Goal: Task Accomplishment & Management: Use online tool/utility

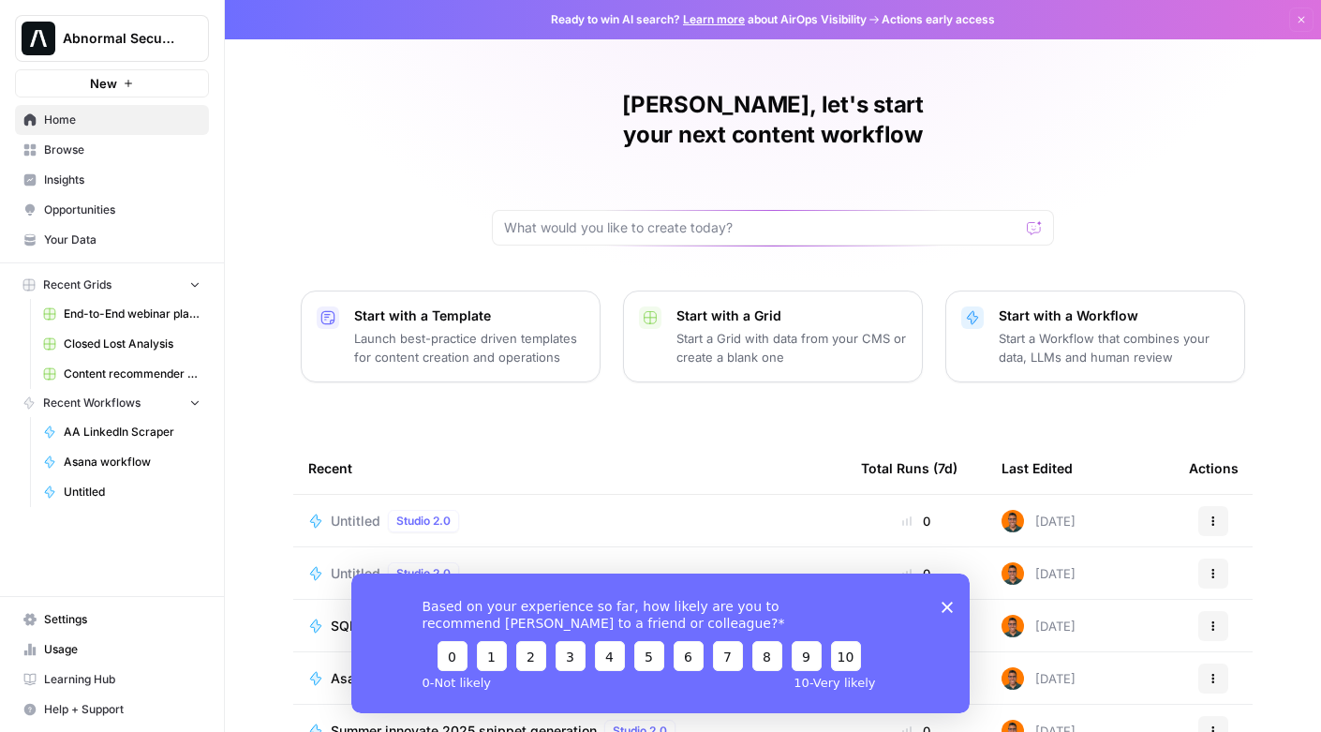
click at [950, 609] on polygon "Close survey" at bounding box center [946, 605] width 11 height 11
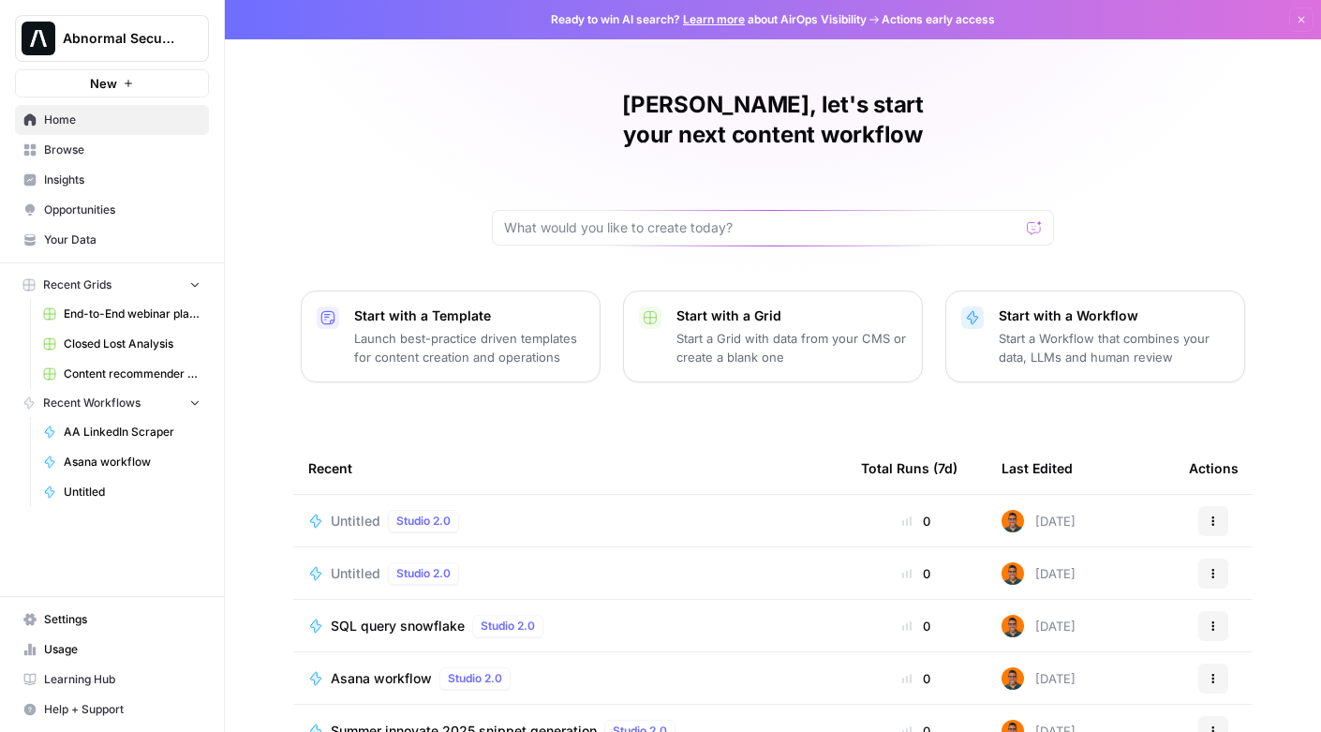
click at [65, 143] on span "Browse" at bounding box center [122, 149] width 156 height 17
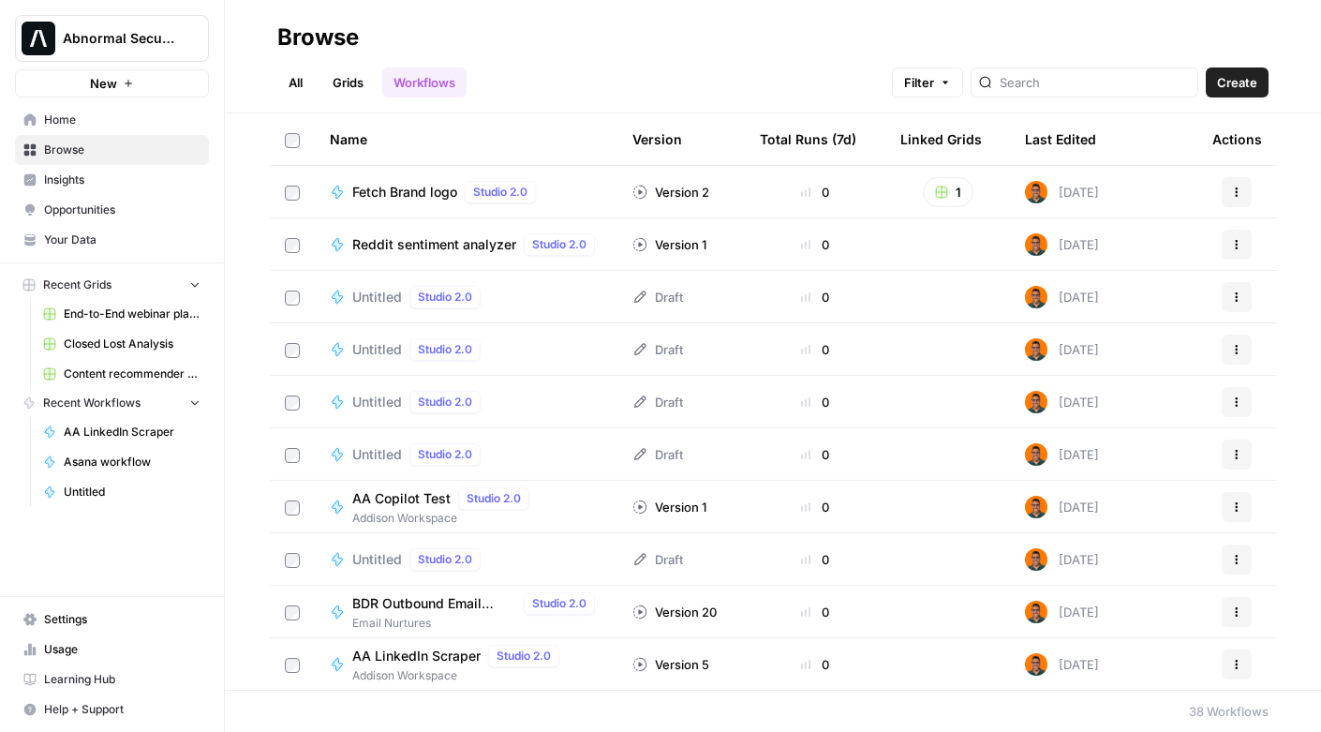
click at [52, 115] on span "Home" at bounding box center [122, 119] width 156 height 17
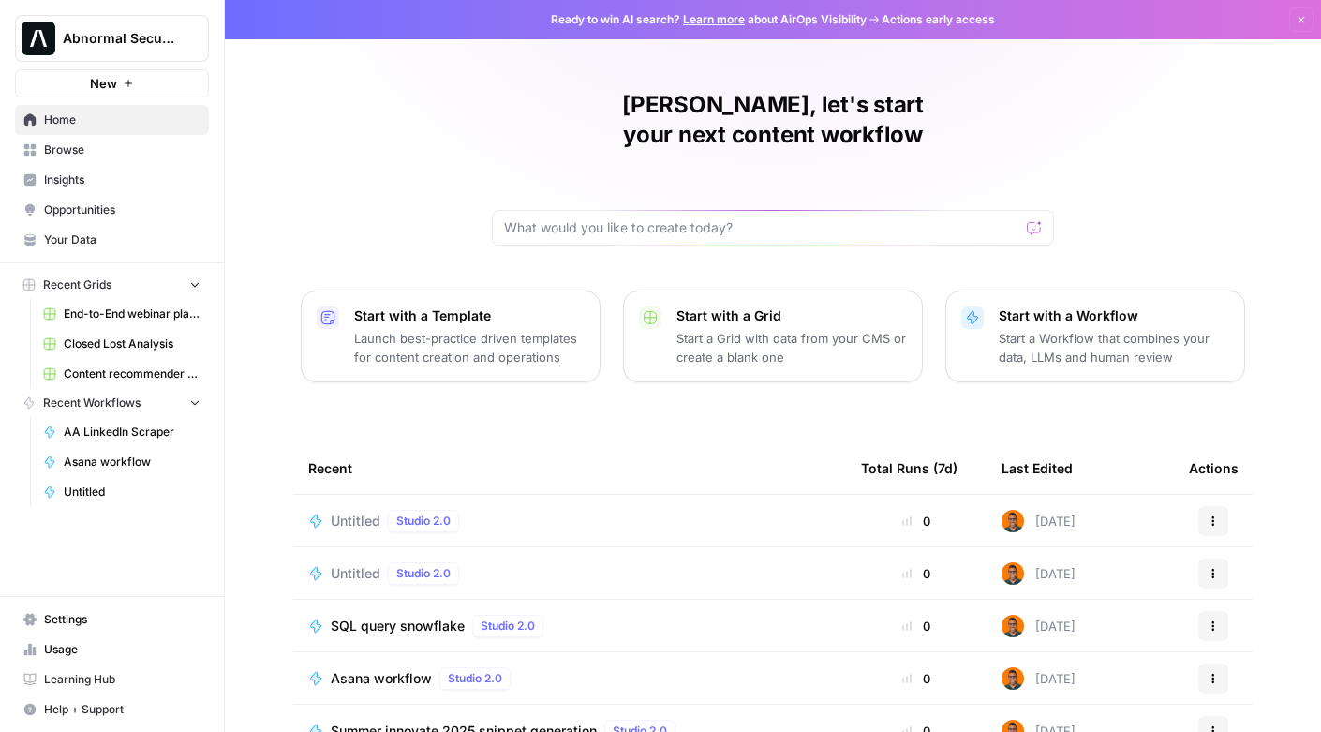
click at [61, 233] on span "Your Data" at bounding box center [122, 239] width 156 height 17
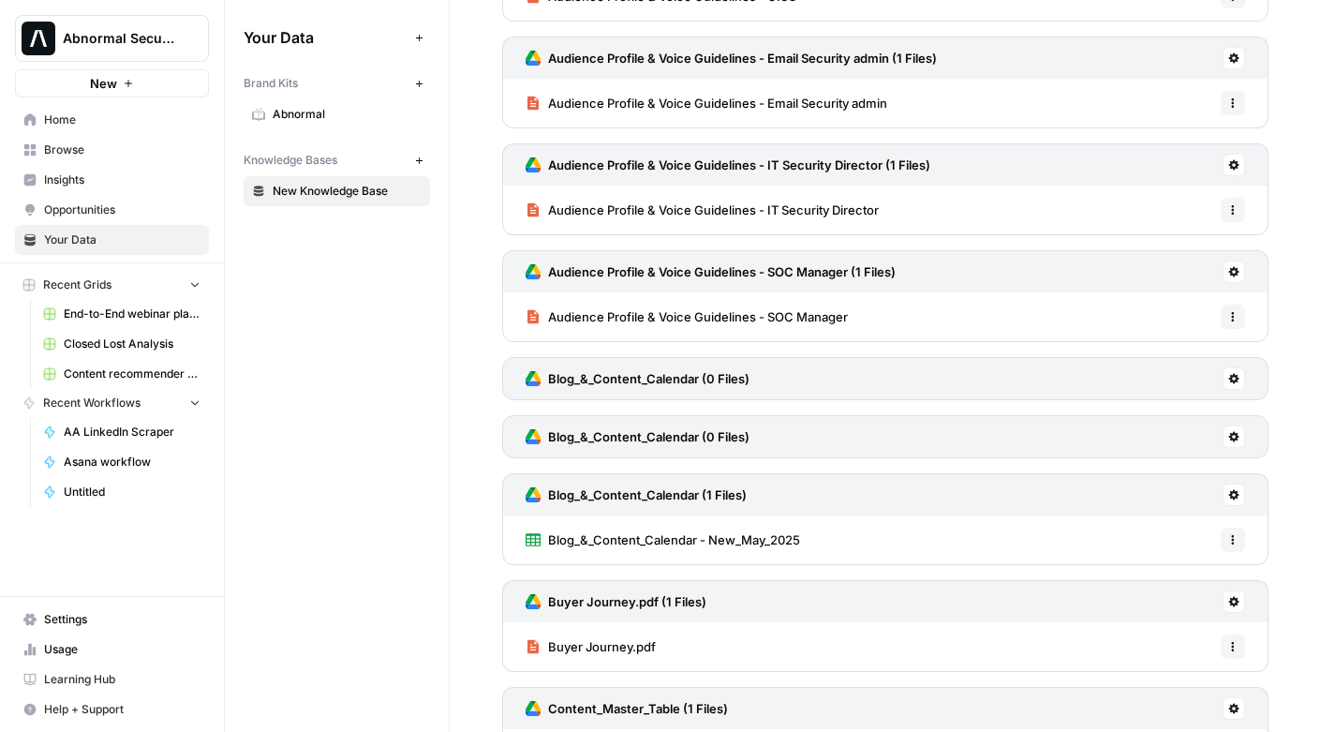
scroll to position [842, 0]
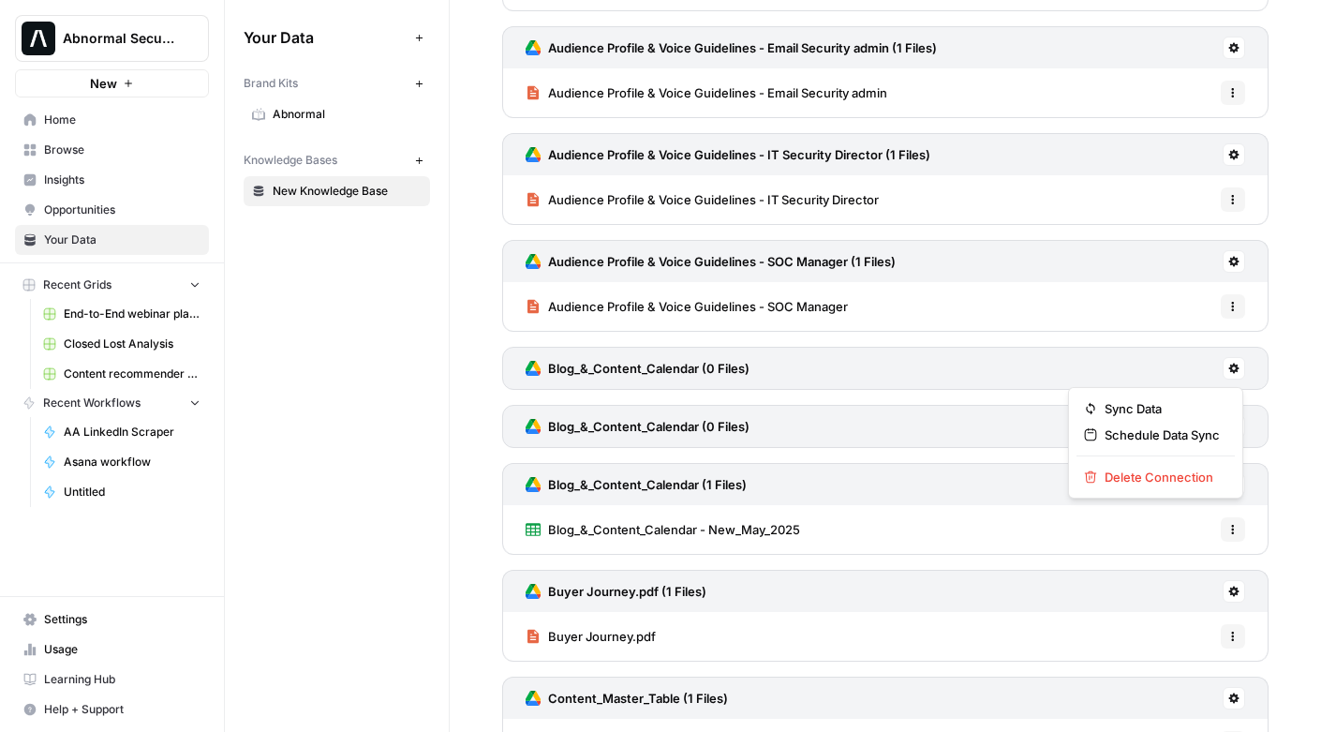
click at [1236, 369] on icon at bounding box center [1234, 368] width 10 height 10
click at [1153, 481] on span "Delete Connection" at bounding box center [1161, 476] width 115 height 19
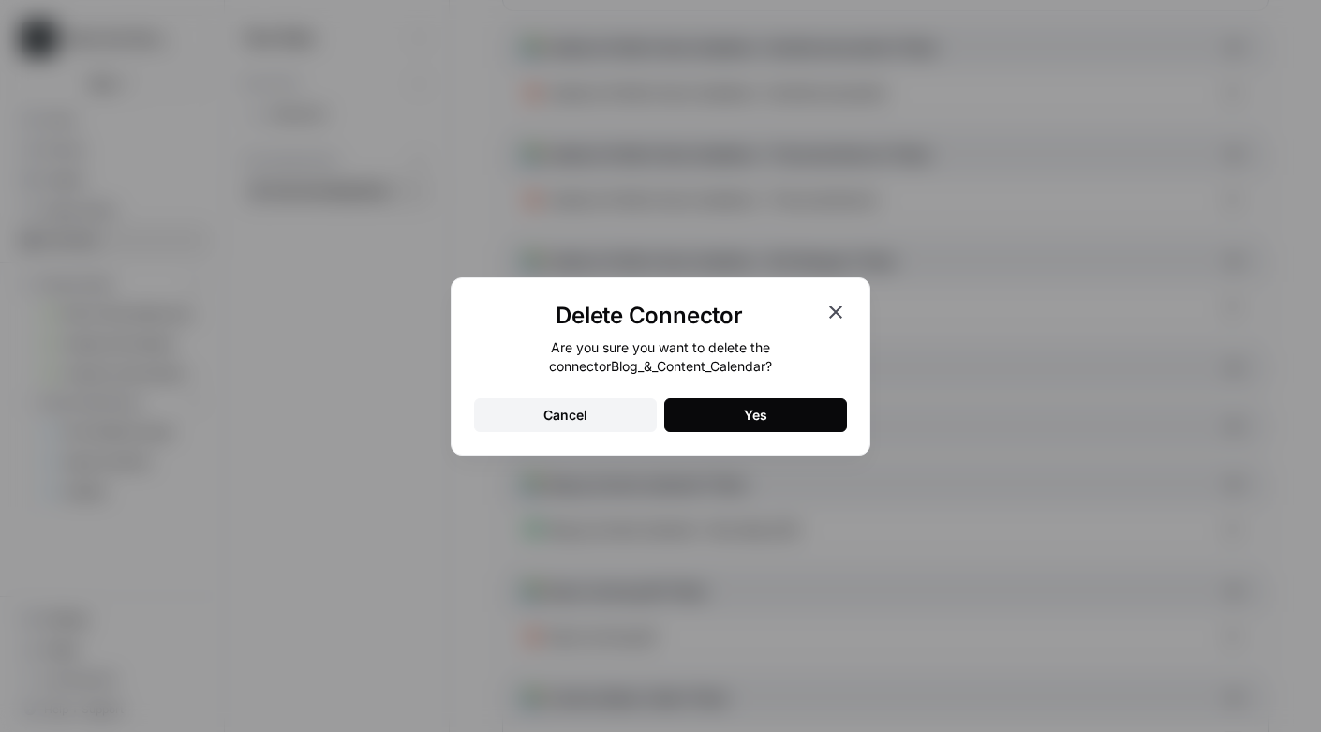
click at [810, 419] on button "Yes" at bounding box center [755, 415] width 183 height 34
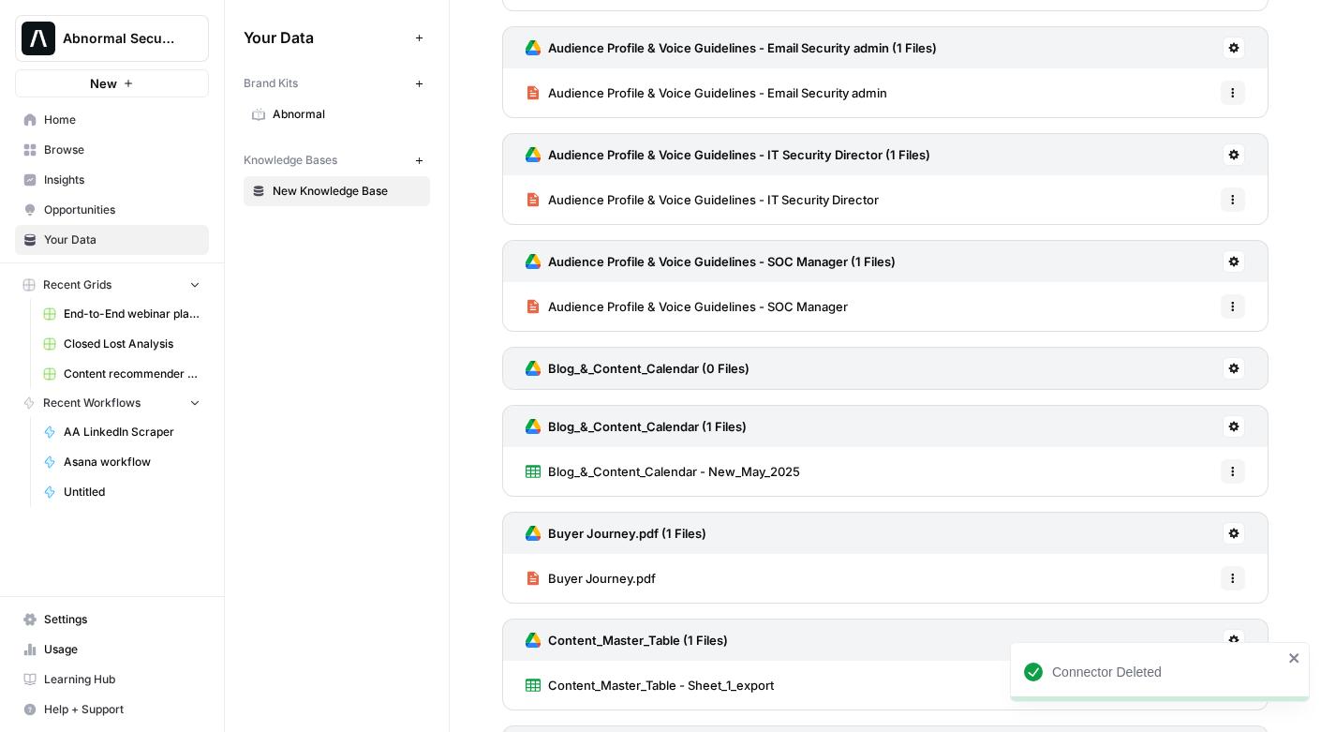
click at [1232, 367] on icon at bounding box center [1234, 368] width 10 height 10
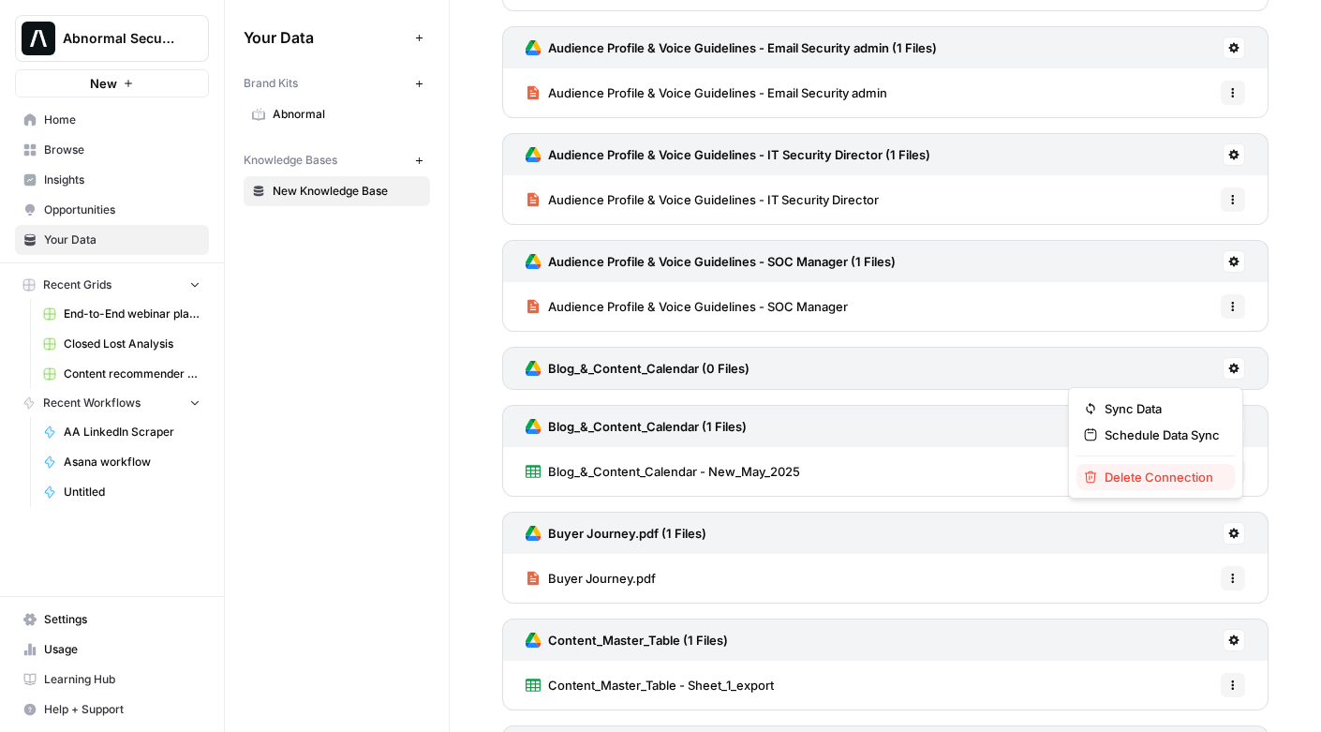
click at [1145, 476] on span "Delete Connection" at bounding box center [1161, 476] width 115 height 19
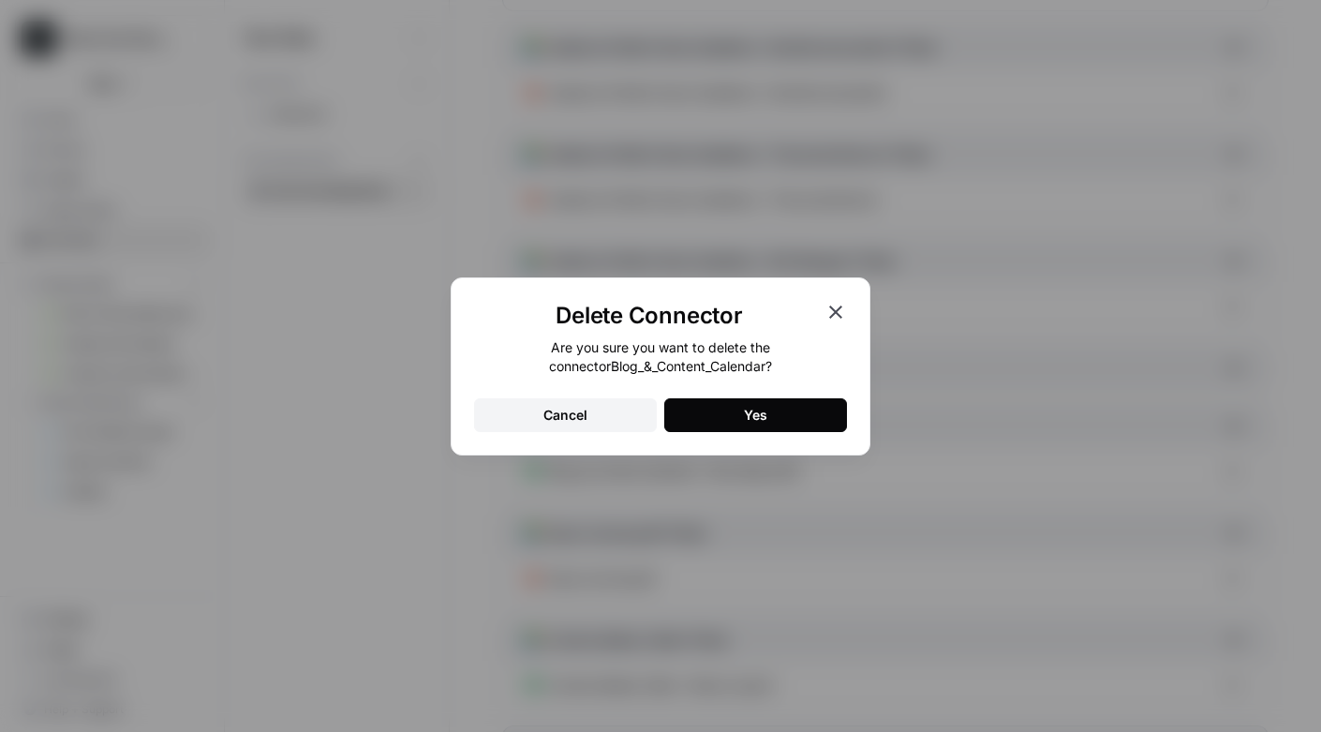
click at [807, 425] on button "Yes" at bounding box center [755, 415] width 183 height 34
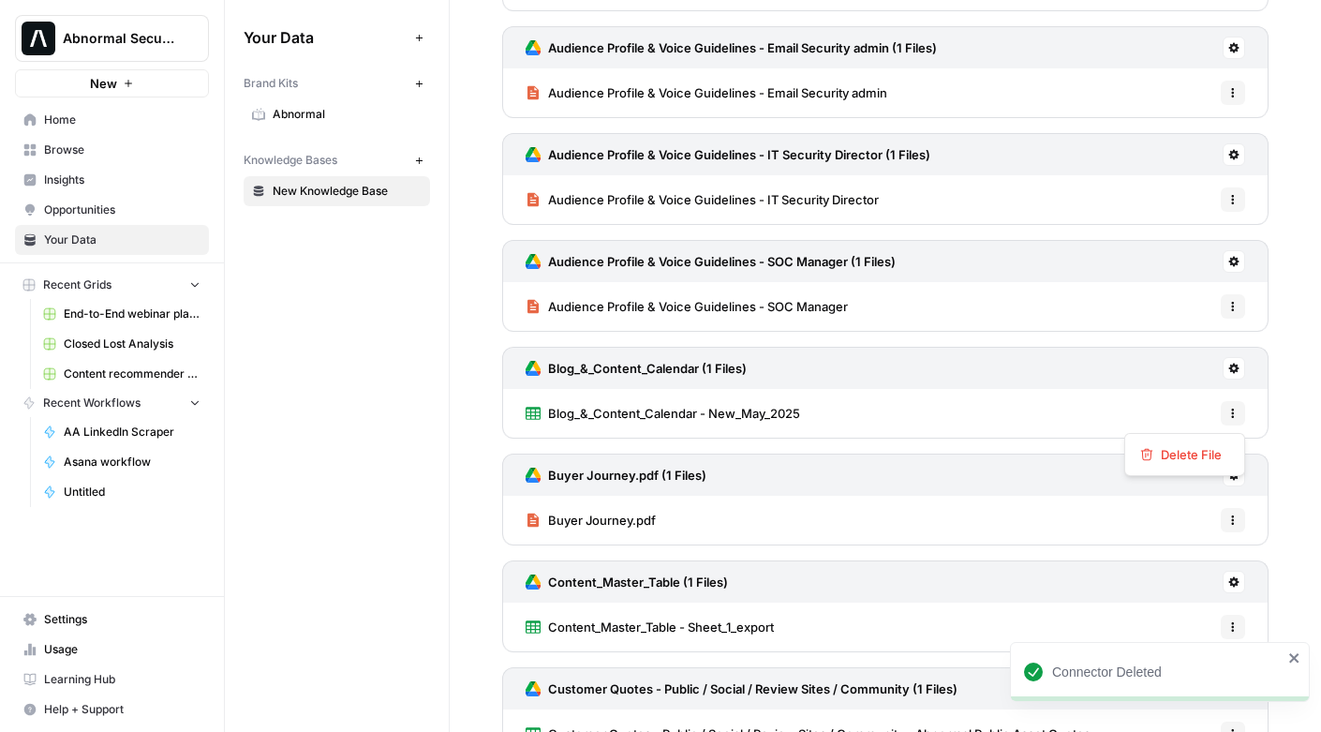
click at [1231, 418] on icon "button" at bounding box center [1232, 412] width 11 height 11
click at [1074, 408] on div "Blog_&_Content_Calendar - New_May_2025 Options" at bounding box center [885, 413] width 766 height 49
click at [1231, 368] on icon at bounding box center [1234, 368] width 10 height 10
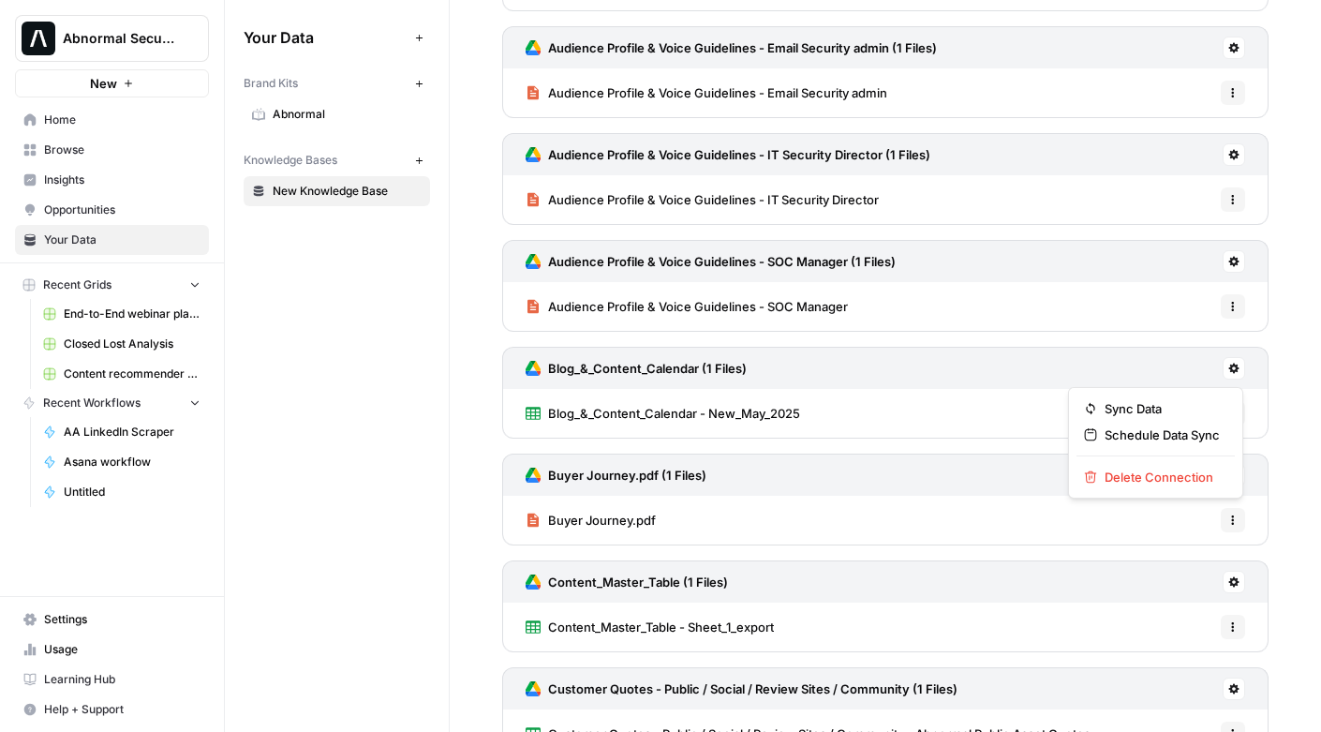
click at [985, 422] on div "Blog_&_Content_Calendar - New_May_2025 Options" at bounding box center [885, 413] width 766 height 49
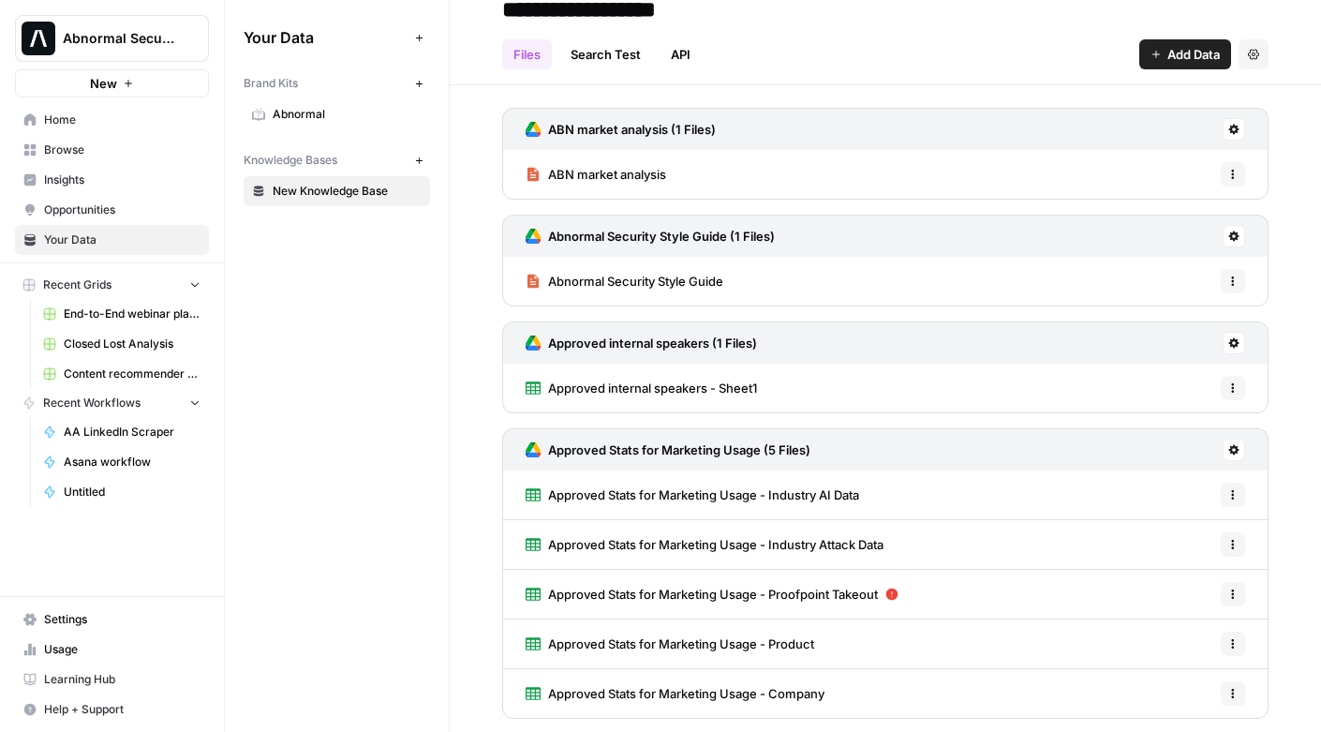
scroll to position [0, 0]
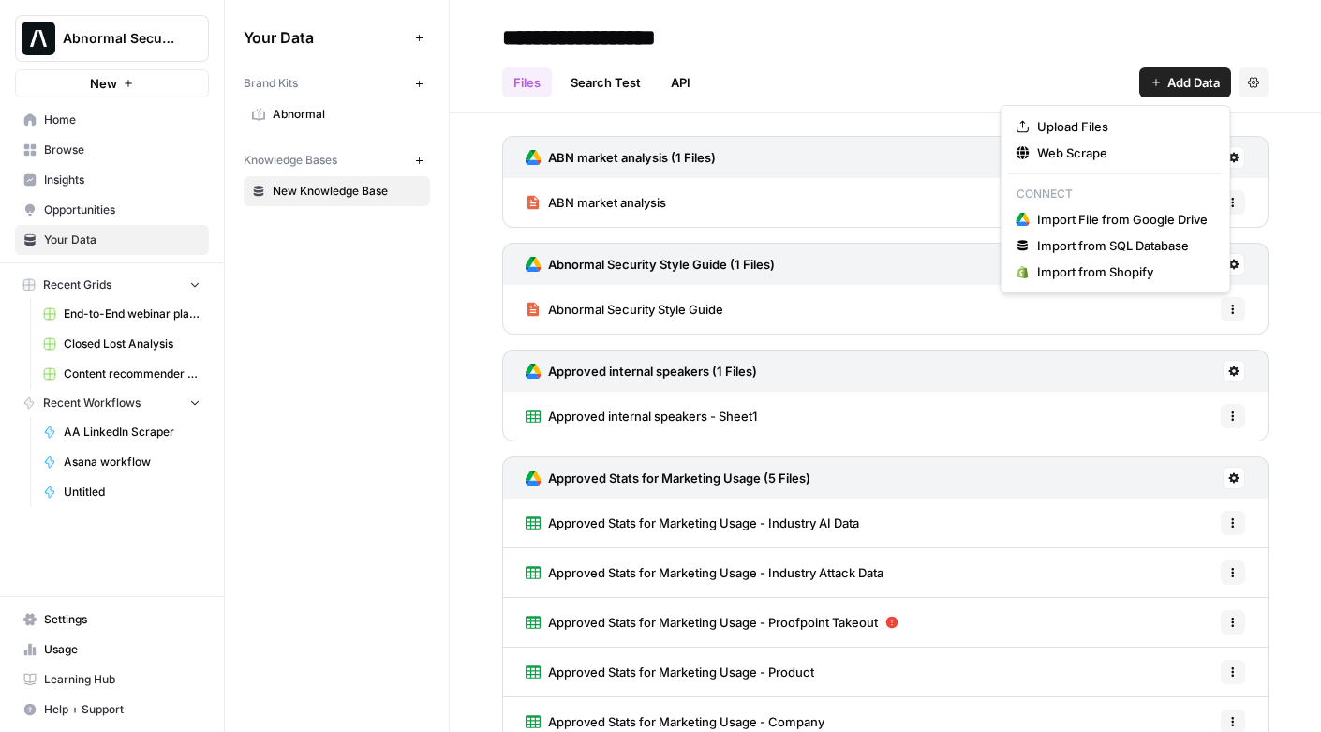
click at [1173, 81] on span "Add Data" at bounding box center [1193, 82] width 52 height 19
click at [1071, 222] on span "Import File from Google Drive" at bounding box center [1122, 219] width 170 height 19
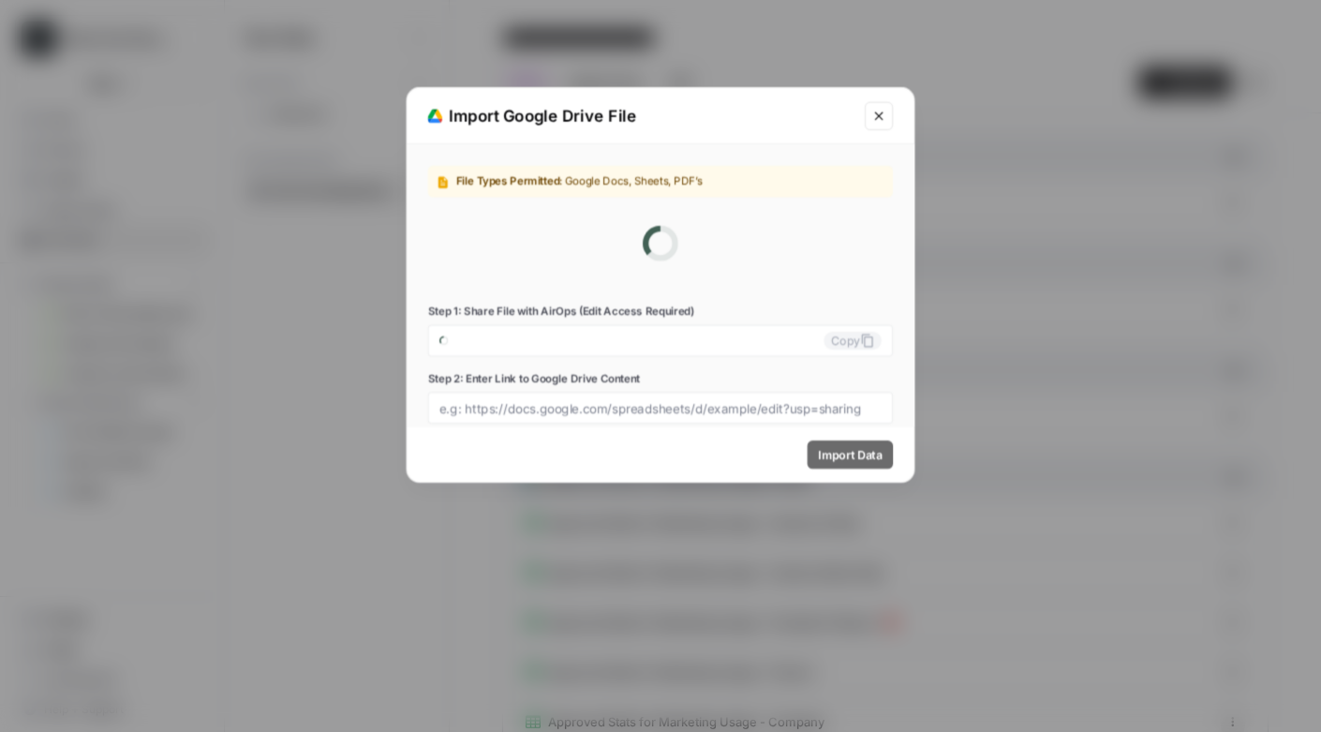
type input "abnormal-security-0-99quplkbko@airops.iam.gserviceaccount.com"
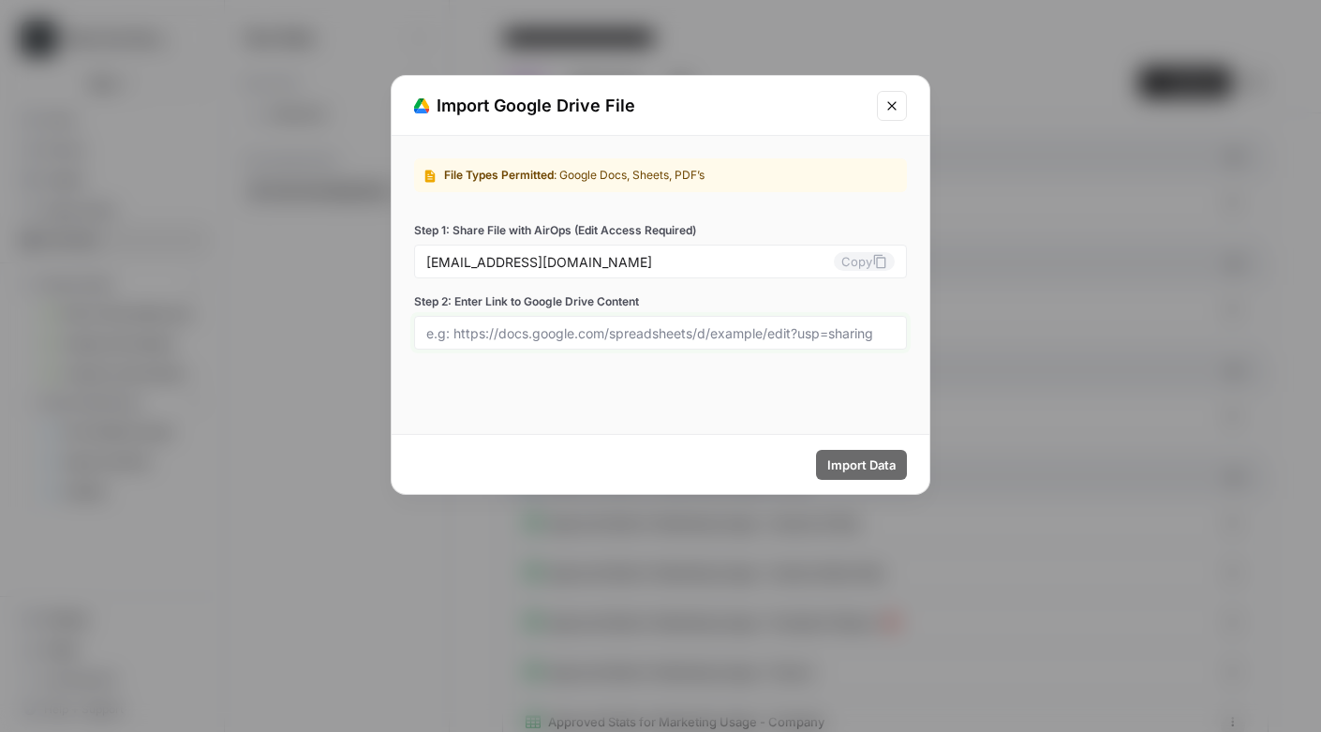
click at [503, 332] on input "Step 2: Enter Link to Google Drive Content" at bounding box center [660, 332] width 468 height 17
paste input "https://docs.google.com/spreadsheets/d/1rJwBRsS0kg35ETUi4aaa9bNA7H-Ko_07TgQo3-R…"
type input "https://docs.google.com/spreadsheets/d/1rJwBRsS0kg35ETUi4aaa9bNA7H-Ko_07TgQo3-R…"
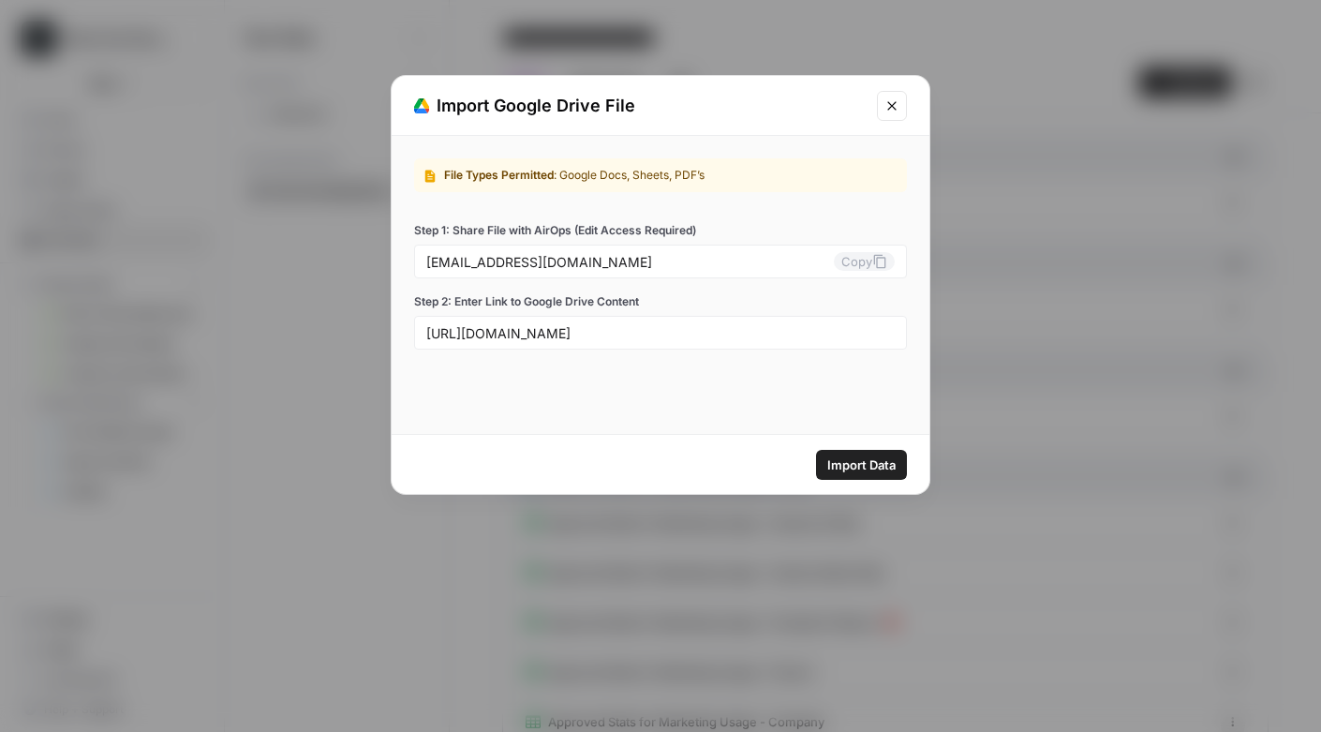
click at [886, 470] on span "Import Data" at bounding box center [861, 464] width 68 height 19
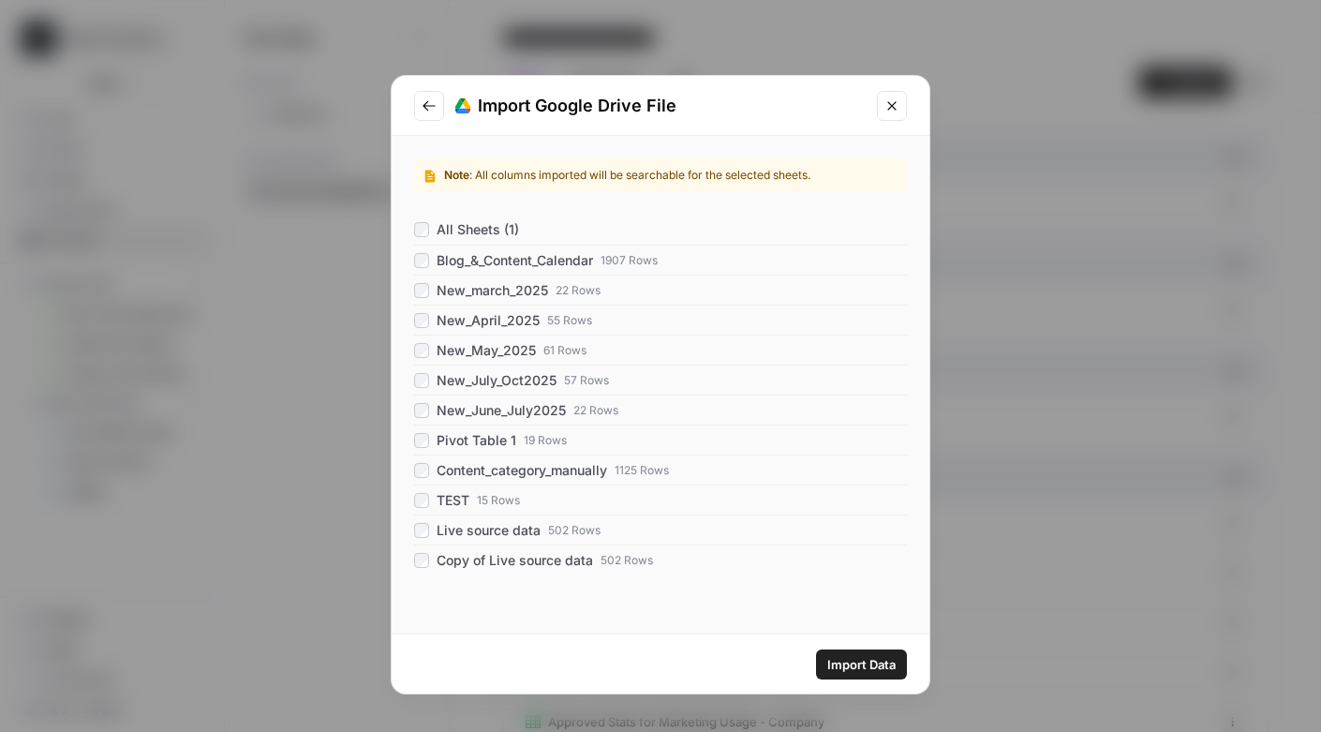
click at [873, 664] on span "Import Data" at bounding box center [861, 664] width 68 height 19
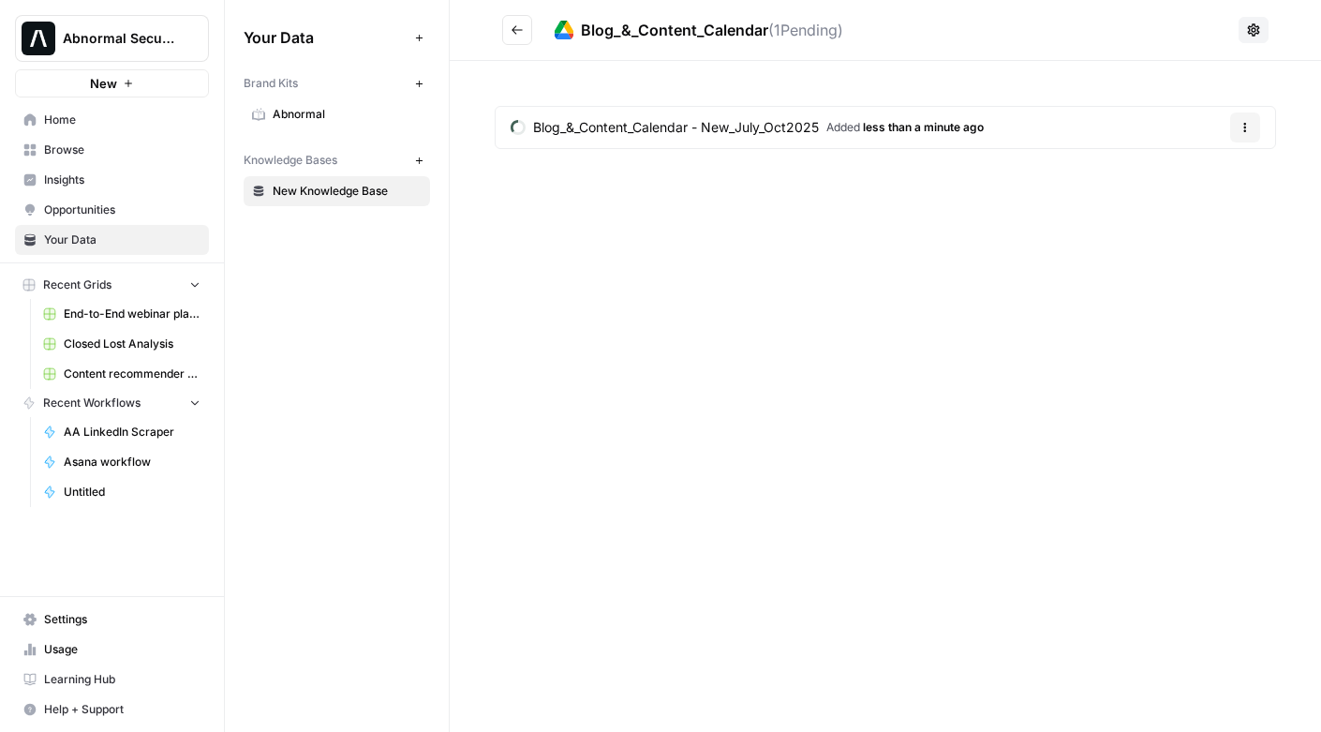
click at [66, 234] on span "Your Data" at bounding box center [122, 239] width 156 height 17
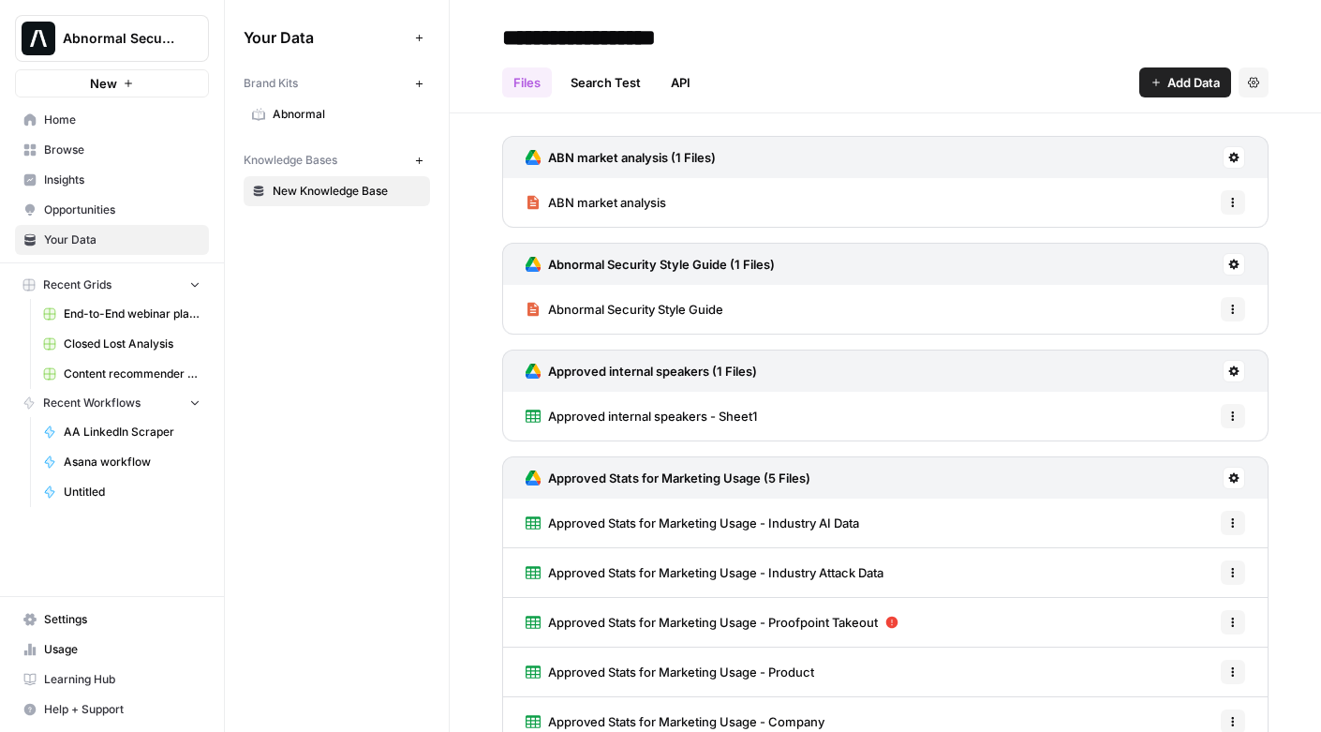
click at [59, 152] on span "Browse" at bounding box center [122, 149] width 156 height 17
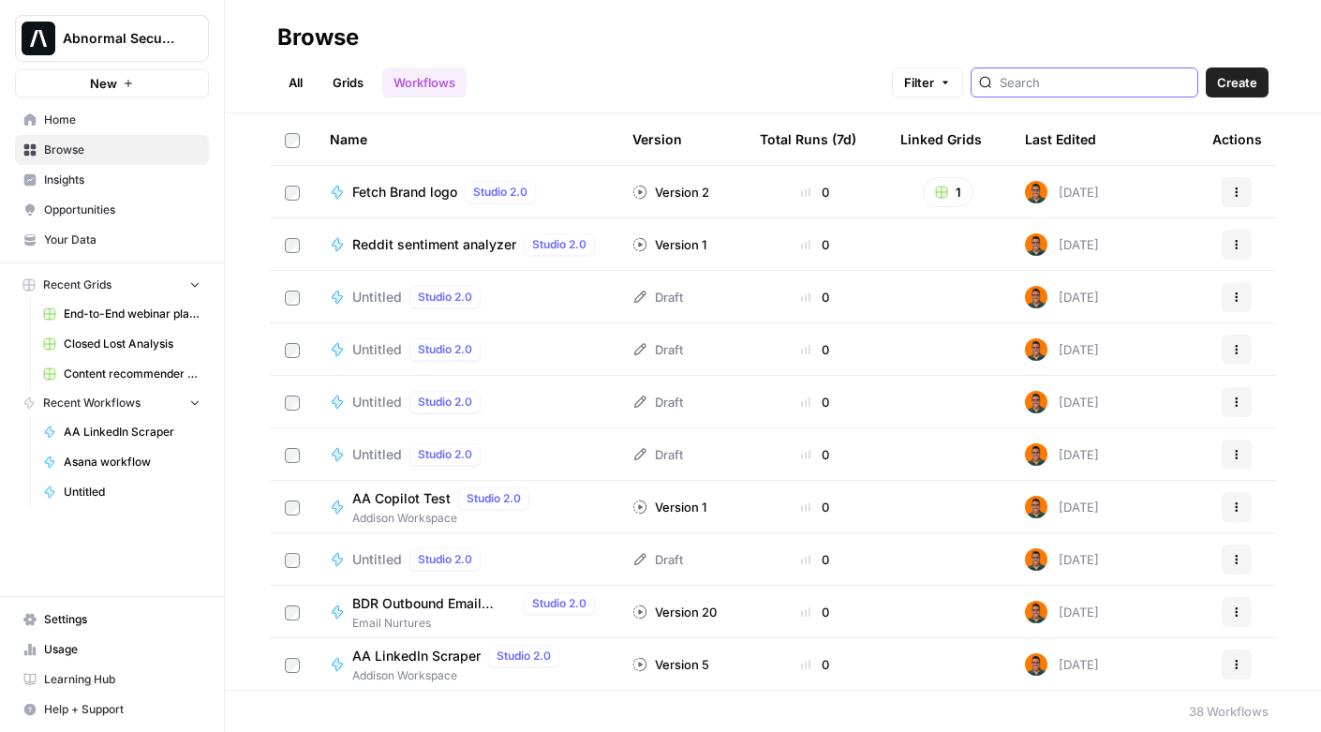
click at [1085, 82] on input "search" at bounding box center [1095, 82] width 190 height 19
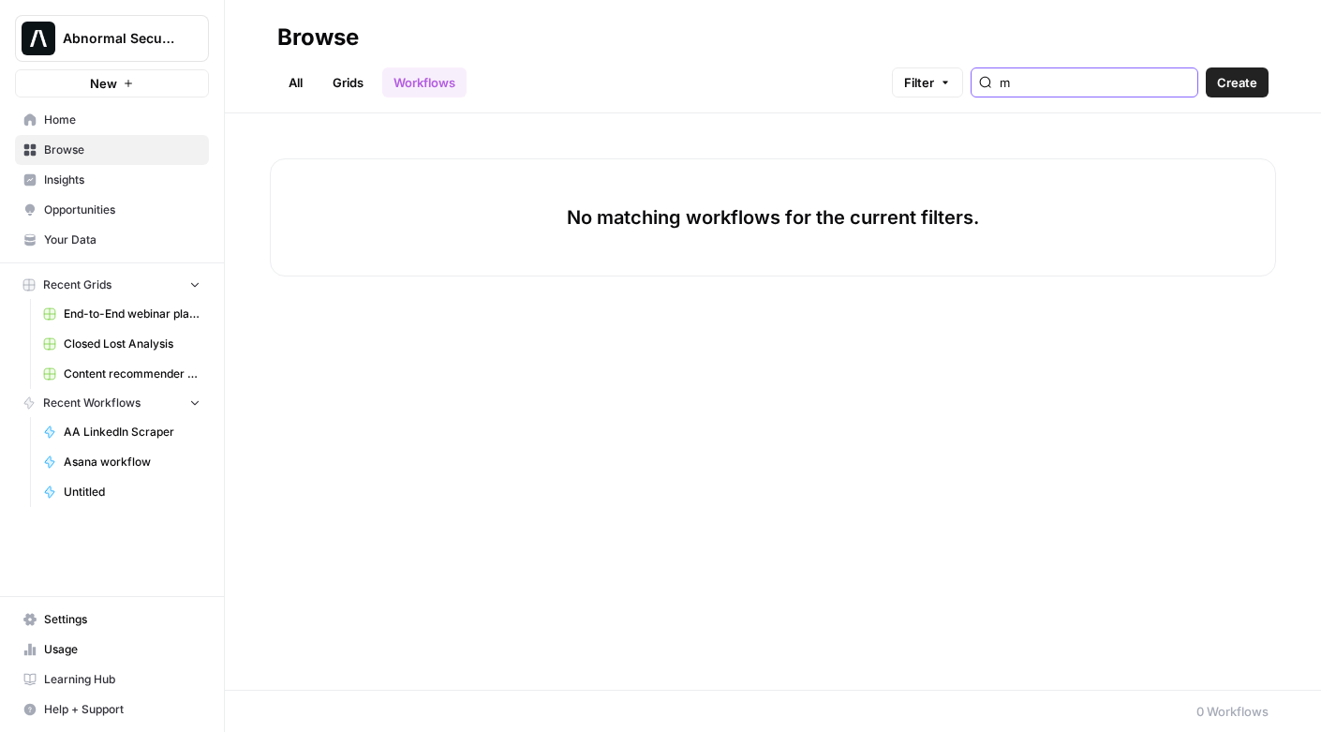
type input "m"
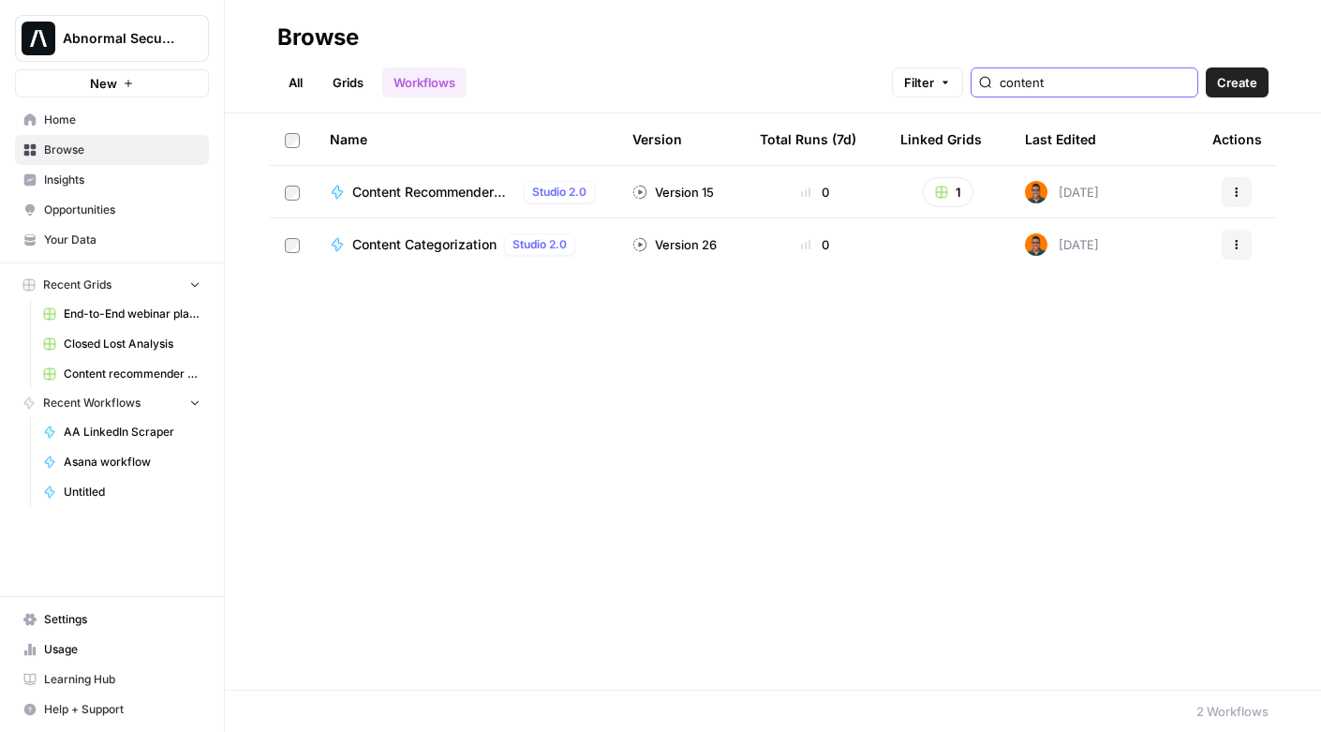
type input "content"
click at [462, 248] on span "Content Categorization" at bounding box center [424, 244] width 144 height 19
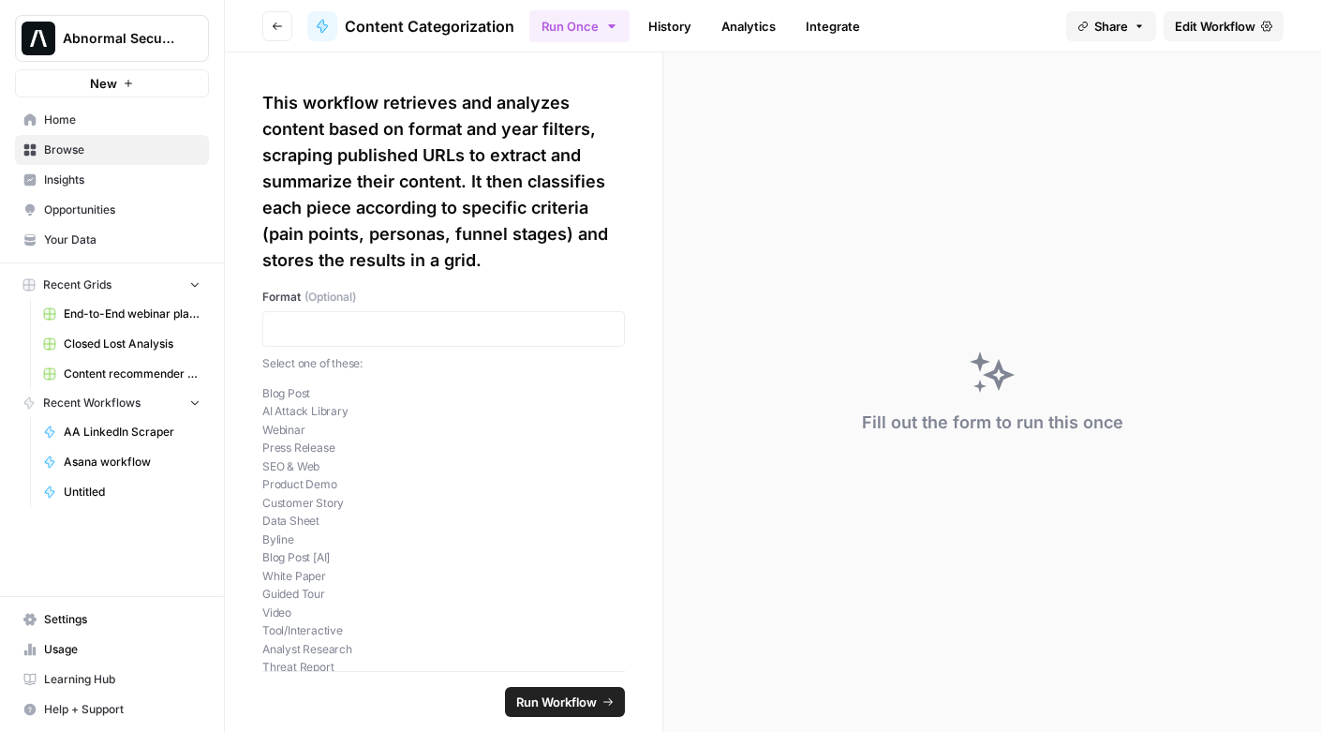
click at [1211, 31] on span "Edit Workflow" at bounding box center [1215, 26] width 81 height 19
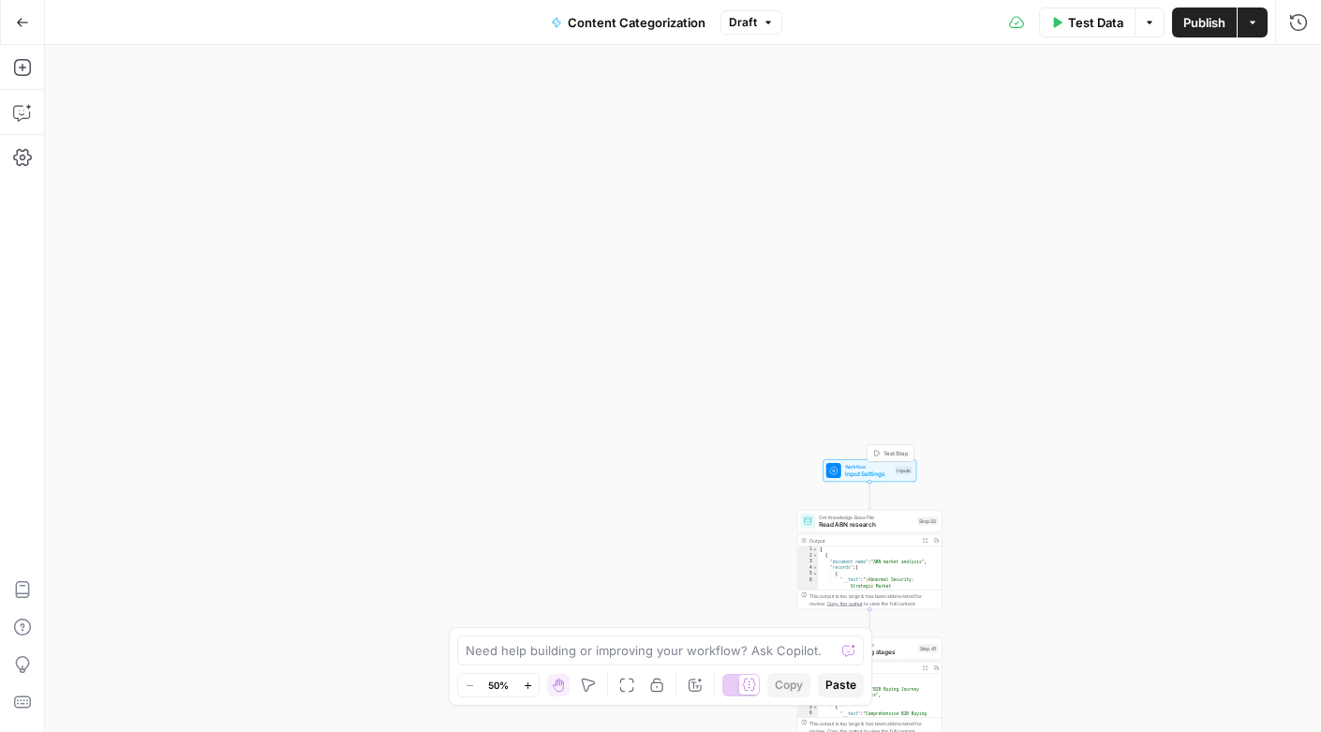
click at [869, 474] on span "Input Settings" at bounding box center [868, 473] width 47 height 9
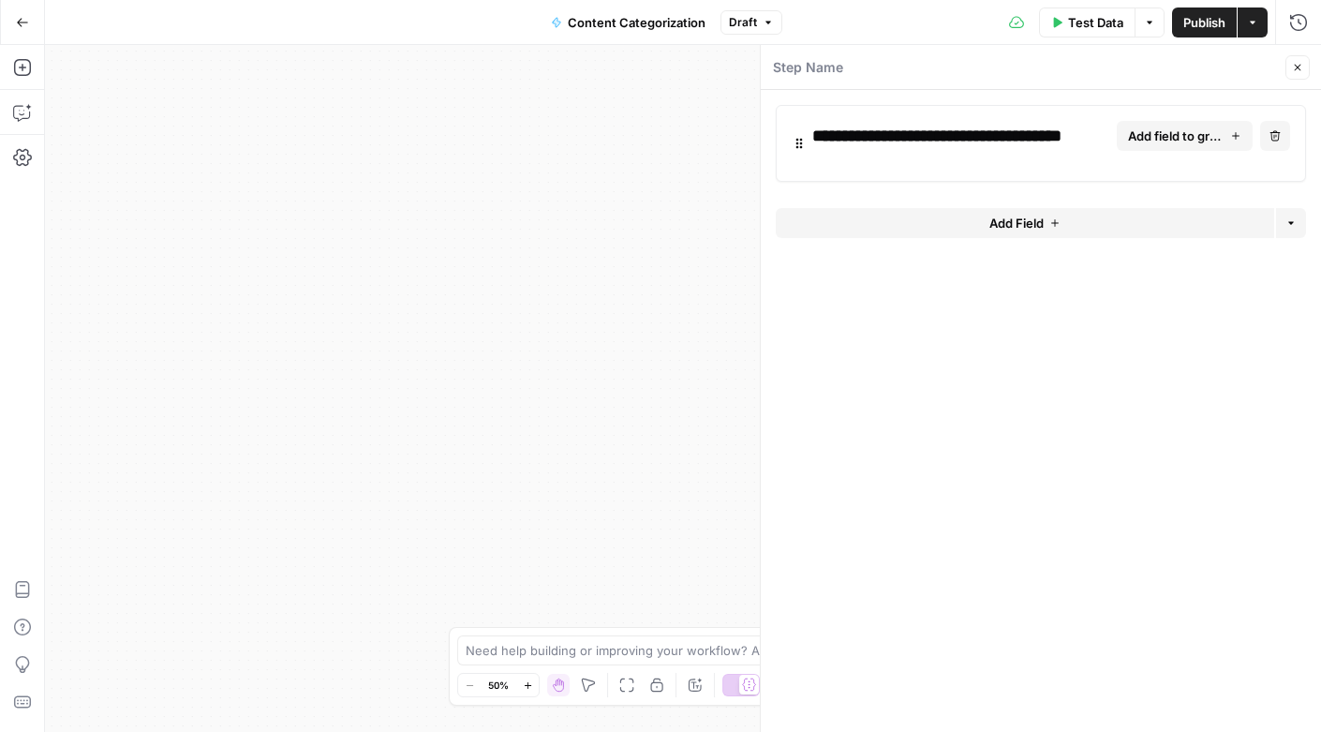
click at [12, 31] on button "Go Back" at bounding box center [23, 23] width 34 height 34
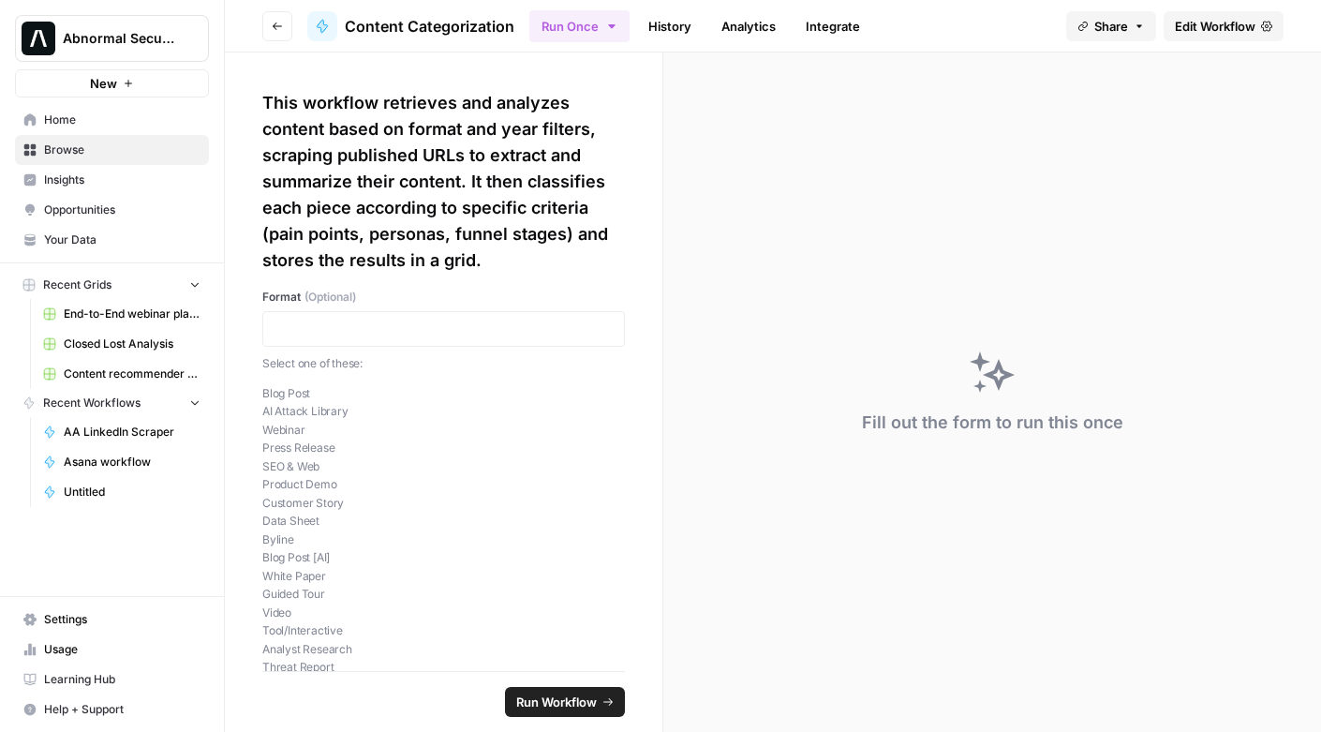
click at [53, 147] on span "Browse" at bounding box center [122, 149] width 156 height 17
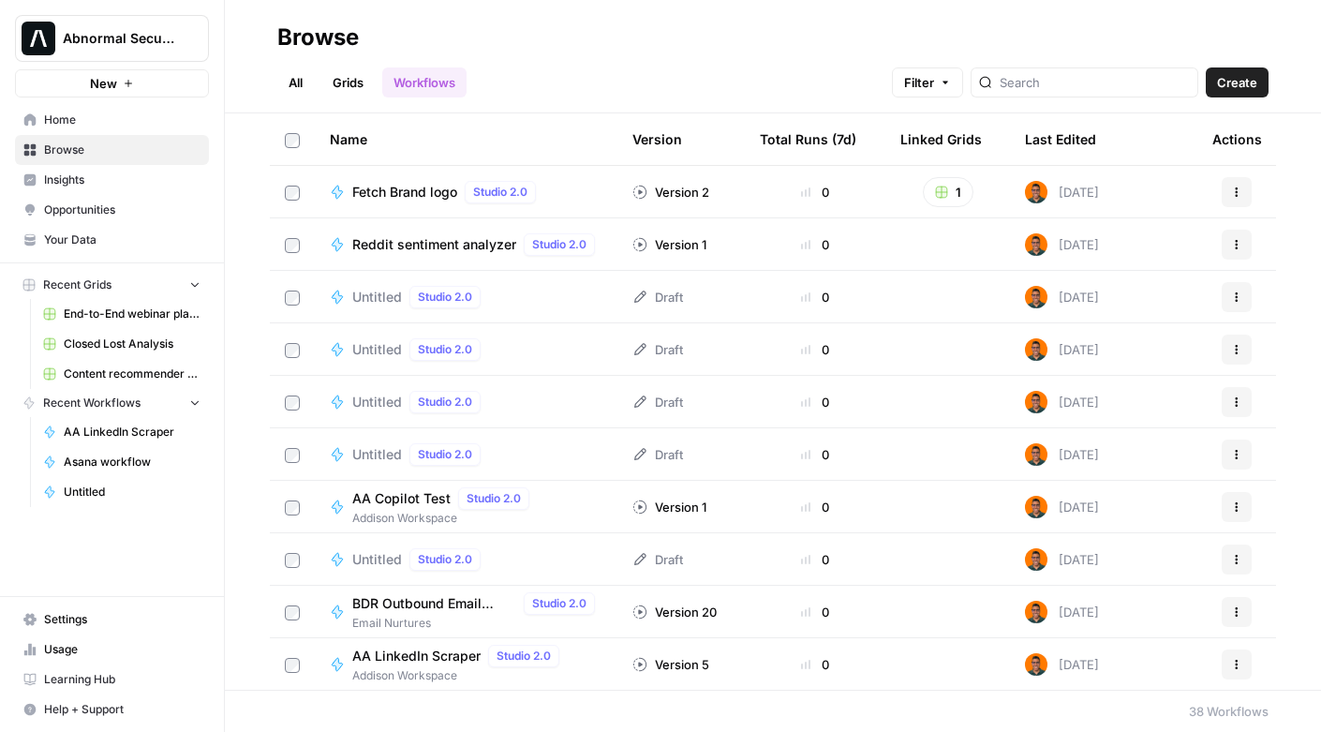
click at [295, 79] on link "All" at bounding box center [295, 82] width 37 height 30
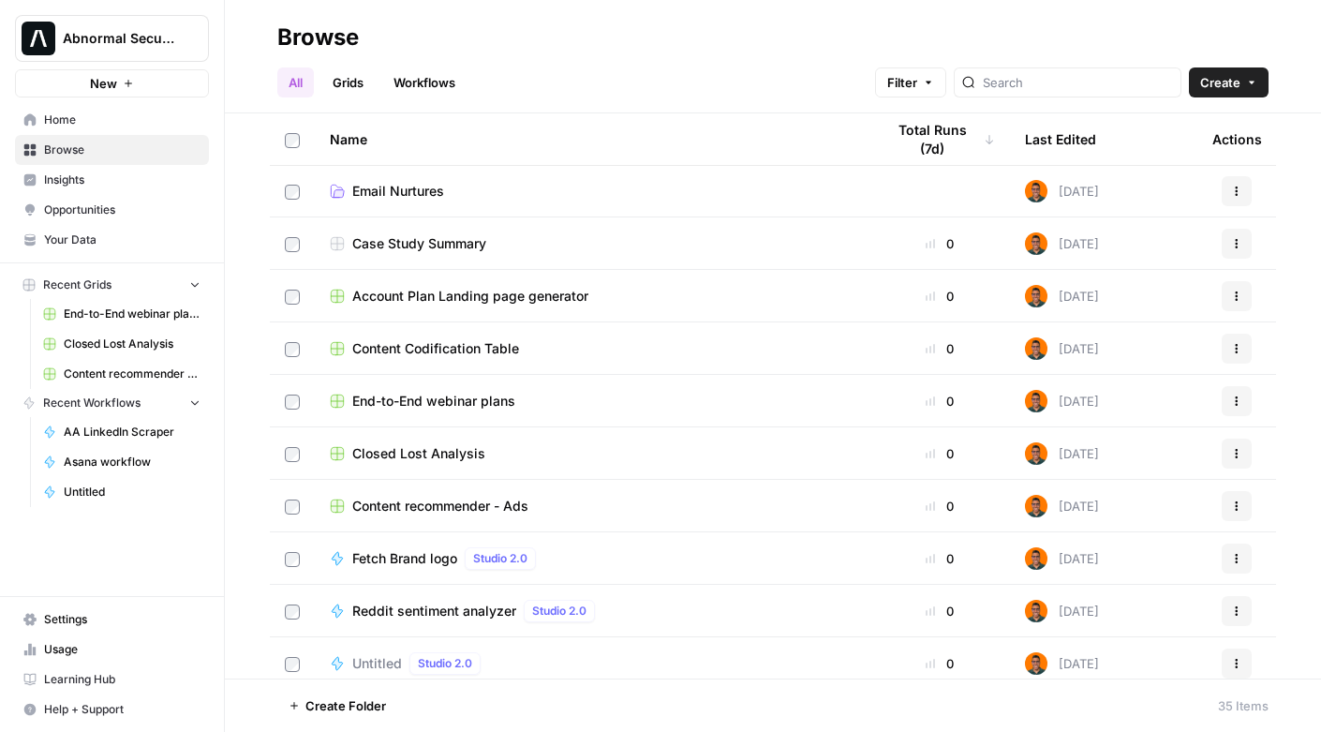
scroll to position [165, 0]
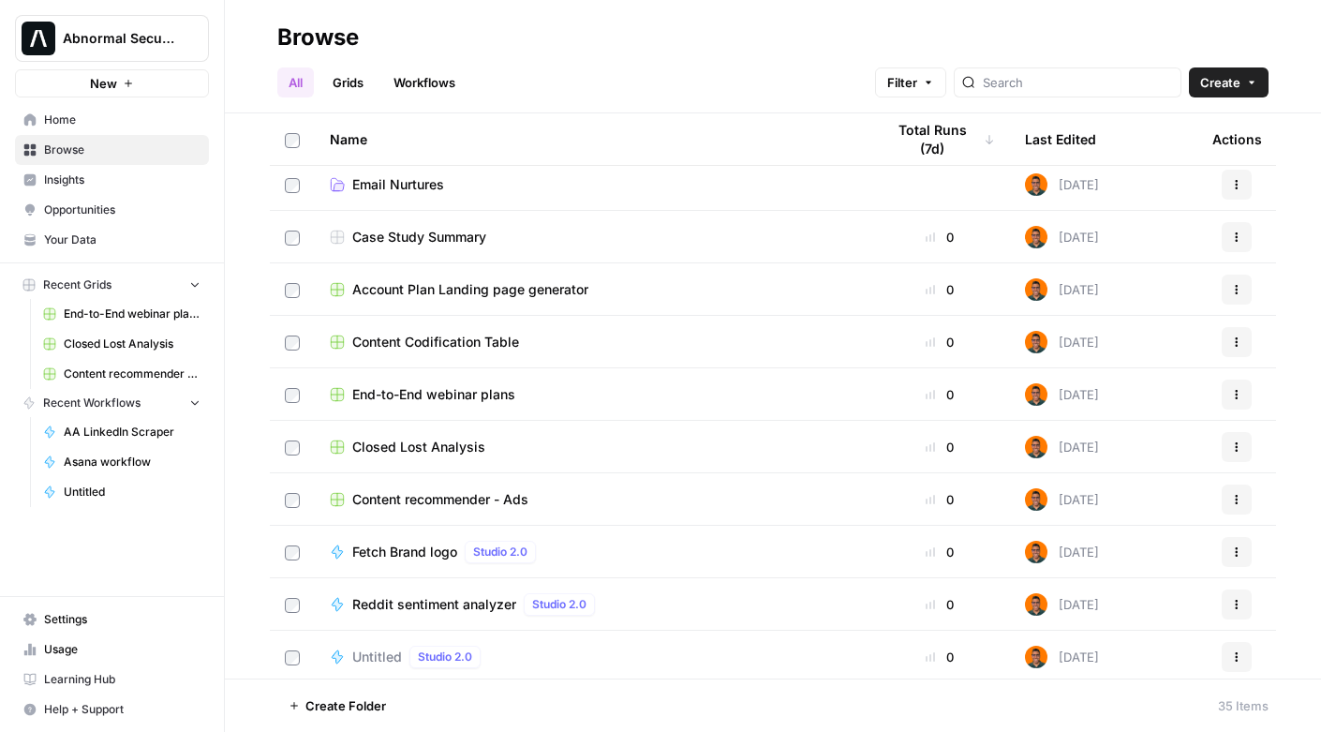
click at [447, 343] on span "Content Codification Table" at bounding box center [435, 342] width 167 height 19
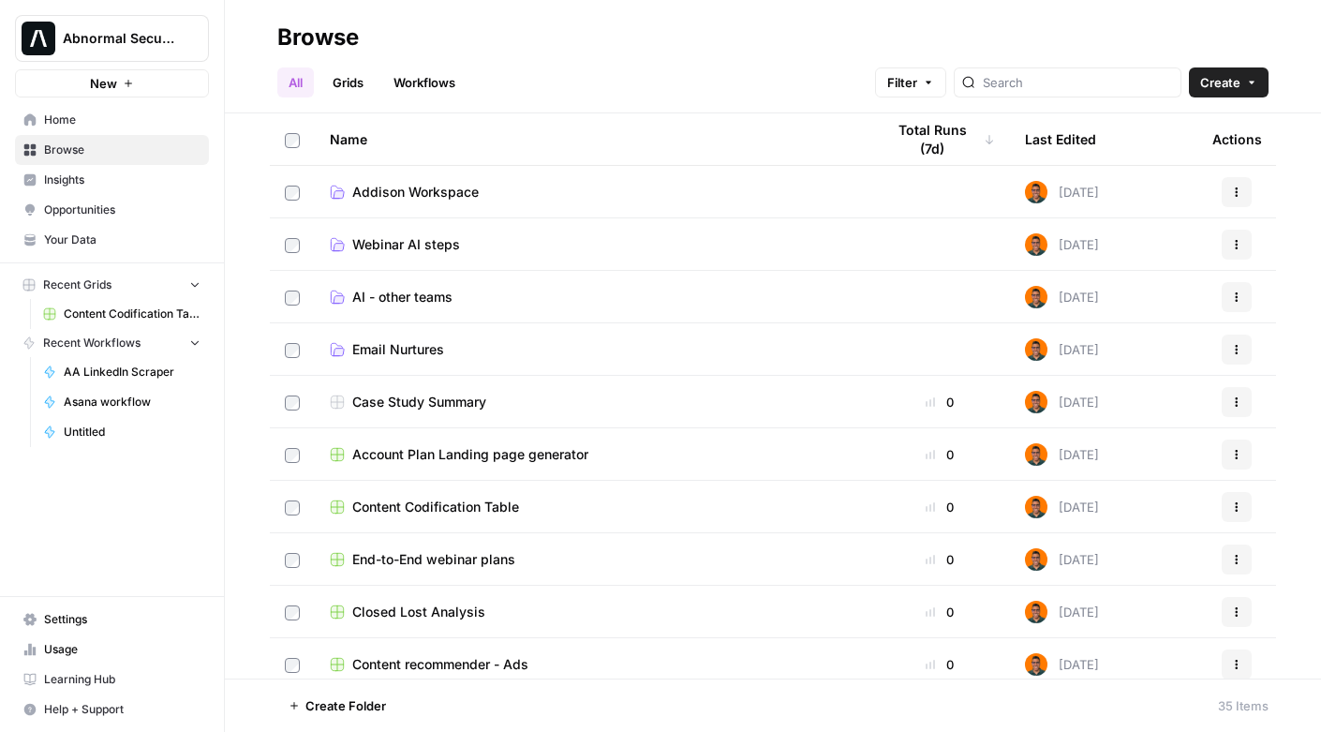
click at [430, 82] on link "Workflows" at bounding box center [424, 82] width 84 height 30
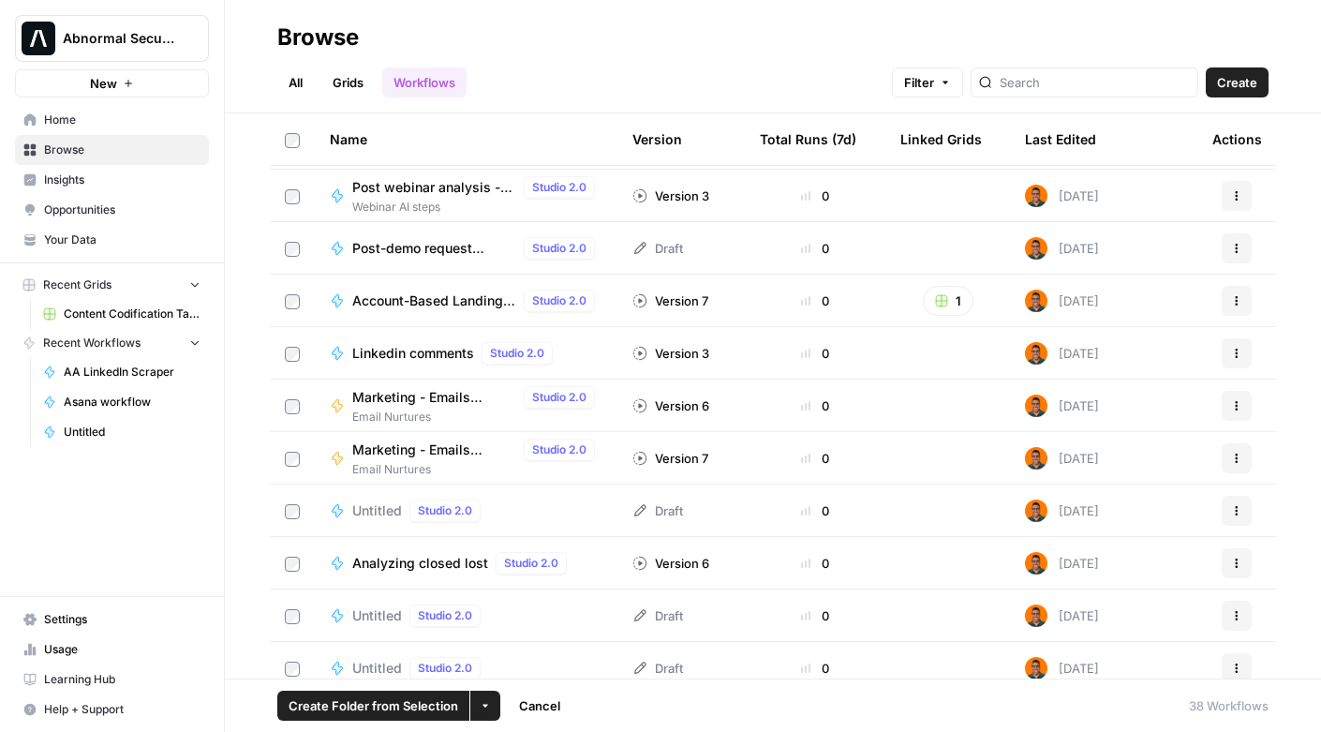
scroll to position [959, 0]
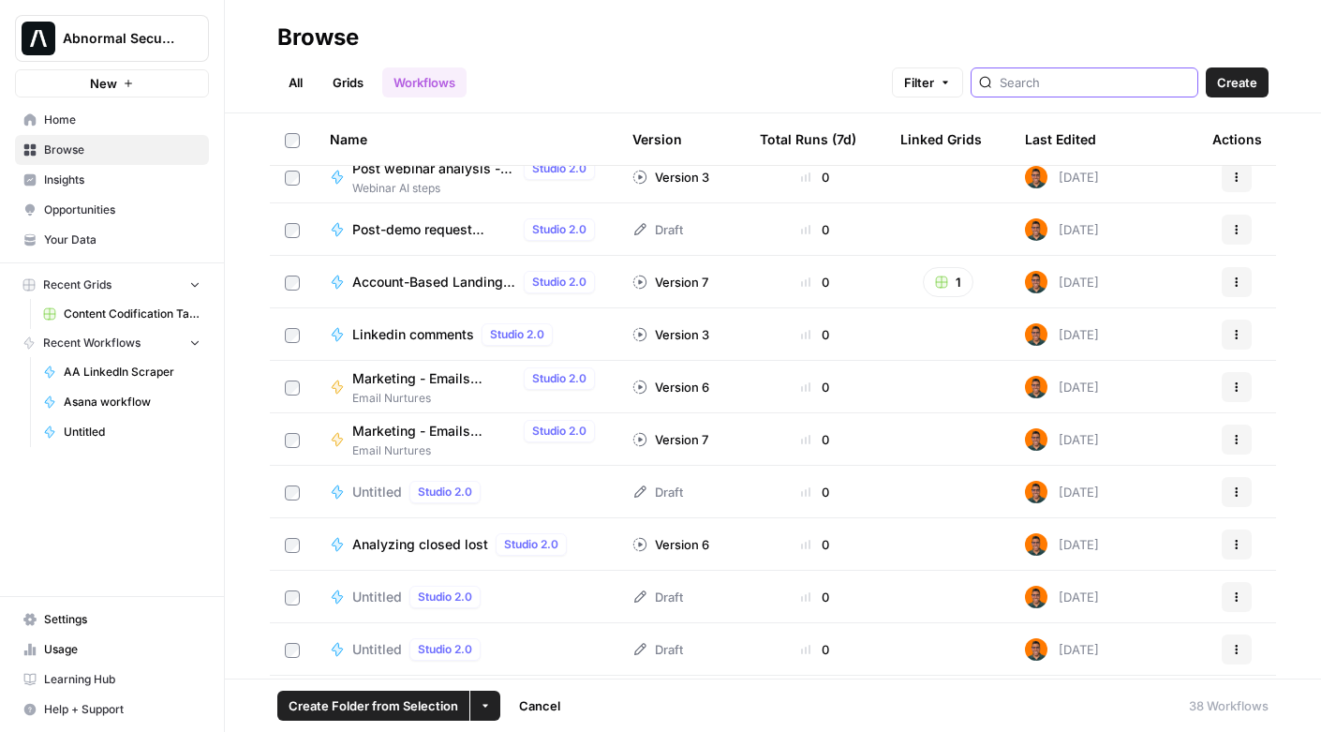
click at [1089, 82] on input "search" at bounding box center [1095, 82] width 190 height 19
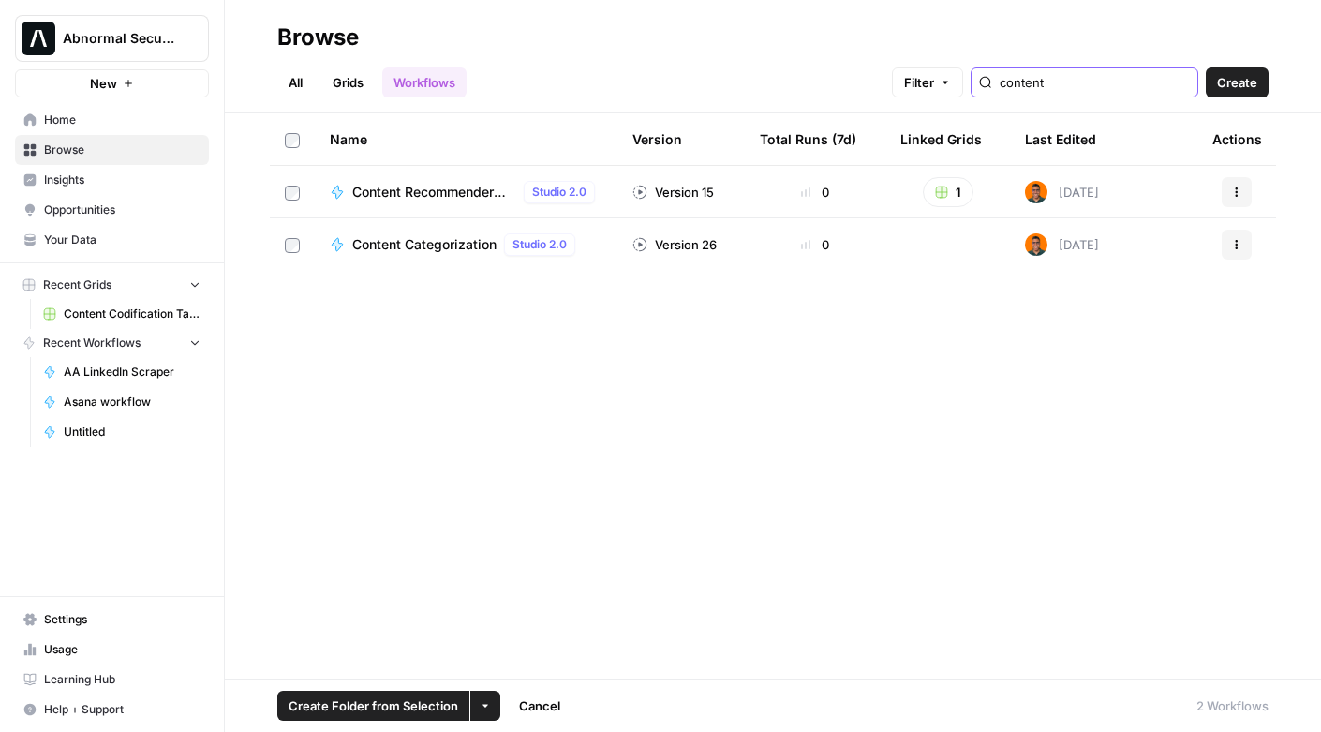
type input "content"
click at [341, 87] on link "Grids" at bounding box center [347, 82] width 53 height 30
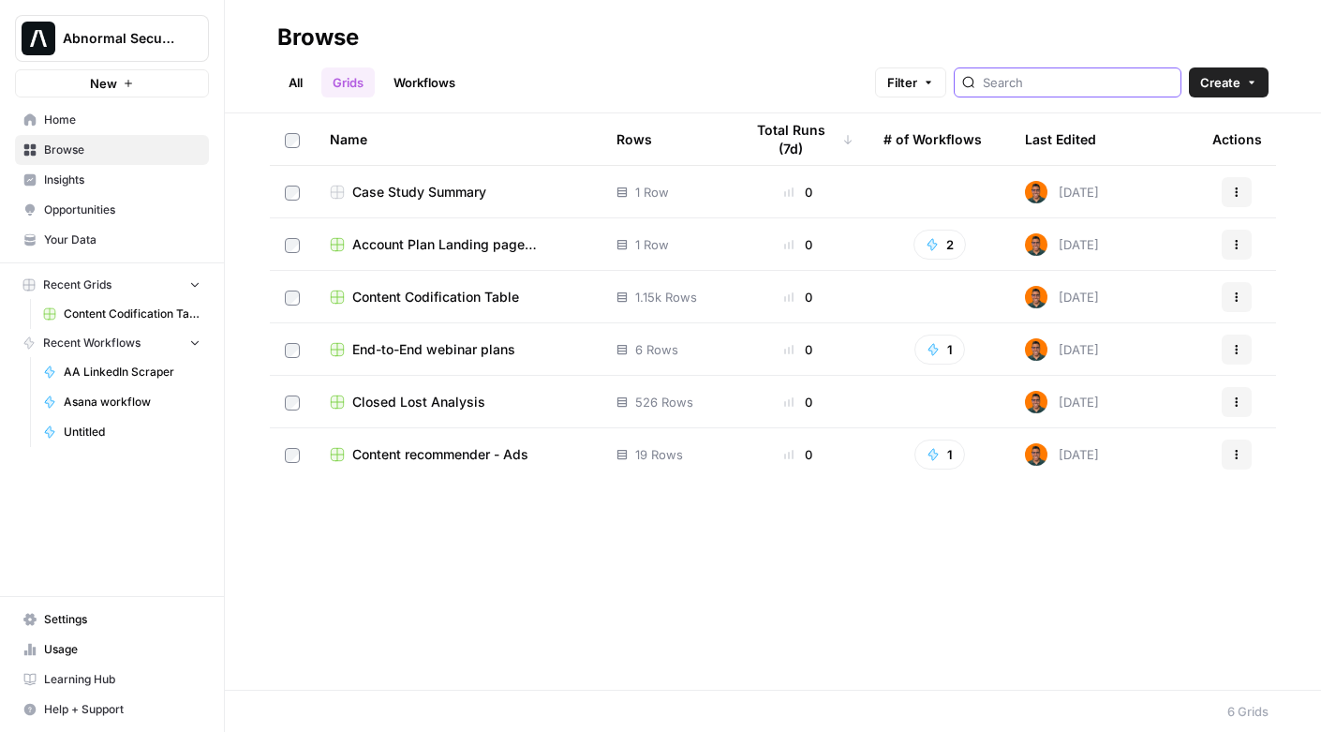
click at [1085, 76] on input "search" at bounding box center [1078, 82] width 190 height 19
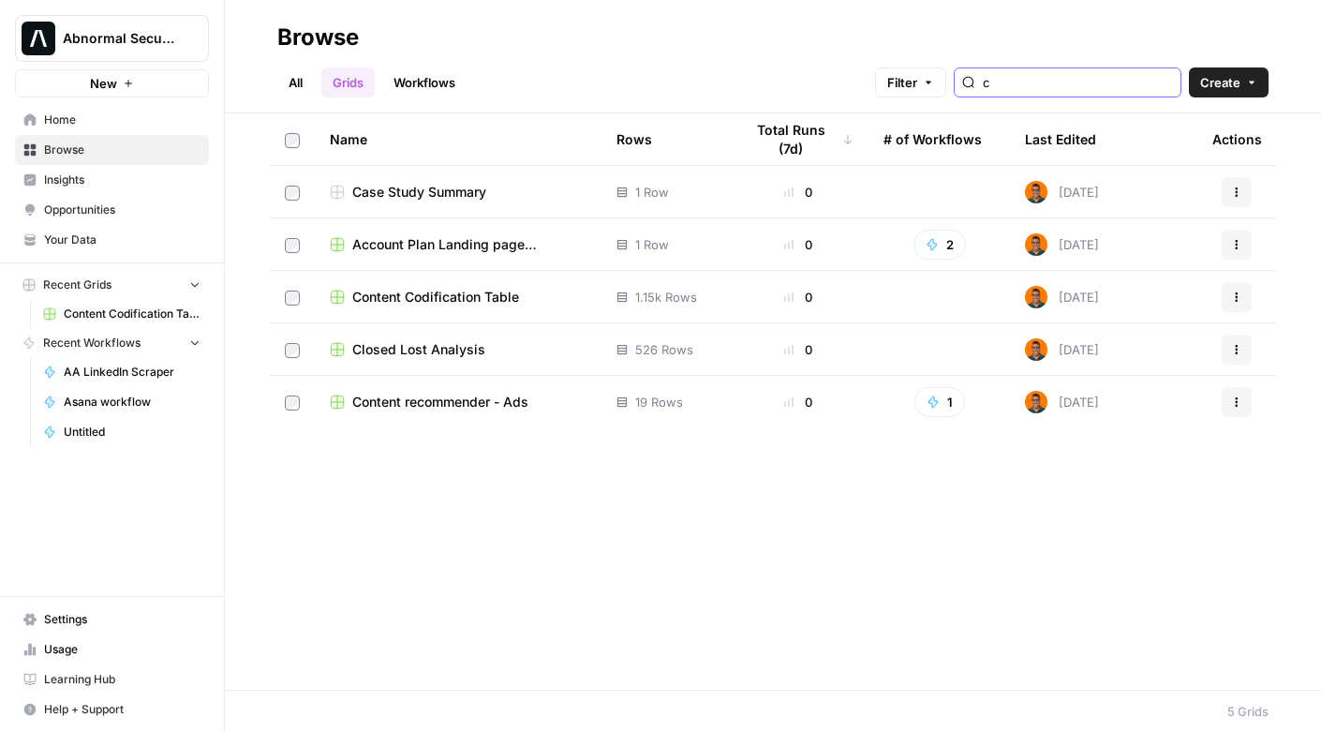
type input "c"
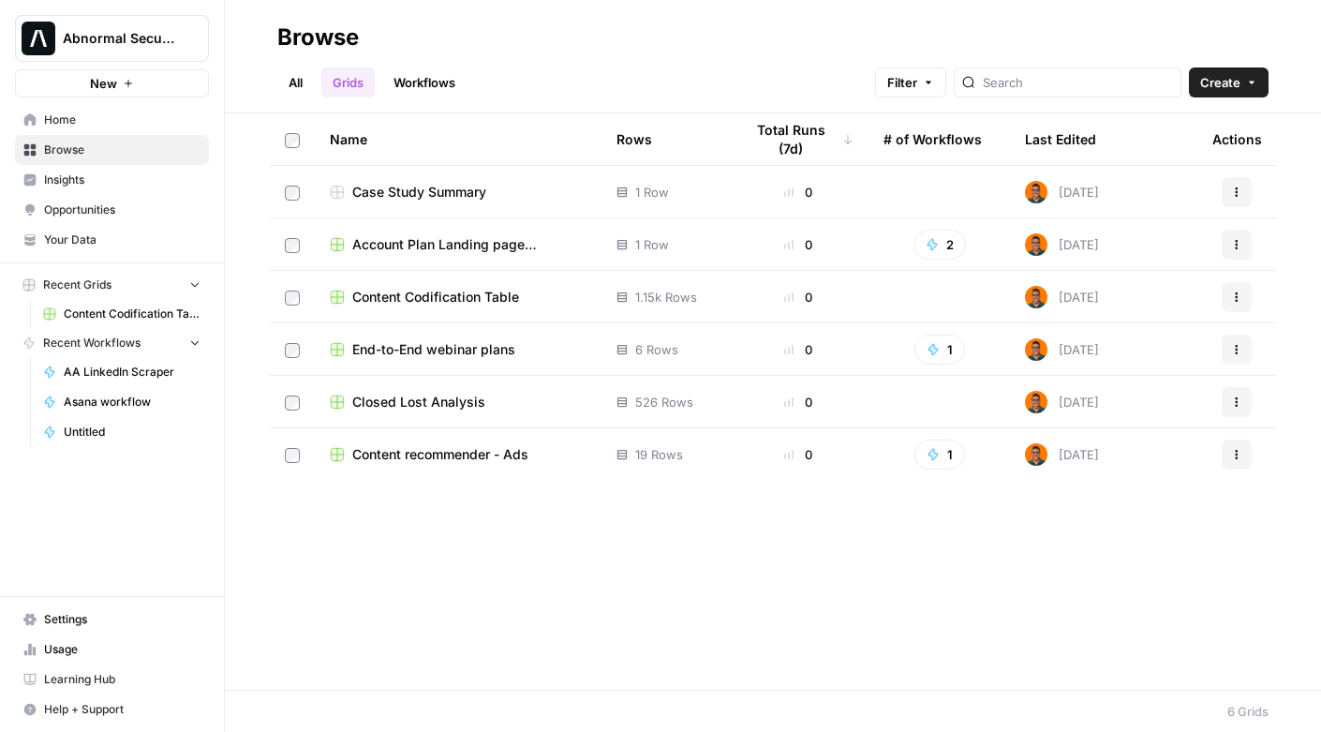
click at [287, 84] on link "All" at bounding box center [295, 82] width 37 height 30
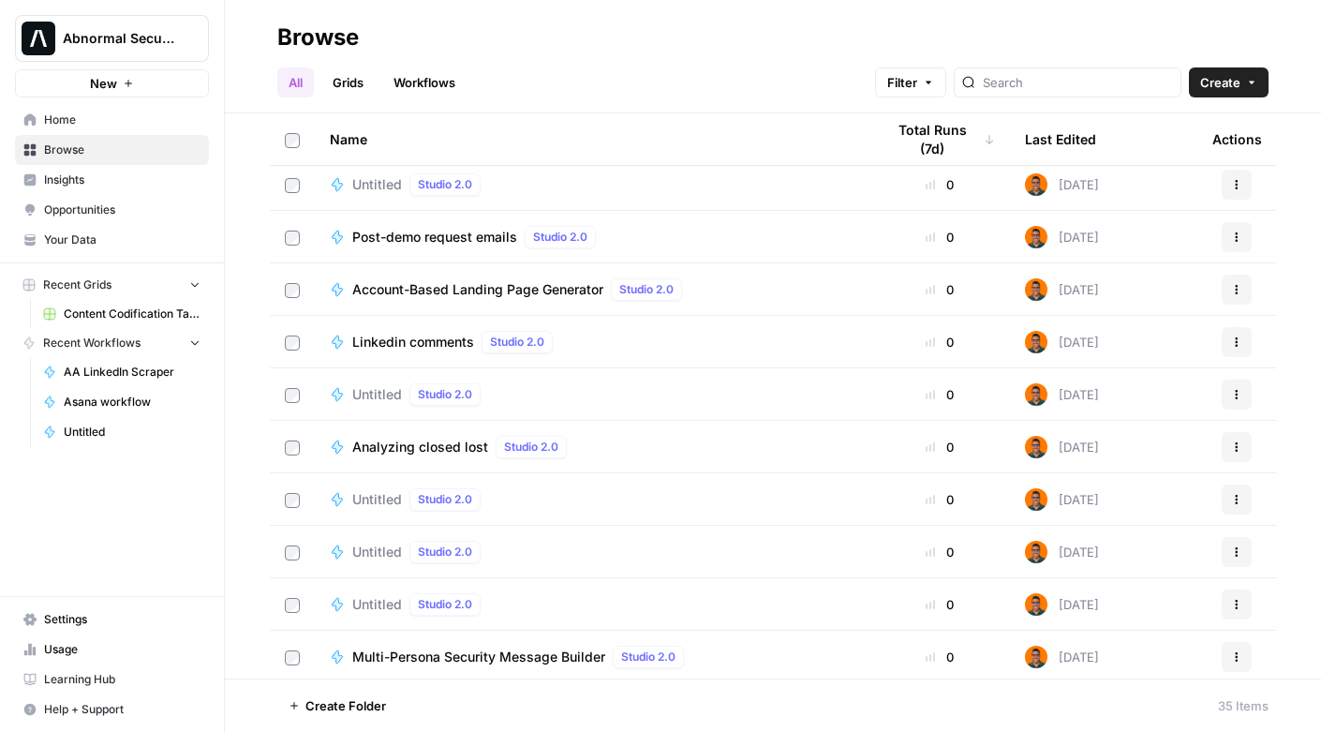
scroll to position [1324, 0]
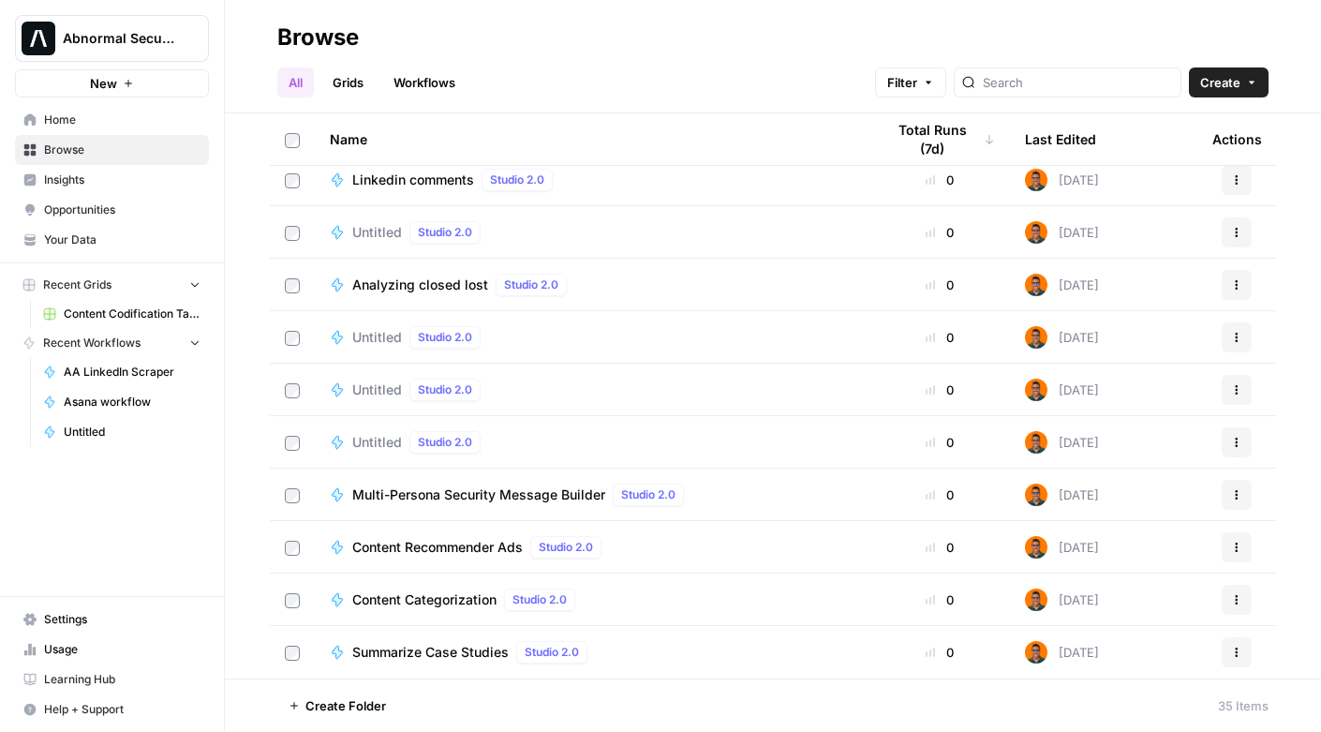
click at [395, 594] on span "Content Categorization" at bounding box center [424, 599] width 144 height 19
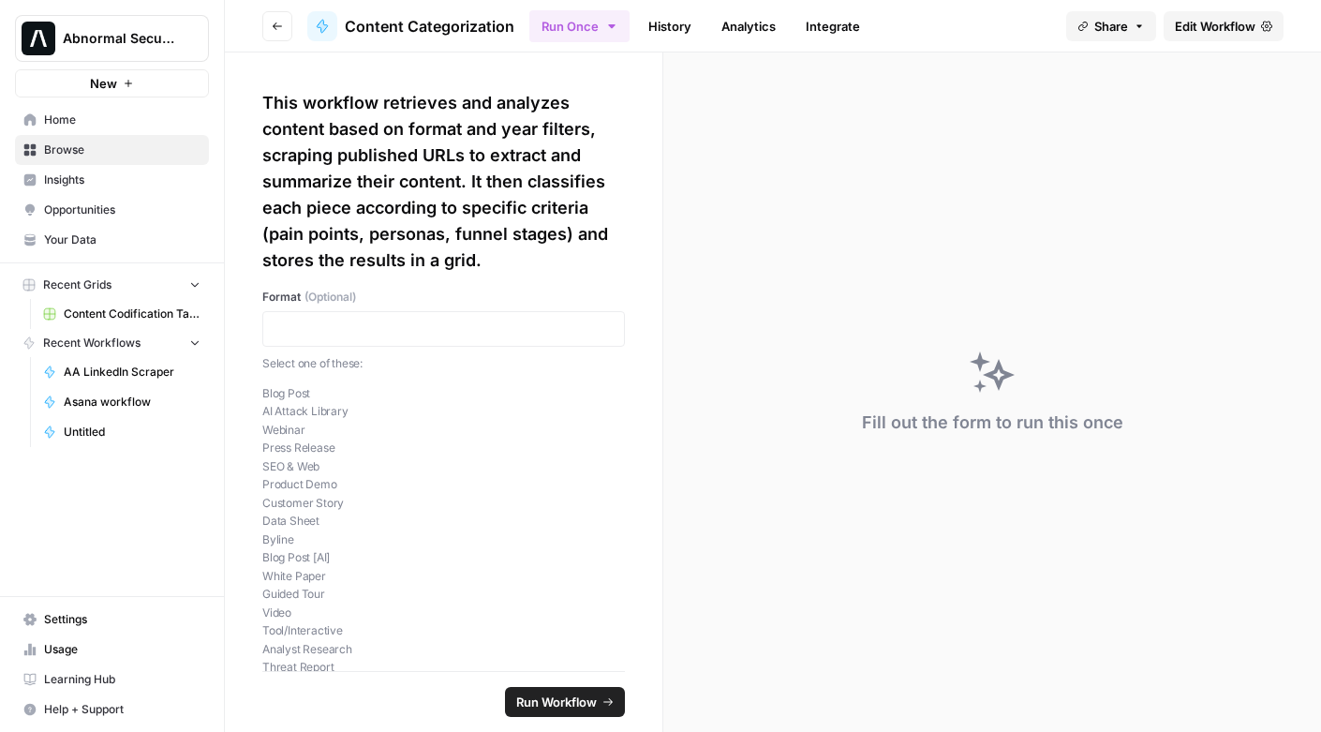
click at [1207, 28] on span "Edit Workflow" at bounding box center [1215, 26] width 81 height 19
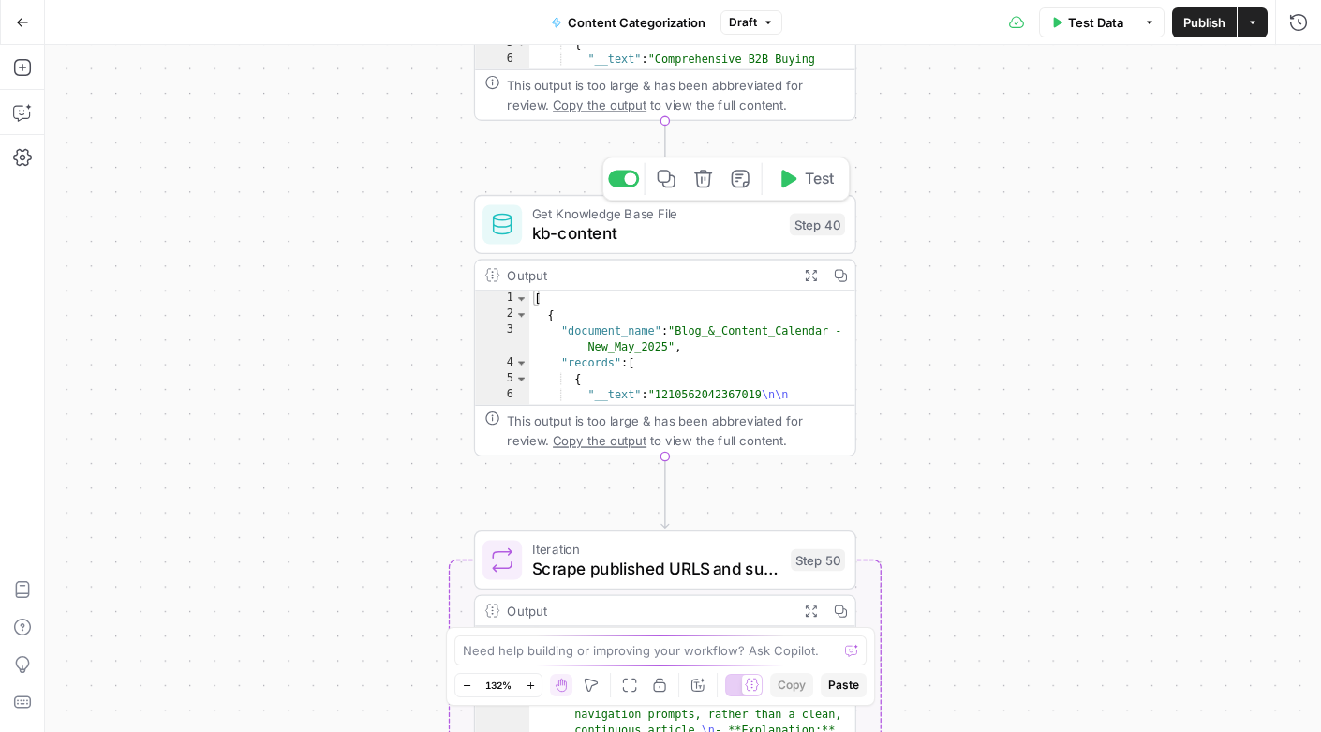
click at [657, 230] on span "kb-content" at bounding box center [656, 233] width 248 height 24
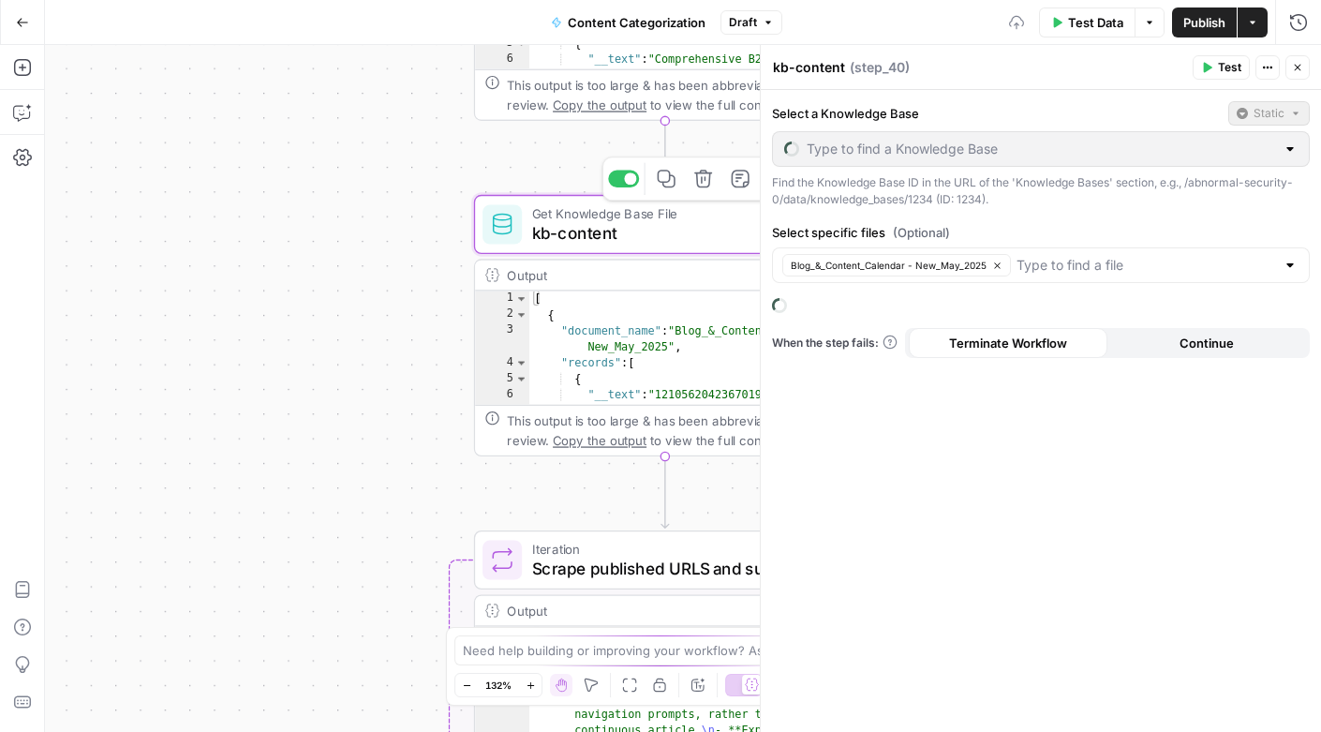
type input "New Knowledge Base"
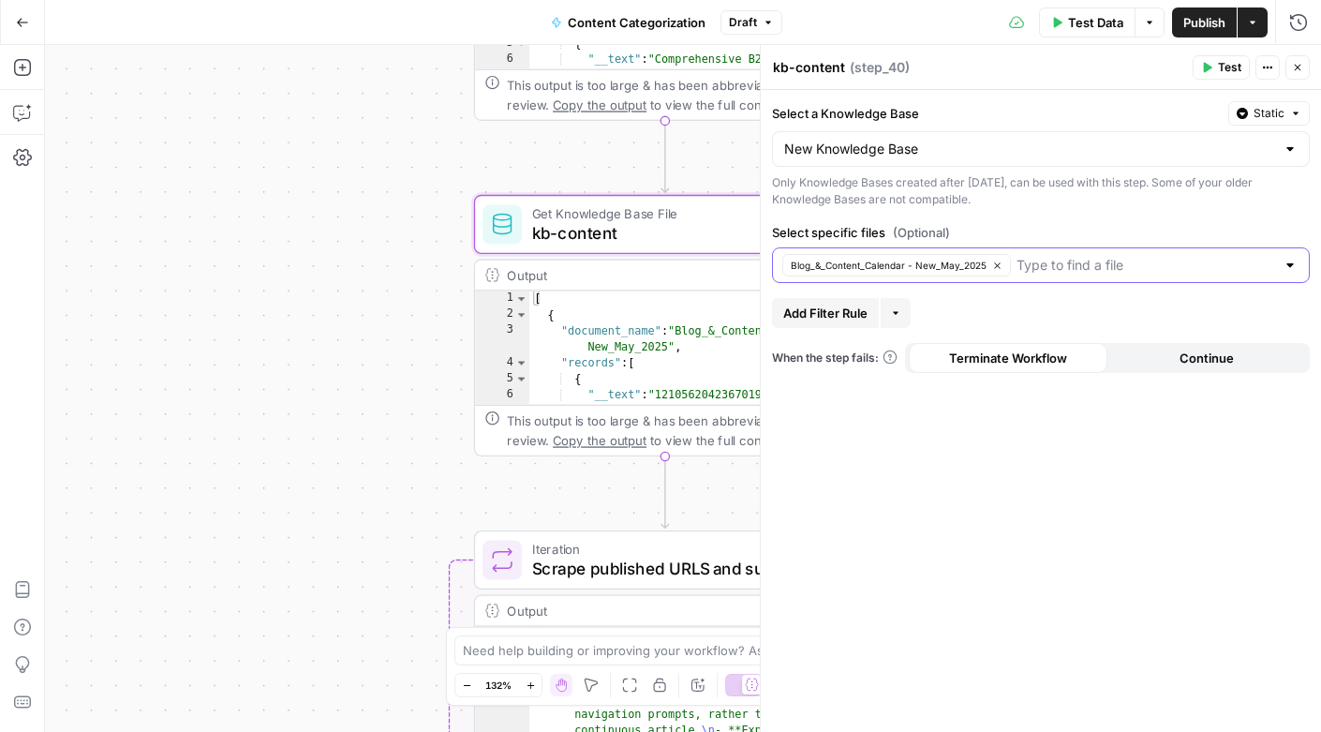
click at [996, 263] on icon "button" at bounding box center [997, 265] width 10 height 10
click at [948, 266] on input "Select specific files (Optional)" at bounding box center [1029, 265] width 491 height 19
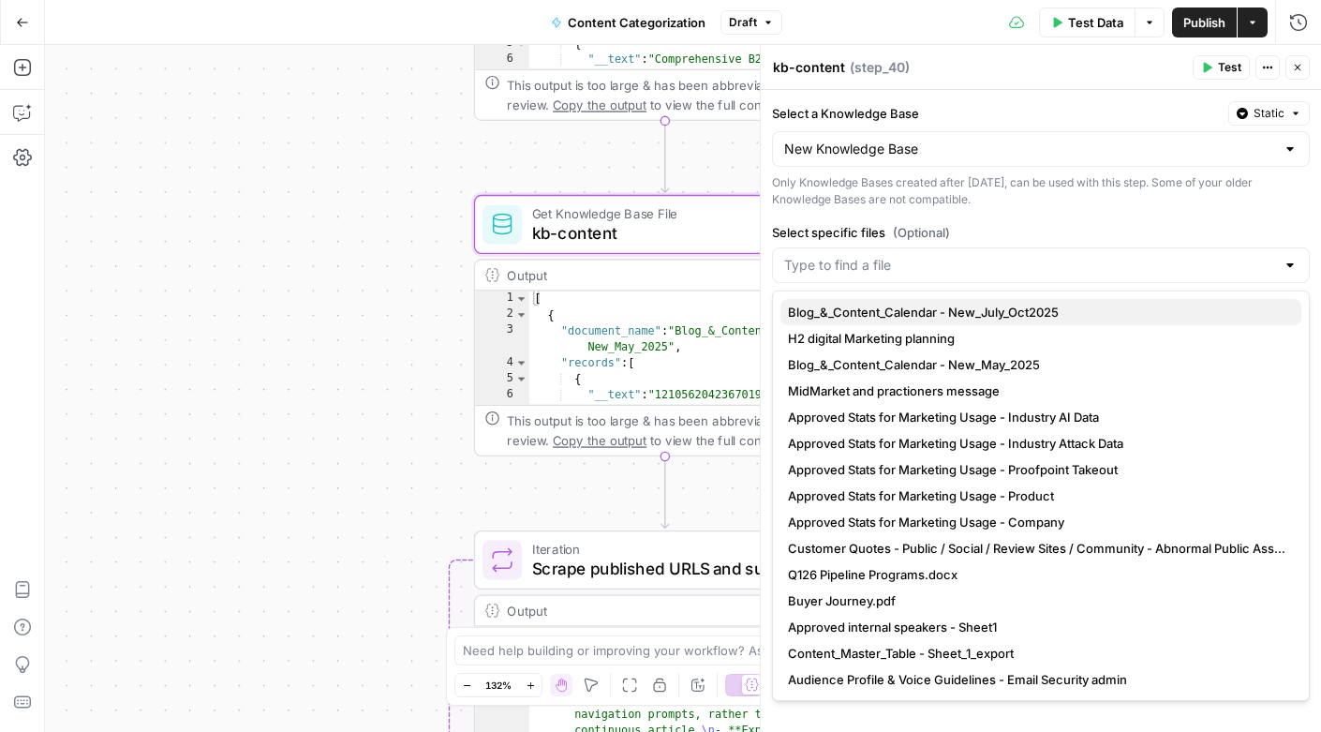
click at [952, 315] on span "Blog_&_Content_Calendar - New_July_Oct2025" at bounding box center [1037, 312] width 498 height 19
click at [1204, 64] on icon "button" at bounding box center [1208, 68] width 8 height 10
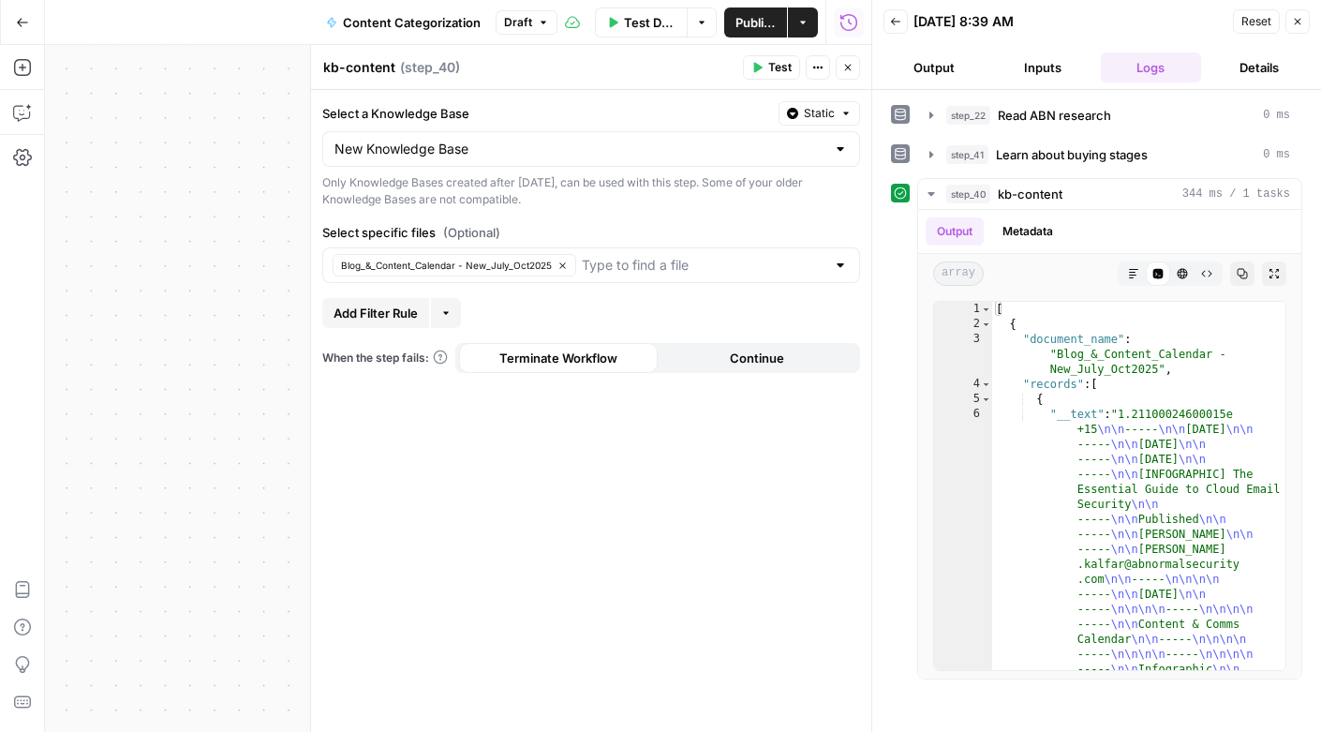
click at [1302, 17] on icon "button" at bounding box center [1297, 21] width 11 height 11
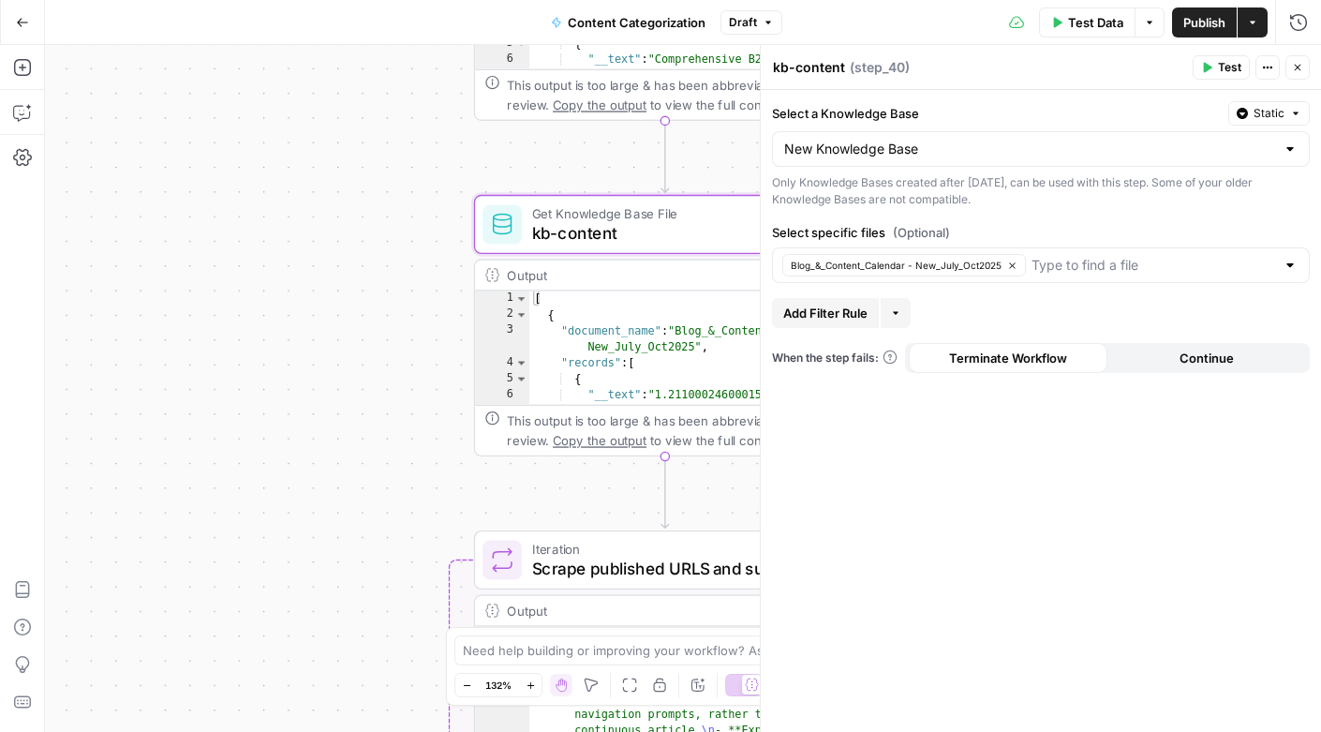
click at [1301, 67] on icon "button" at bounding box center [1297, 67] width 11 height 11
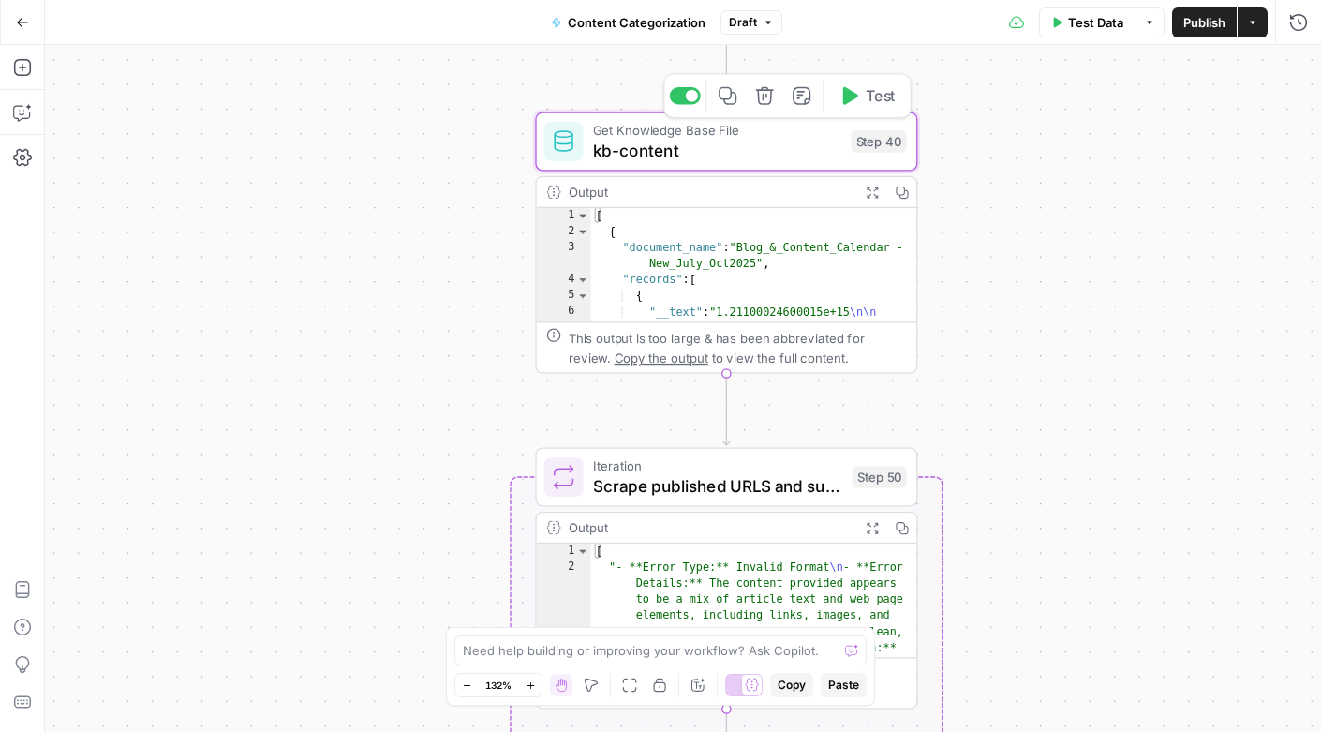
click at [710, 148] on span "kb-content" at bounding box center [717, 150] width 248 height 24
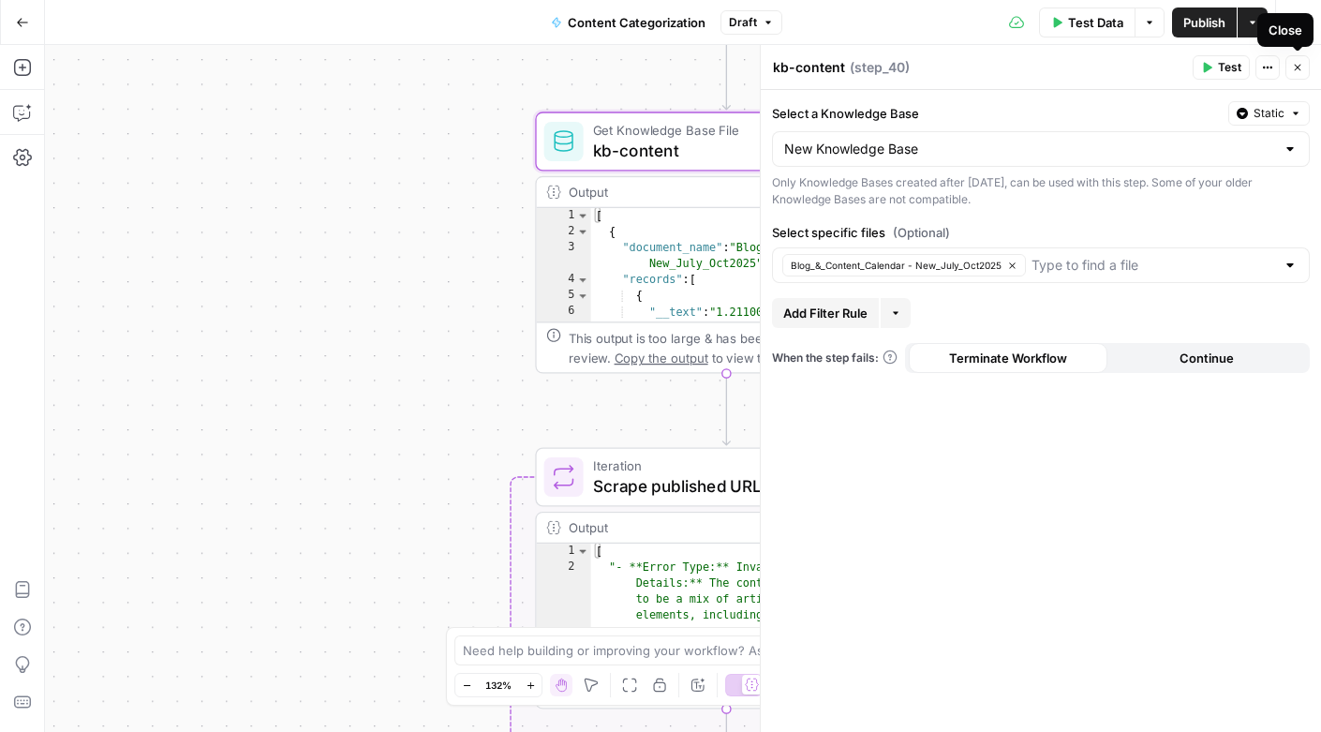
click at [1296, 65] on icon "button" at bounding box center [1297, 67] width 11 height 11
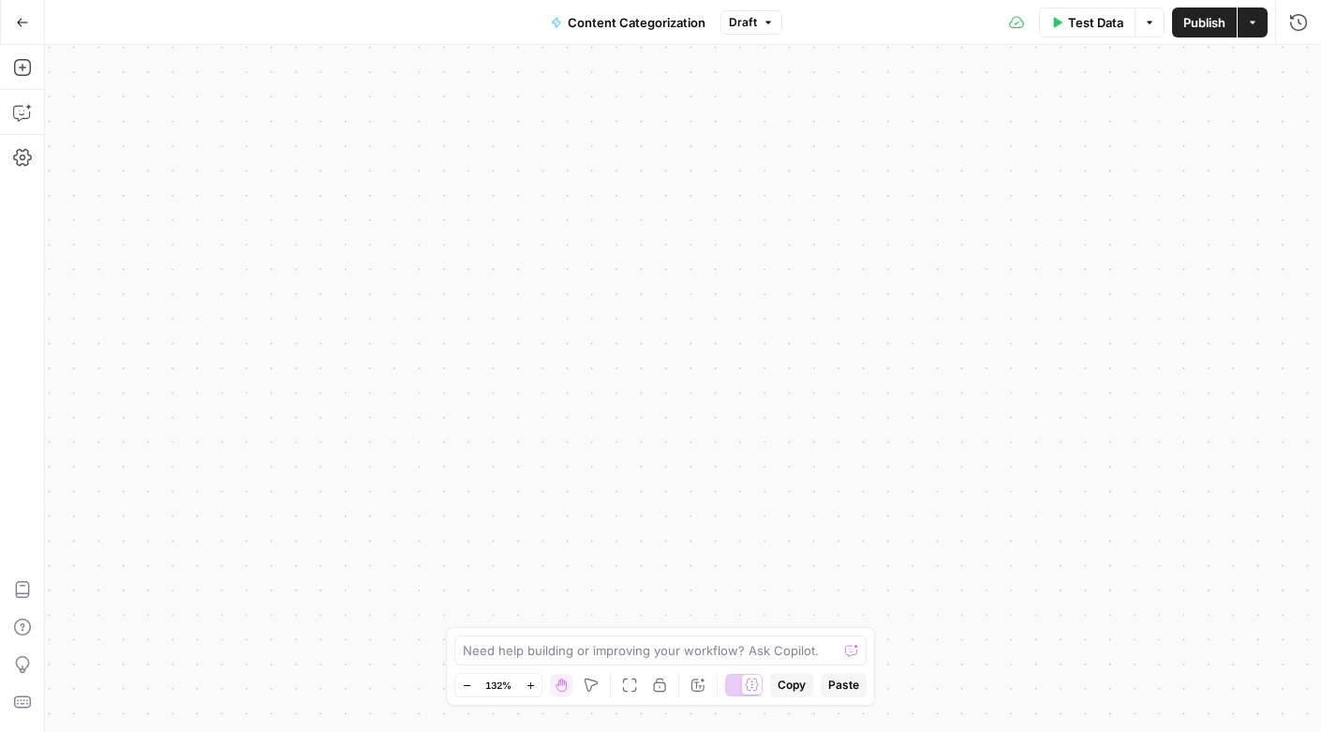
click at [1113, 622] on div "Workflow Input Settings Inputs Get Knowledge Base File Read ABN research Step 2…" at bounding box center [683, 388] width 1276 height 687
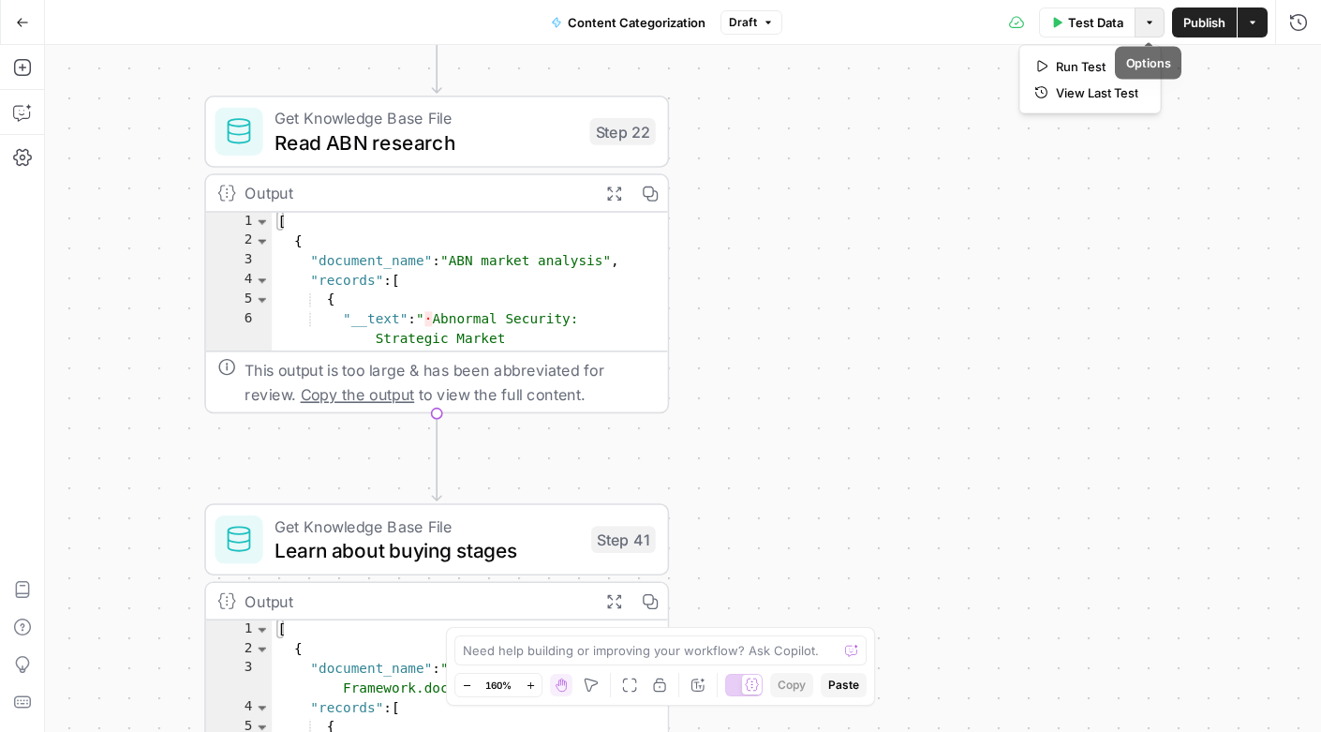
click at [1148, 21] on icon "button" at bounding box center [1150, 22] width 6 height 3
click at [1044, 60] on icon "button" at bounding box center [1041, 66] width 13 height 13
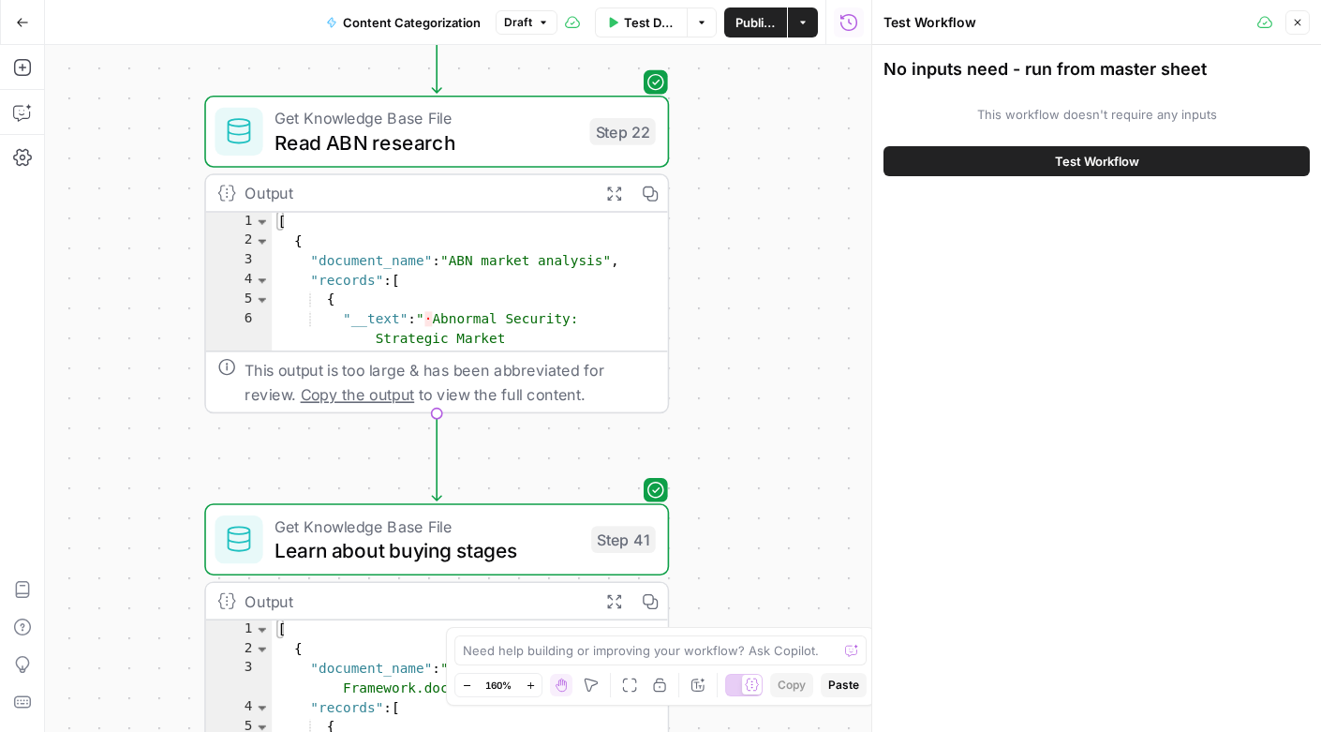
click at [1067, 158] on span "Test Workflow" at bounding box center [1097, 161] width 84 height 19
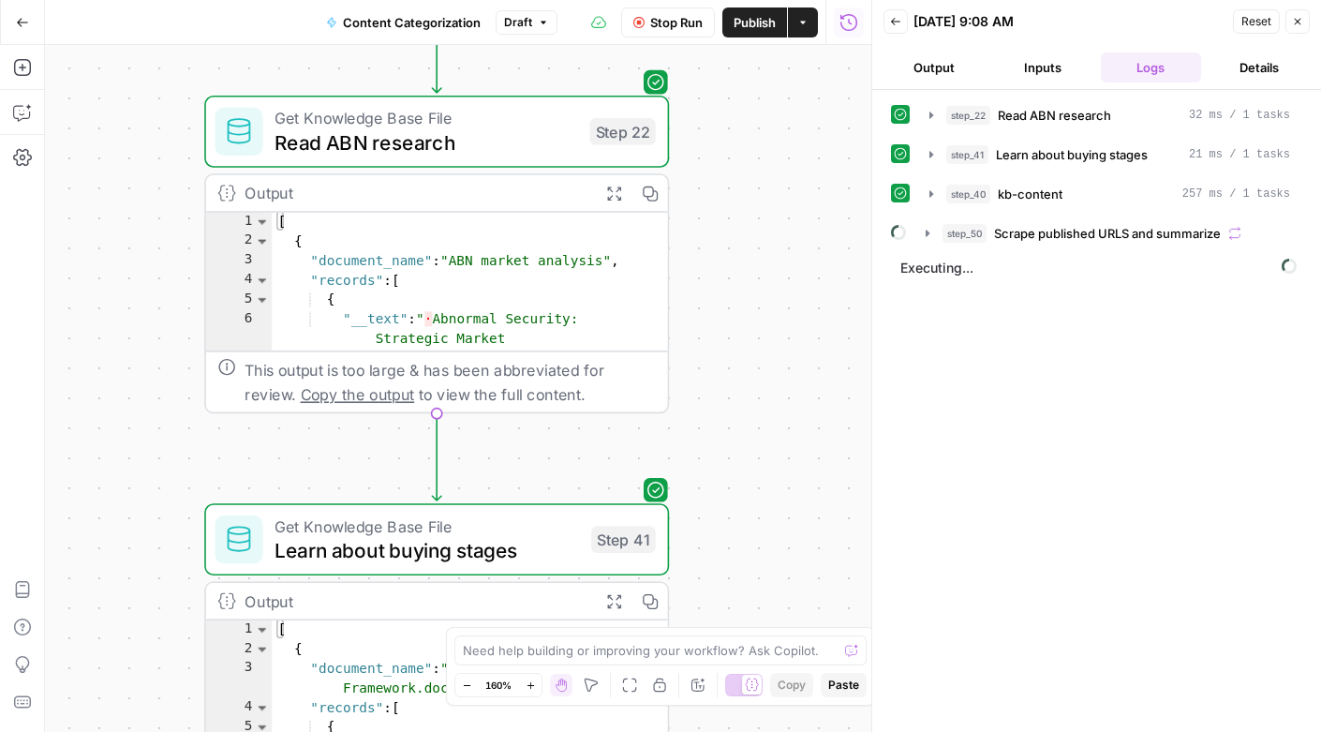
click at [1149, 571] on div "step_22 Read ABN research 32 ms / 1 tasks step_41 Learn about buying stages 21 …" at bounding box center [1096, 410] width 411 height 623
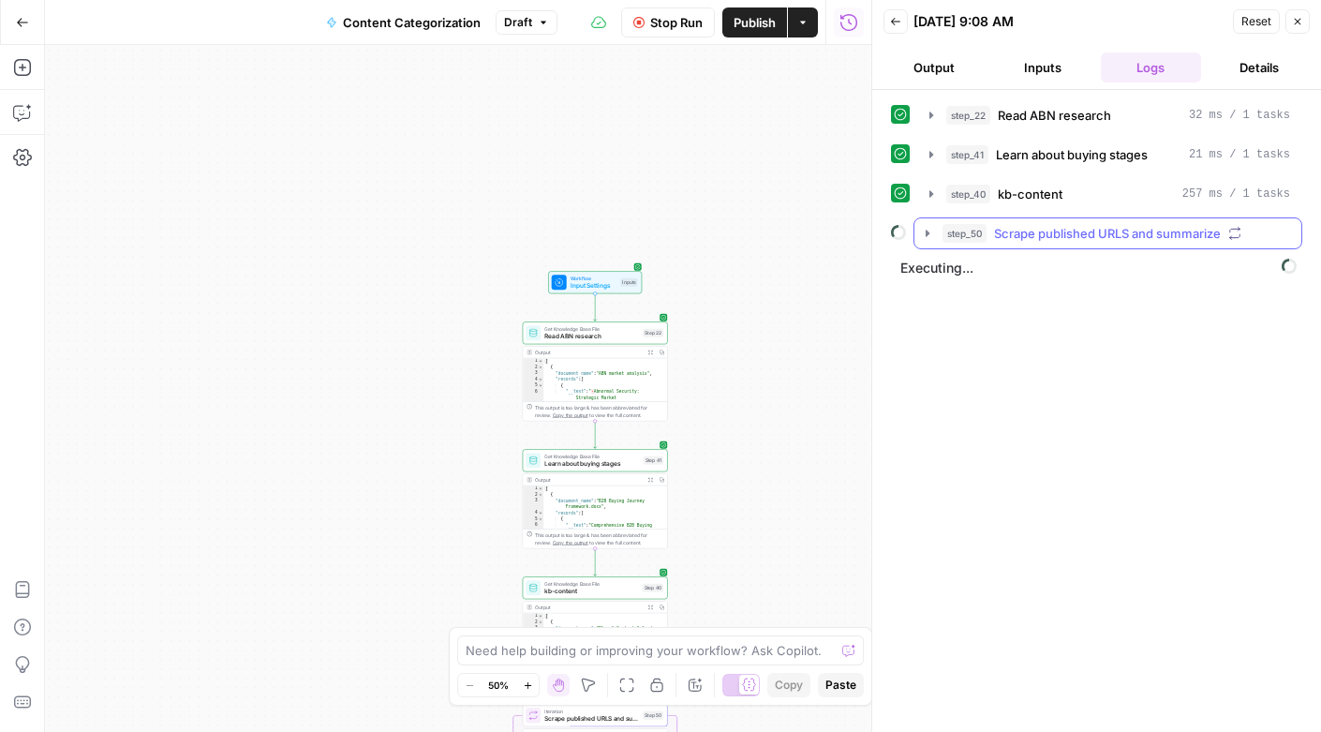
click at [929, 236] on icon "button" at bounding box center [927, 233] width 15 height 15
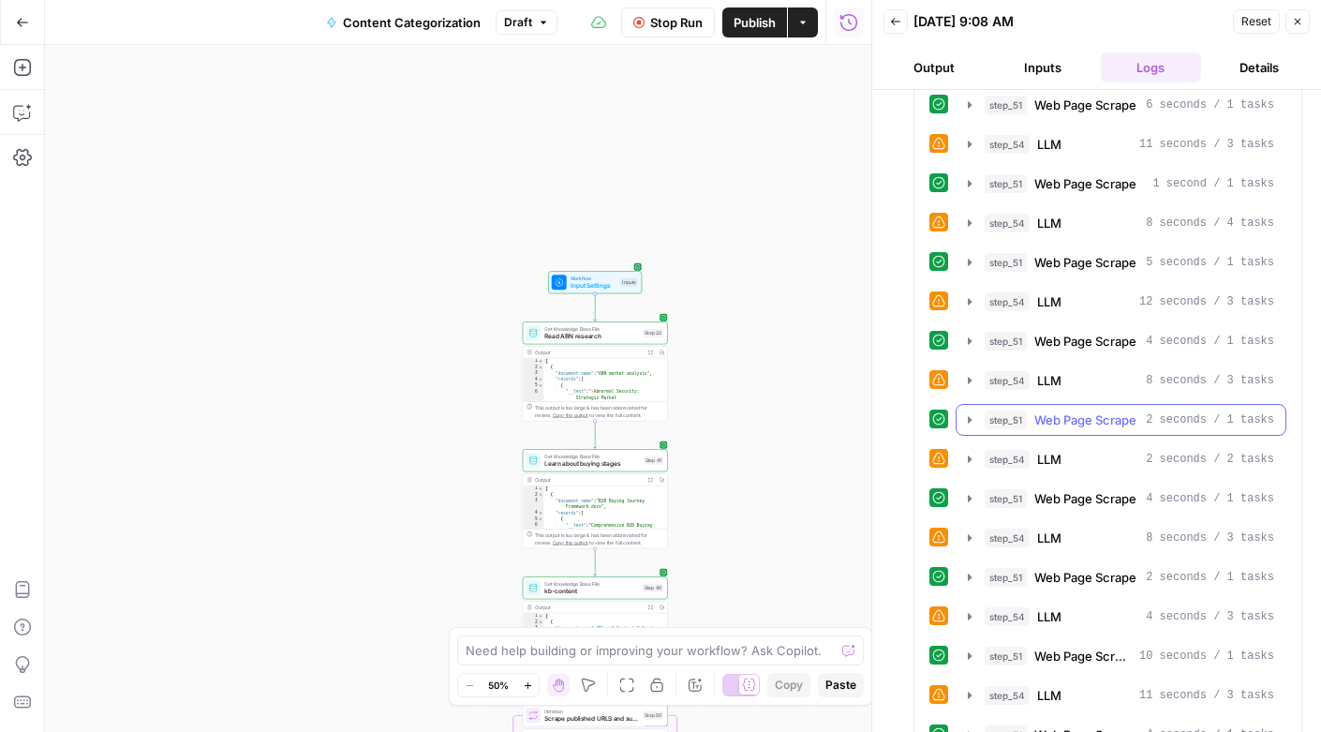
scroll to position [1585, 0]
click at [967, 458] on icon "button" at bounding box center [969, 458] width 15 height 15
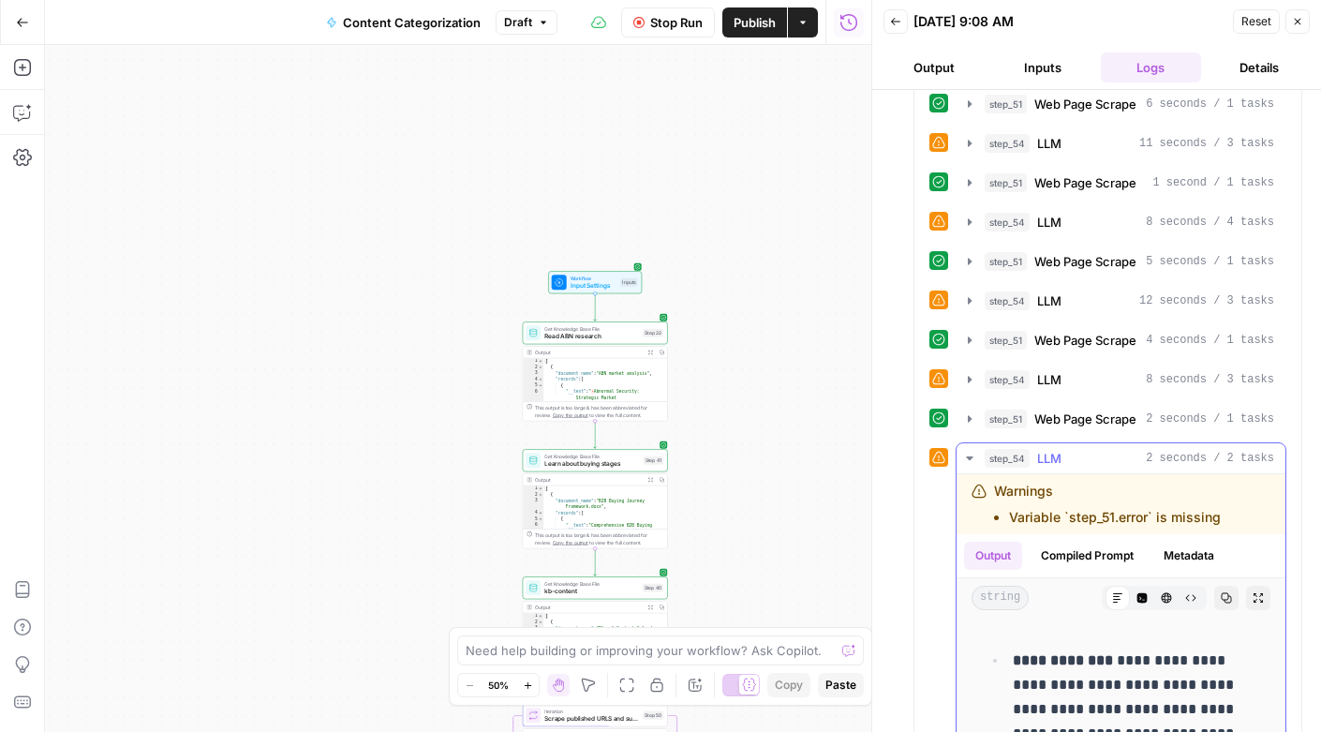
click at [967, 458] on icon "button" at bounding box center [969, 458] width 15 height 15
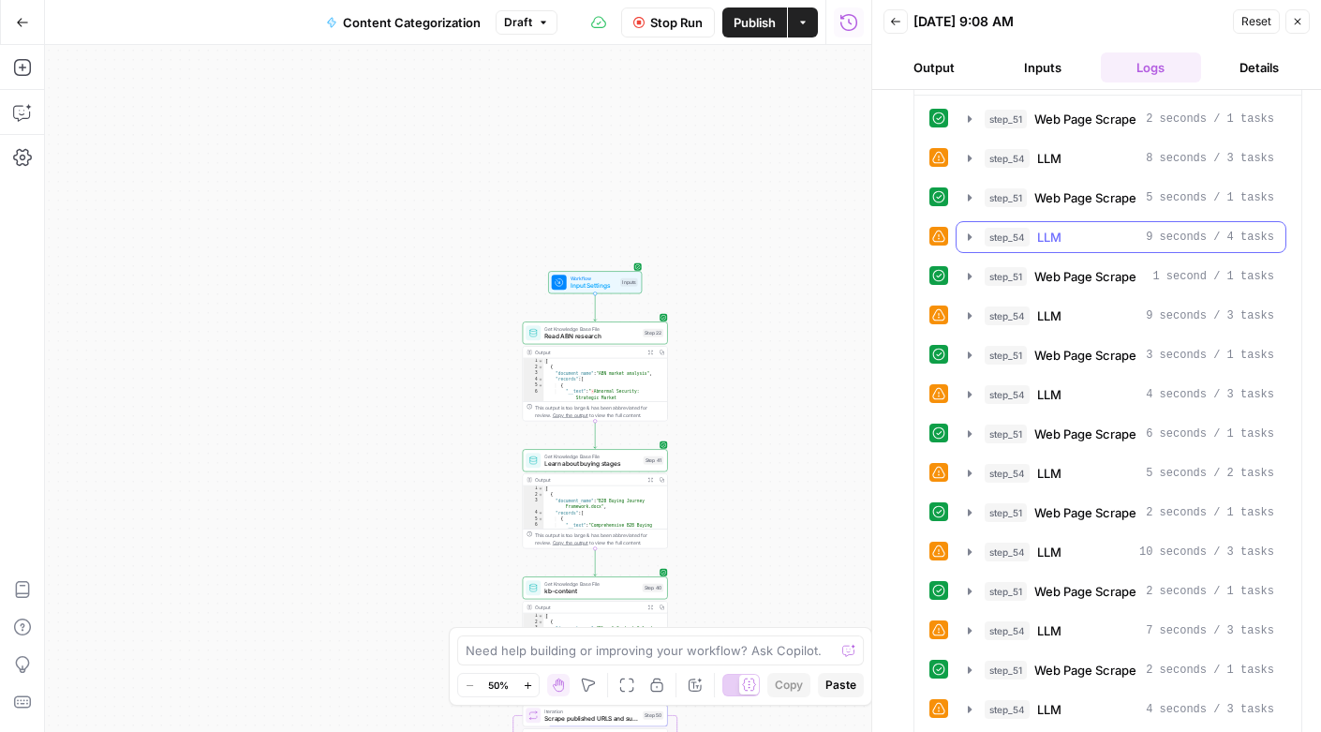
scroll to position [0, 0]
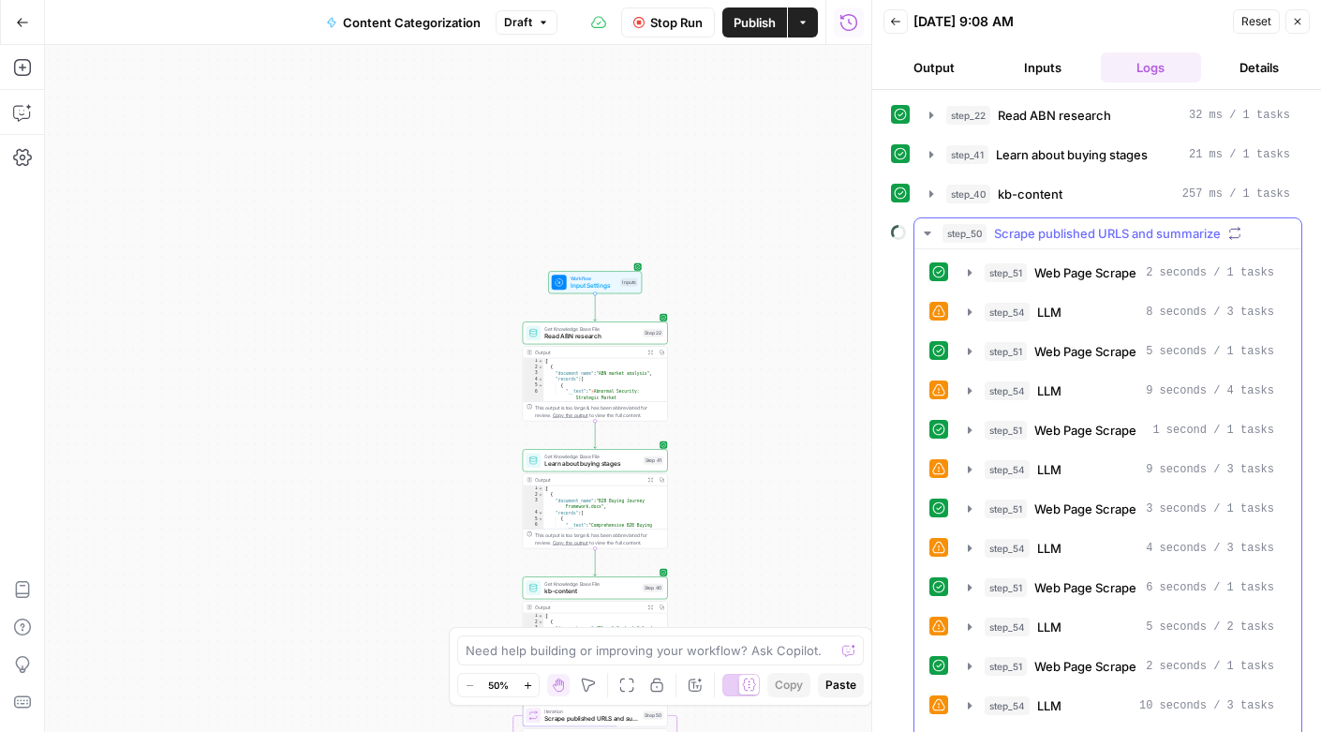
click at [927, 232] on icon "button" at bounding box center [927, 233] width 7 height 4
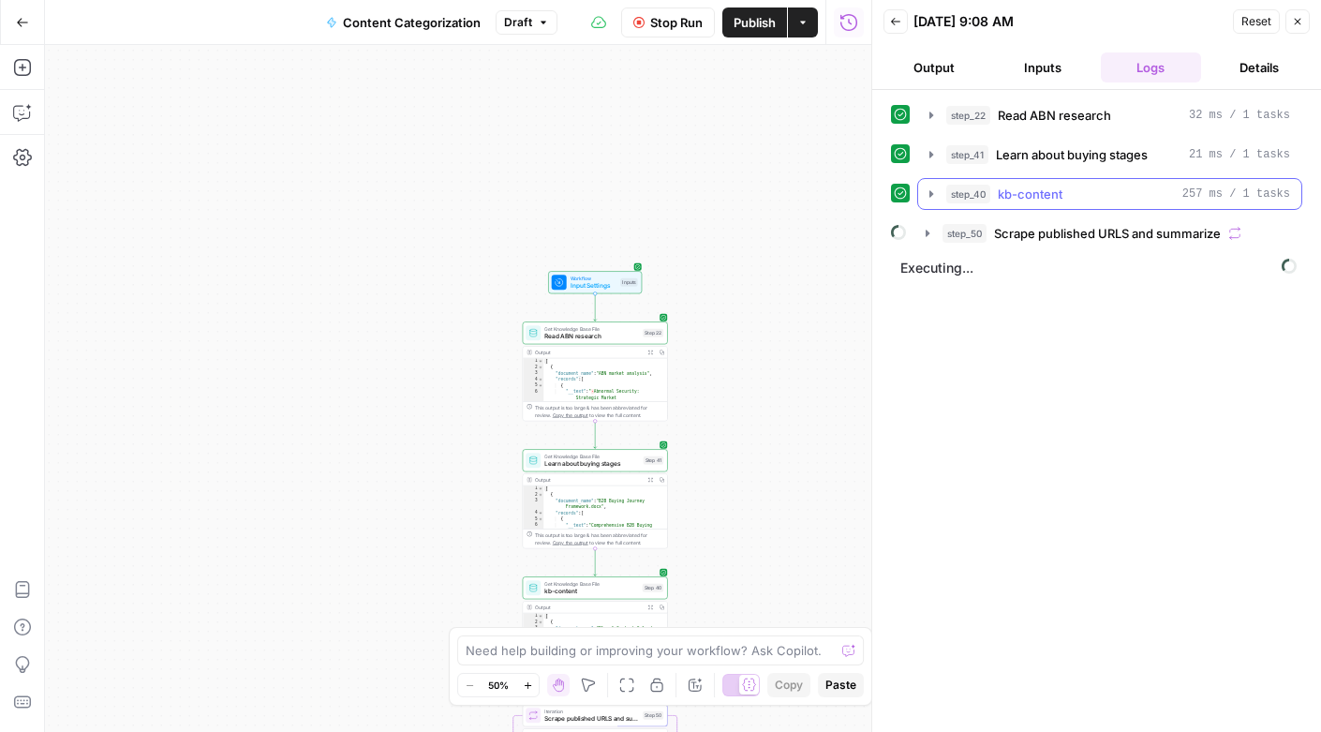
click at [926, 190] on icon "button" at bounding box center [931, 193] width 15 height 15
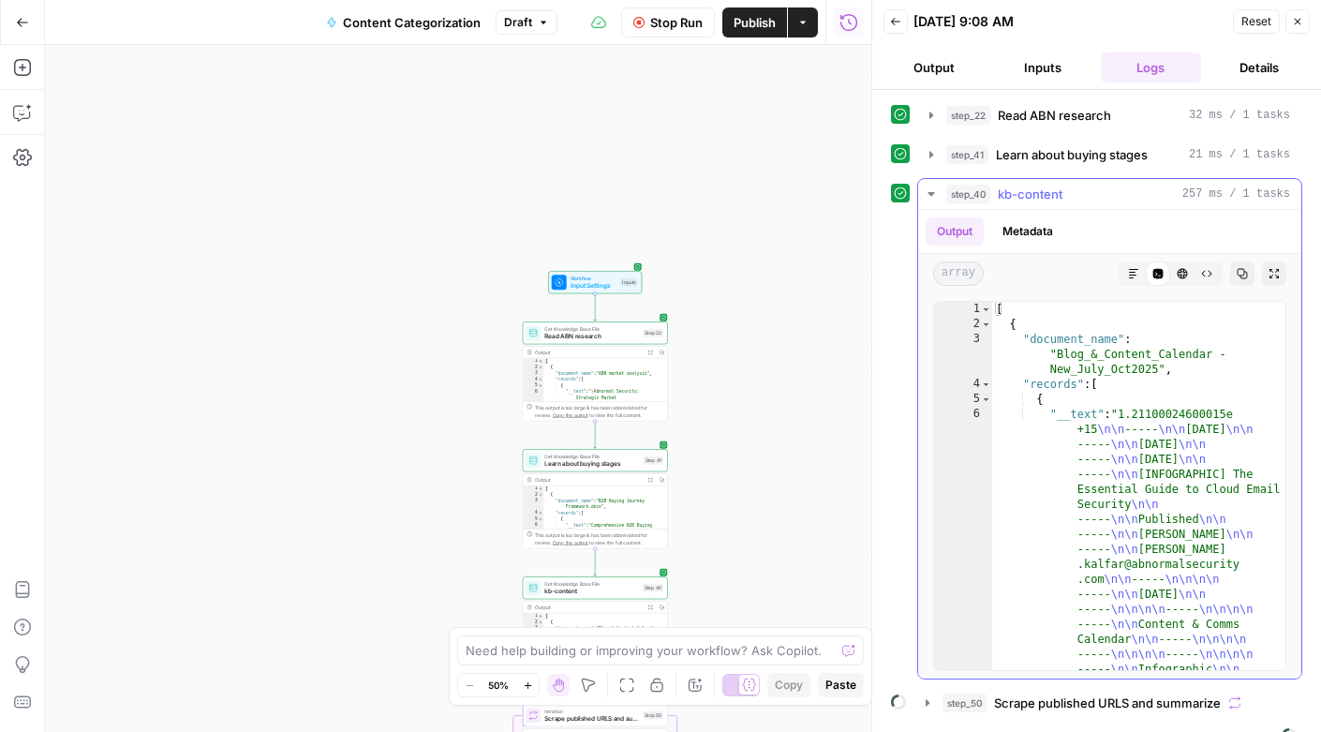
click at [926, 190] on icon "button" at bounding box center [931, 193] width 15 height 15
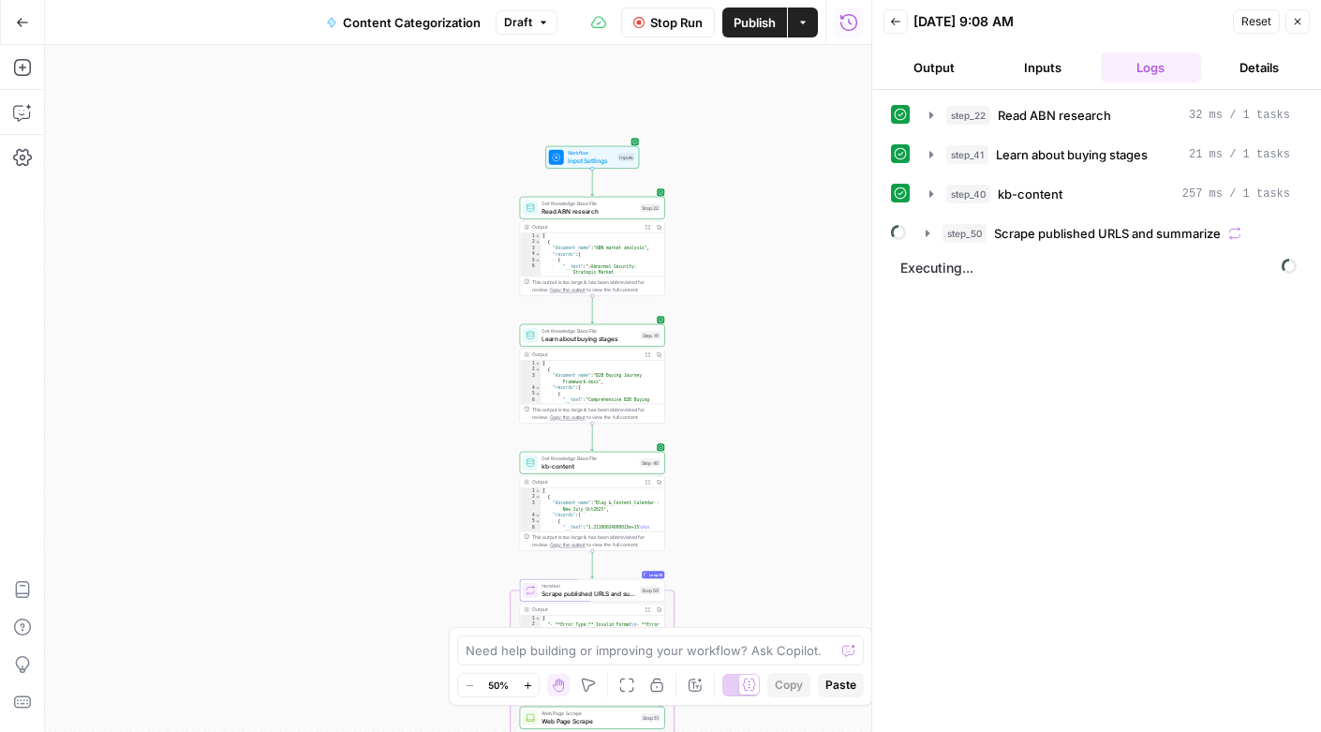
click at [890, 18] on icon "button" at bounding box center [895, 21] width 11 height 11
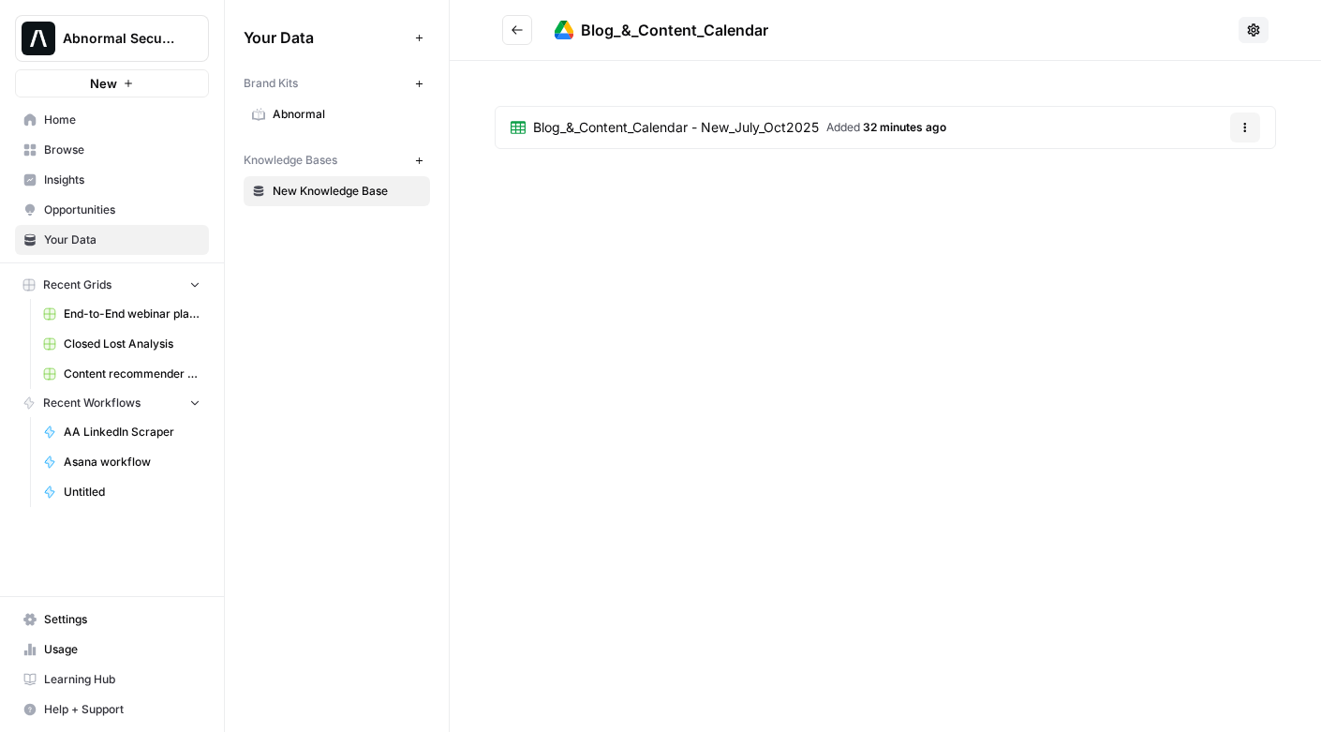
click at [64, 126] on span "Home" at bounding box center [122, 119] width 156 height 17
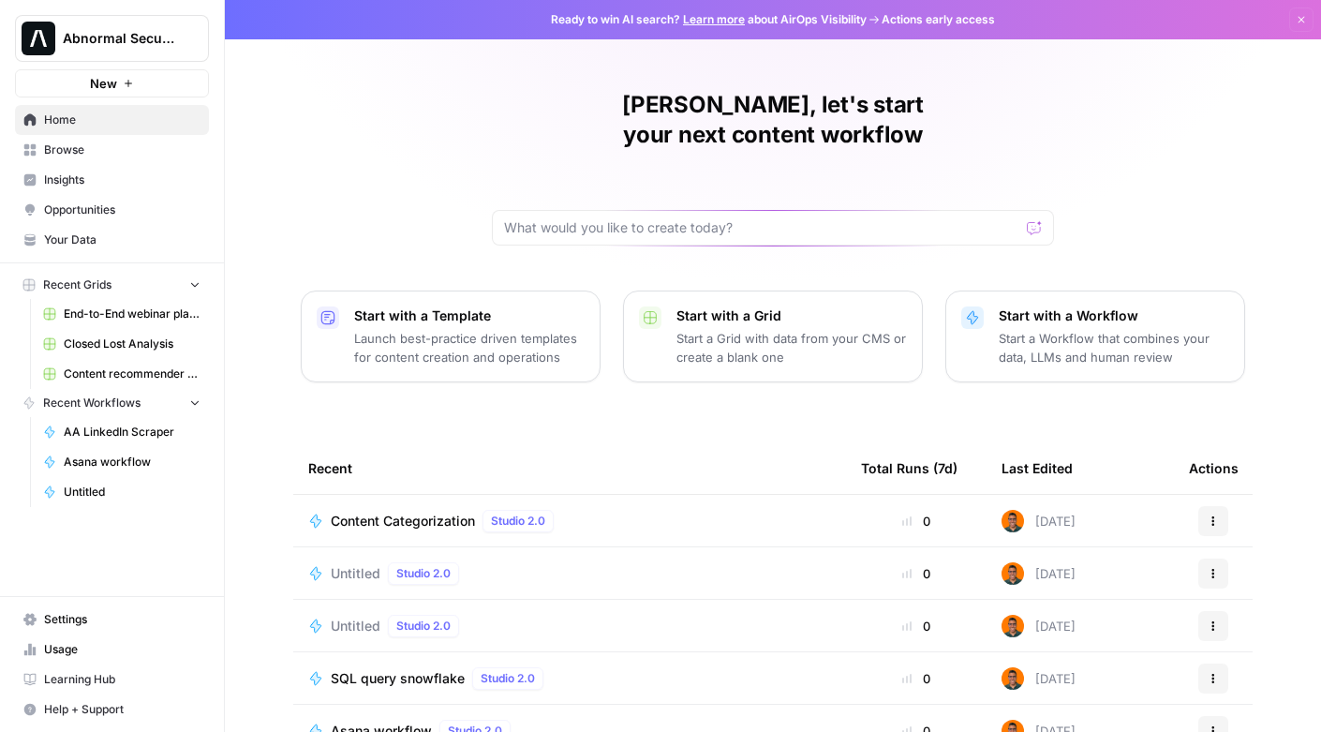
click at [58, 280] on span "Recent Grids" at bounding box center [77, 284] width 68 height 17
click at [59, 145] on span "Browse" at bounding box center [122, 149] width 156 height 17
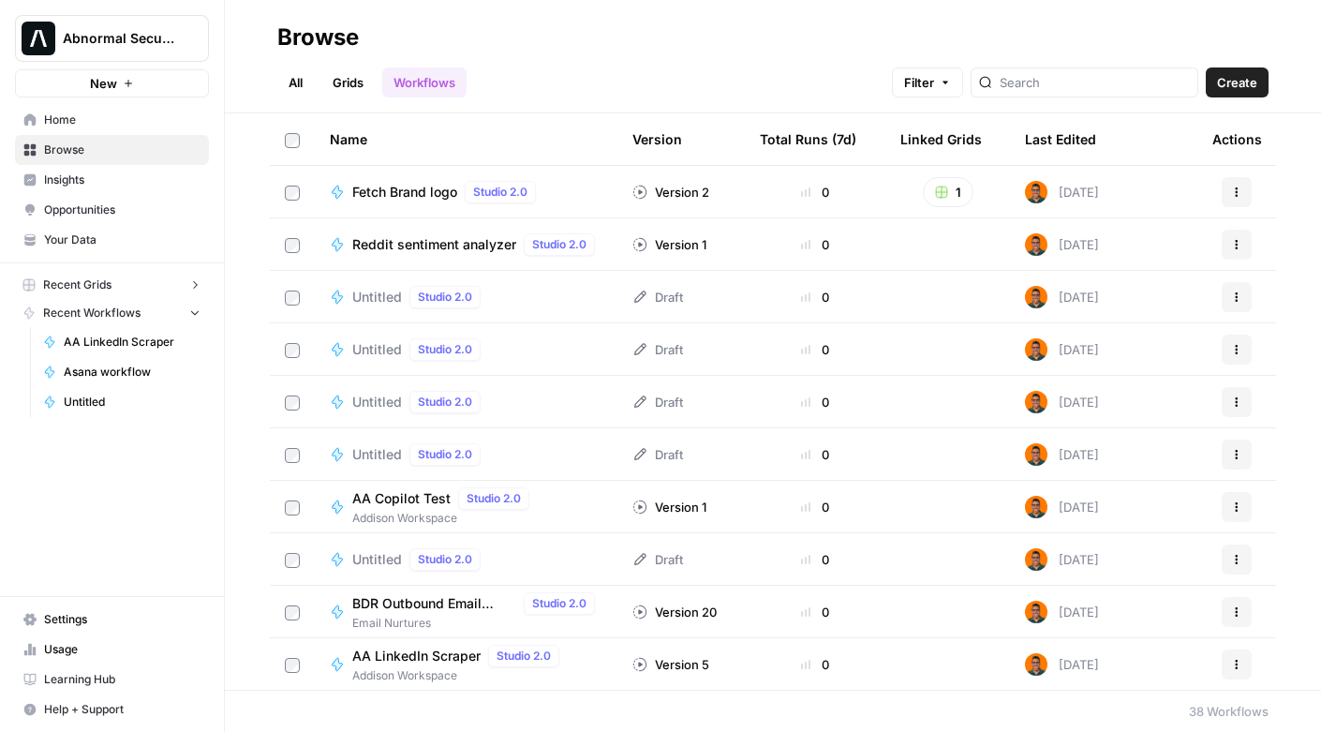
click at [348, 76] on link "Grids" at bounding box center [347, 82] width 53 height 30
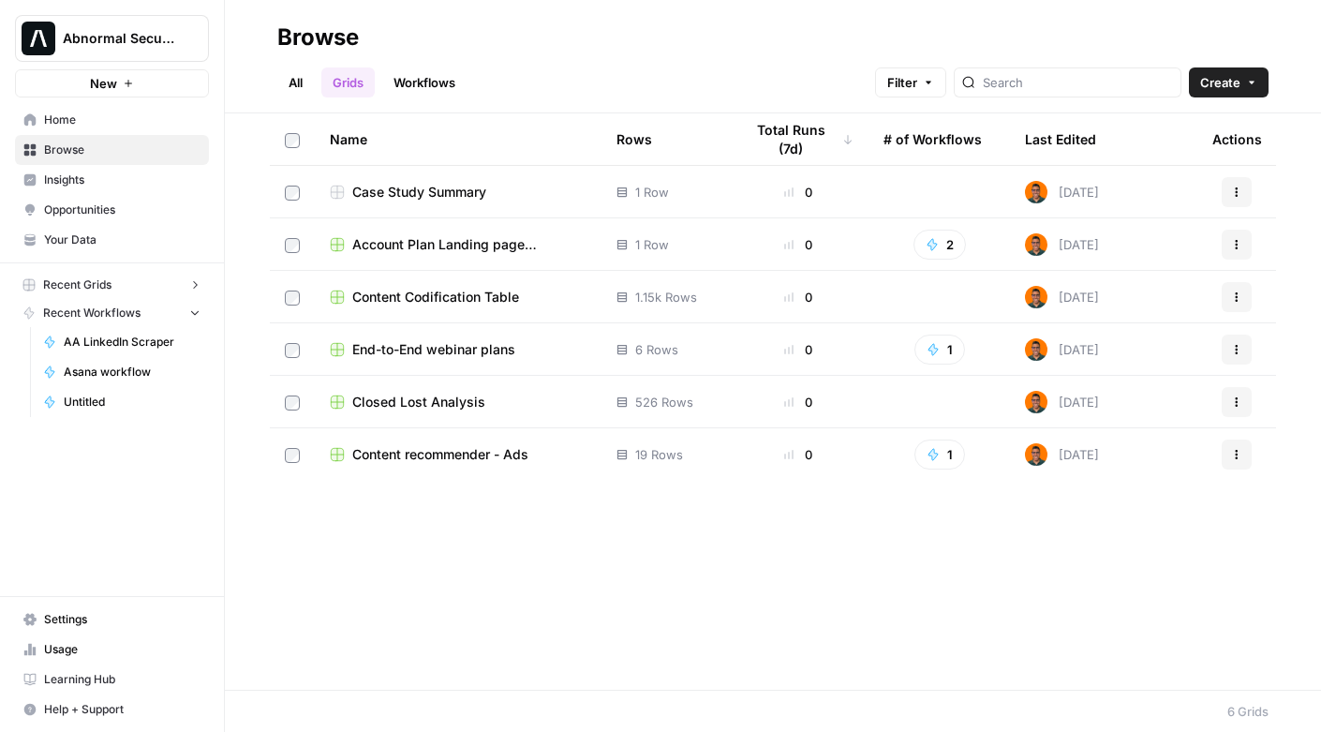
click at [449, 296] on span "Content Codification Table" at bounding box center [435, 297] width 167 height 19
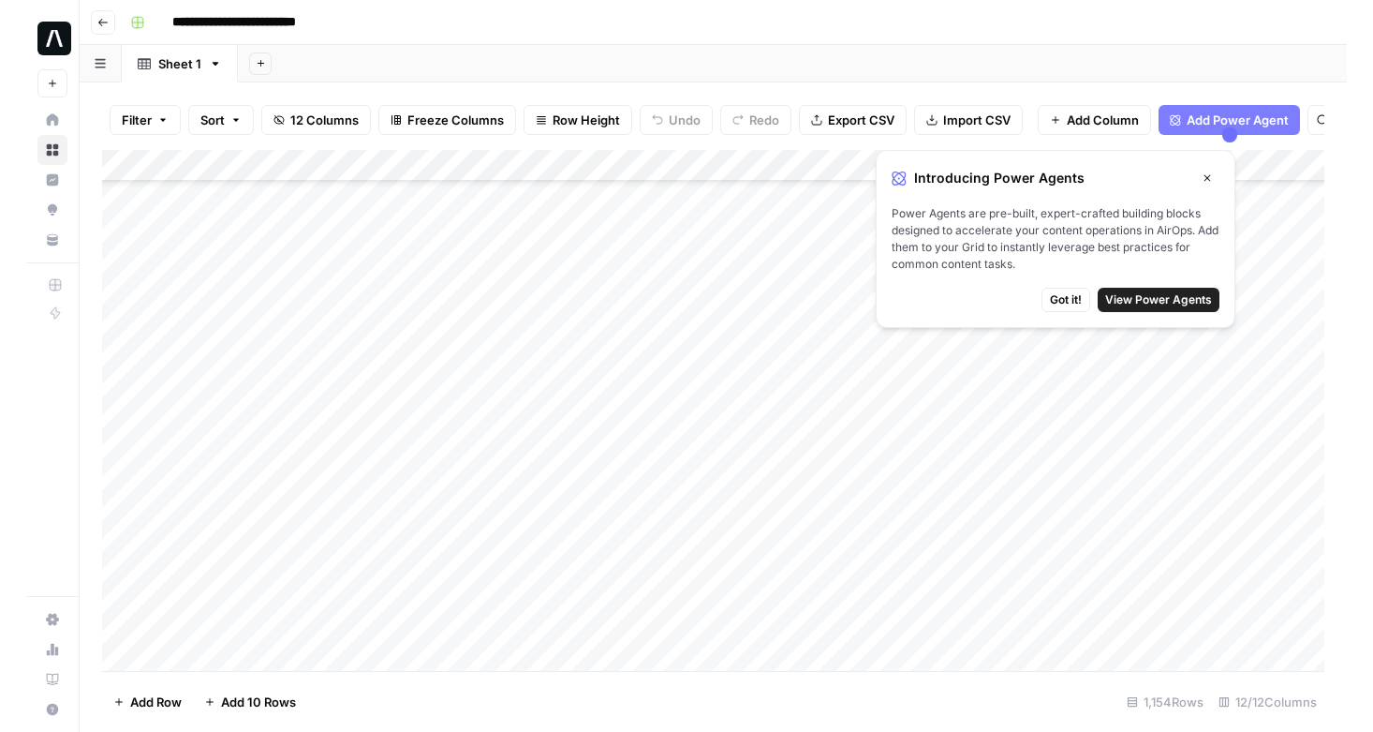
scroll to position [36295, 0]
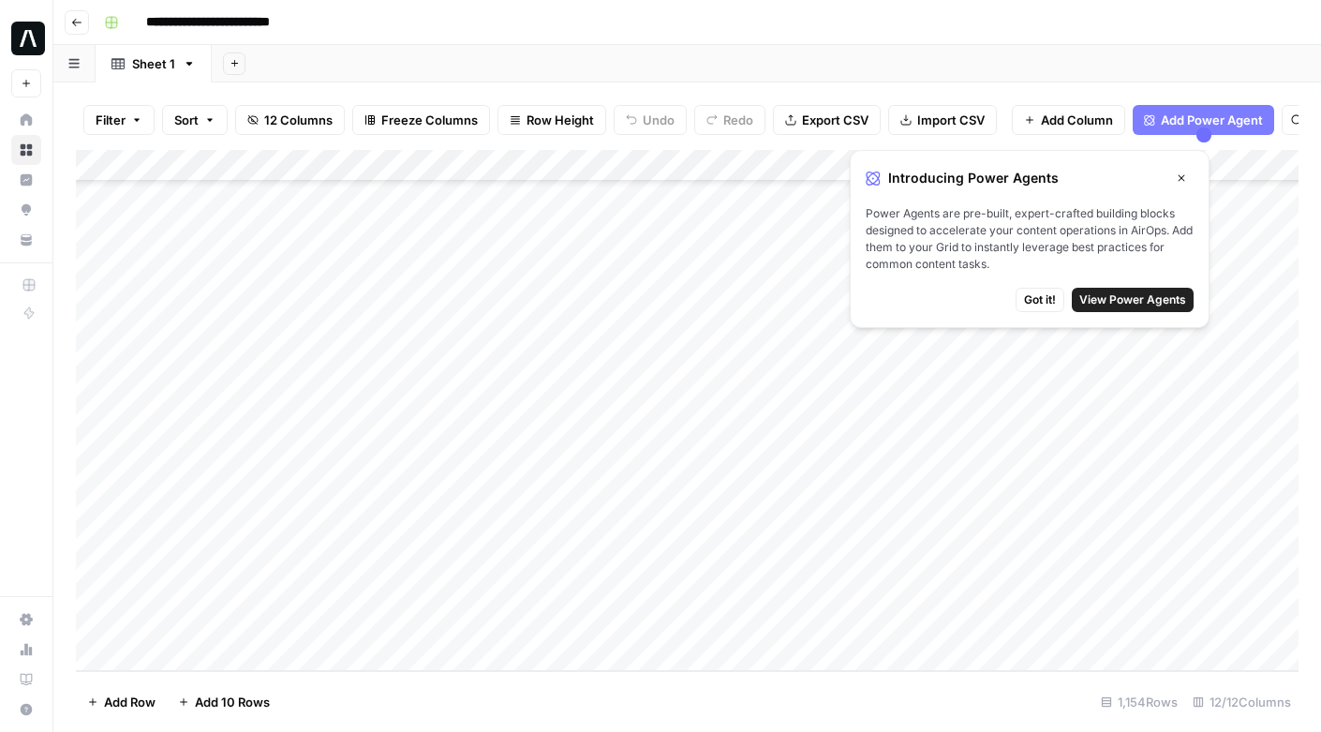
click at [1038, 296] on span "Got it!" at bounding box center [1040, 299] width 32 height 17
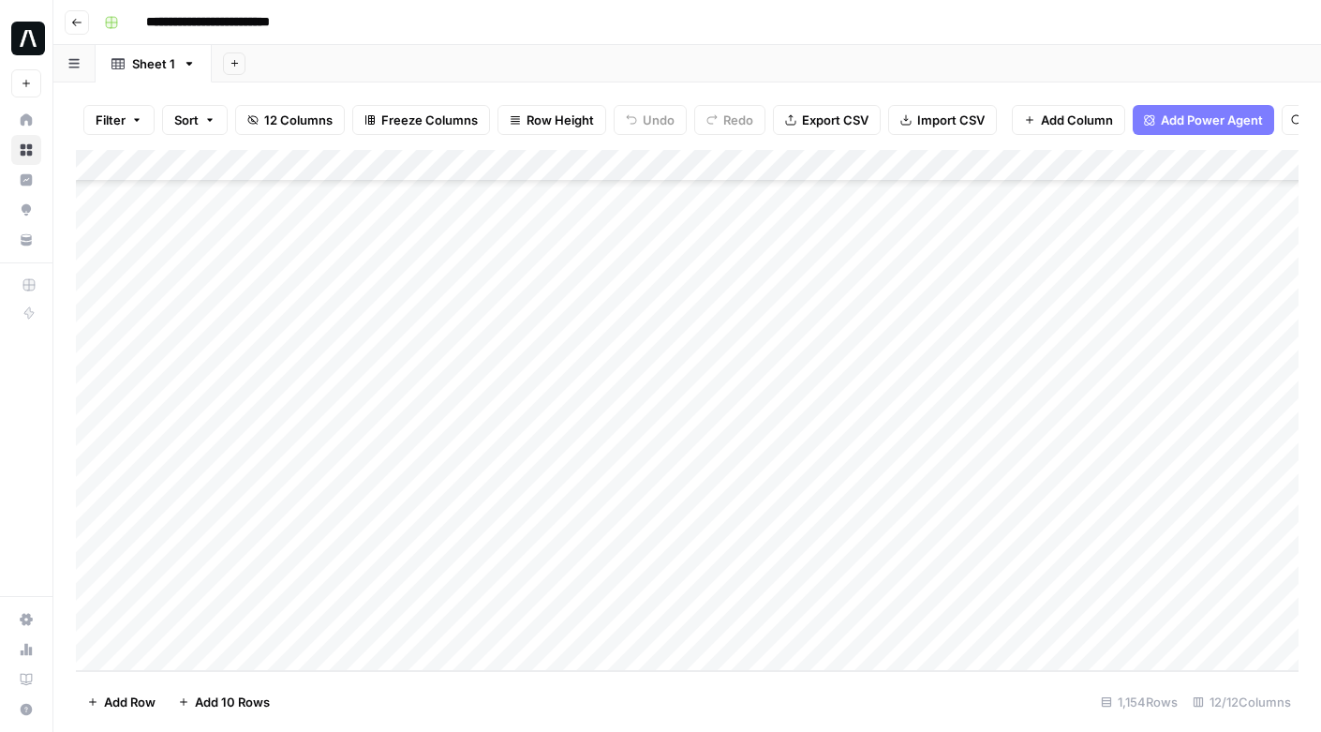
click at [1172, 119] on span "Add Power Agent" at bounding box center [1212, 120] width 102 height 19
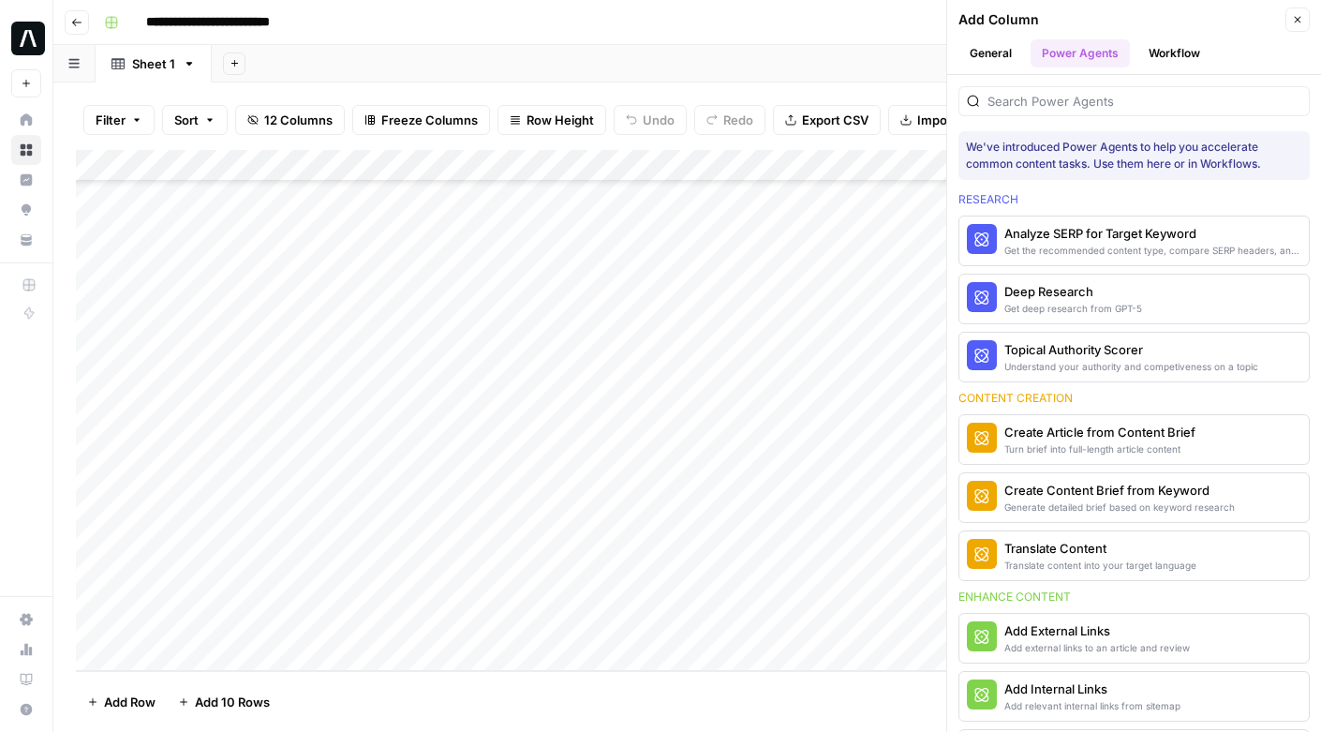
click at [1300, 14] on icon "button" at bounding box center [1297, 19] width 11 height 11
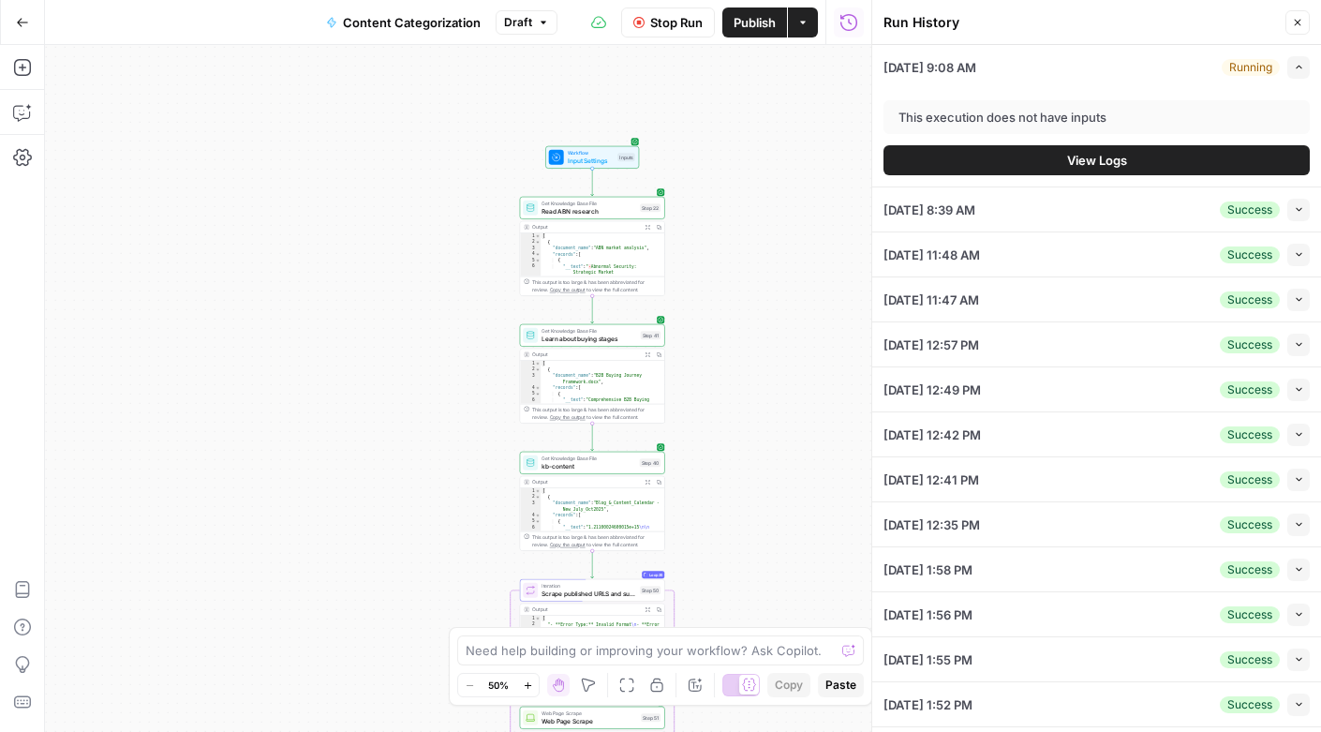
click at [1299, 71] on icon "button" at bounding box center [1299, 67] width 10 height 10
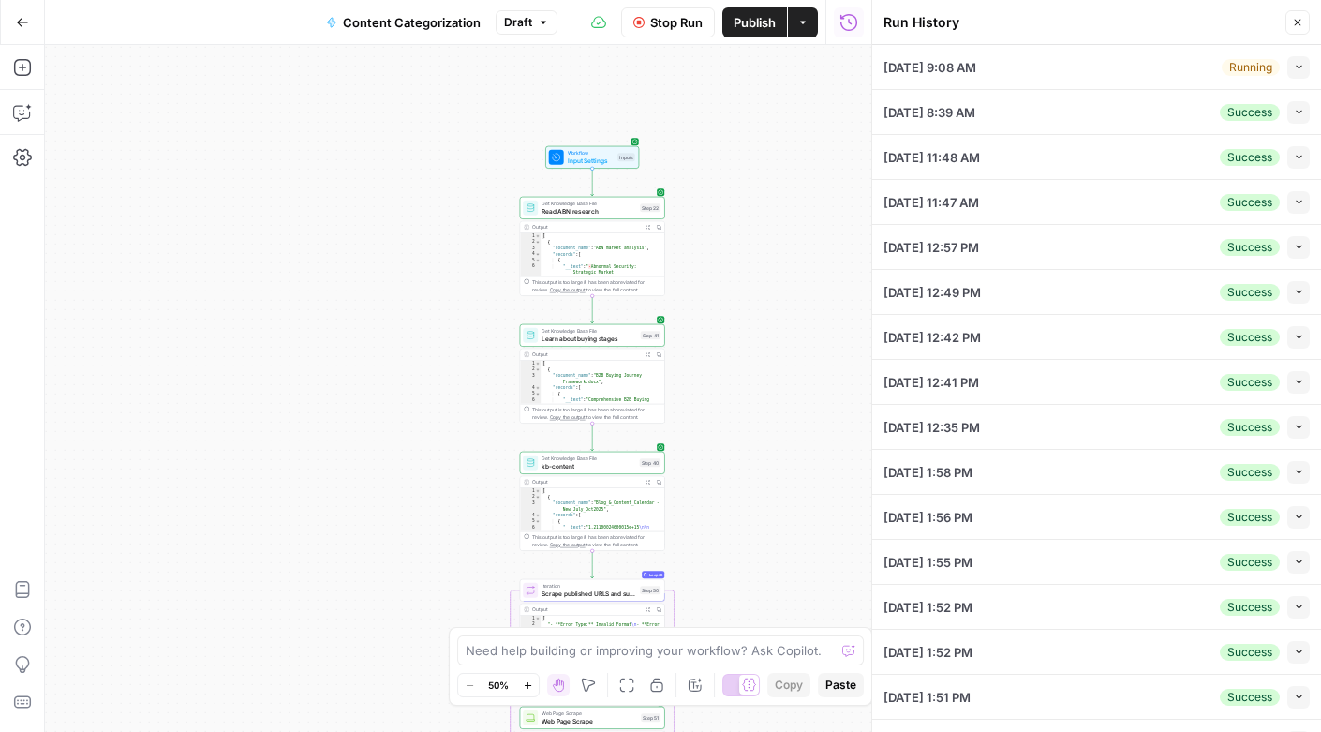
click at [1299, 23] on icon "button" at bounding box center [1297, 22] width 11 height 11
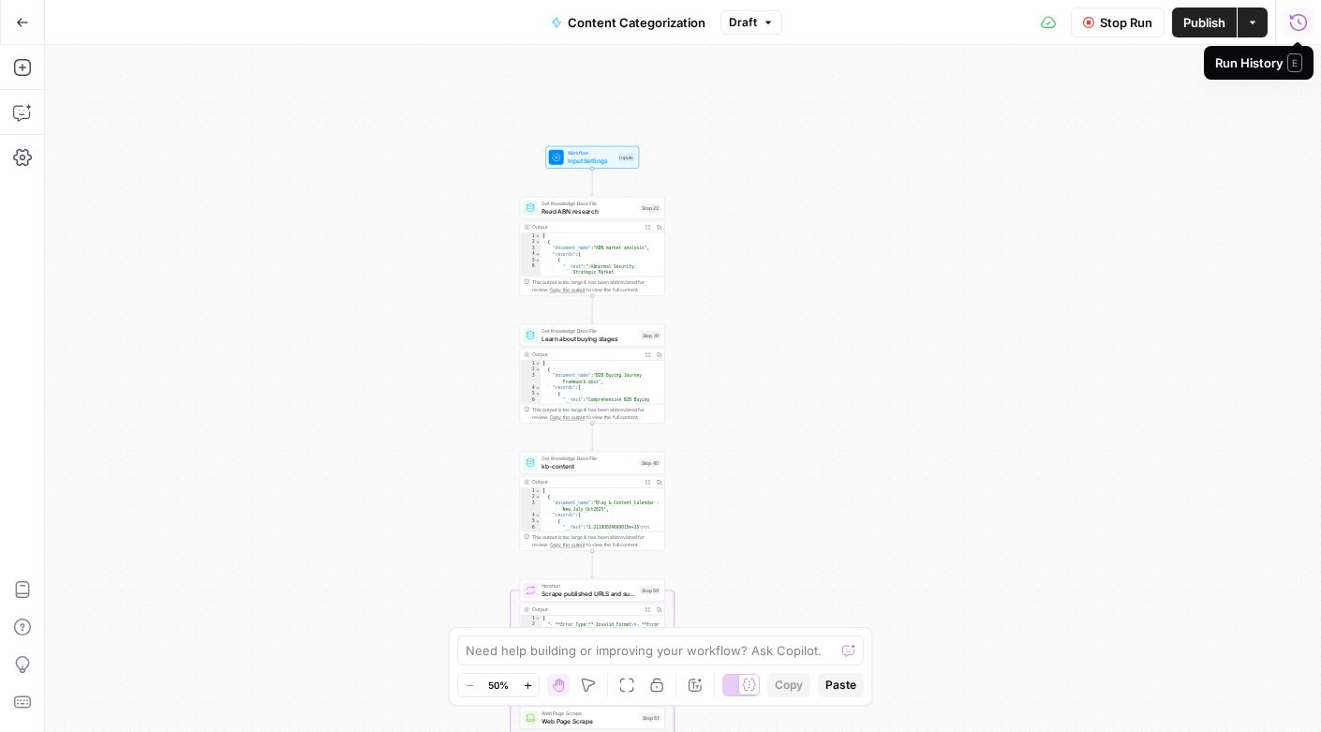
drag, startPoint x: 1298, startPoint y: 29, endPoint x: 1294, endPoint y: 16, distance: 13.9
click at [1251, 23] on icon "button" at bounding box center [1252, 22] width 11 height 11
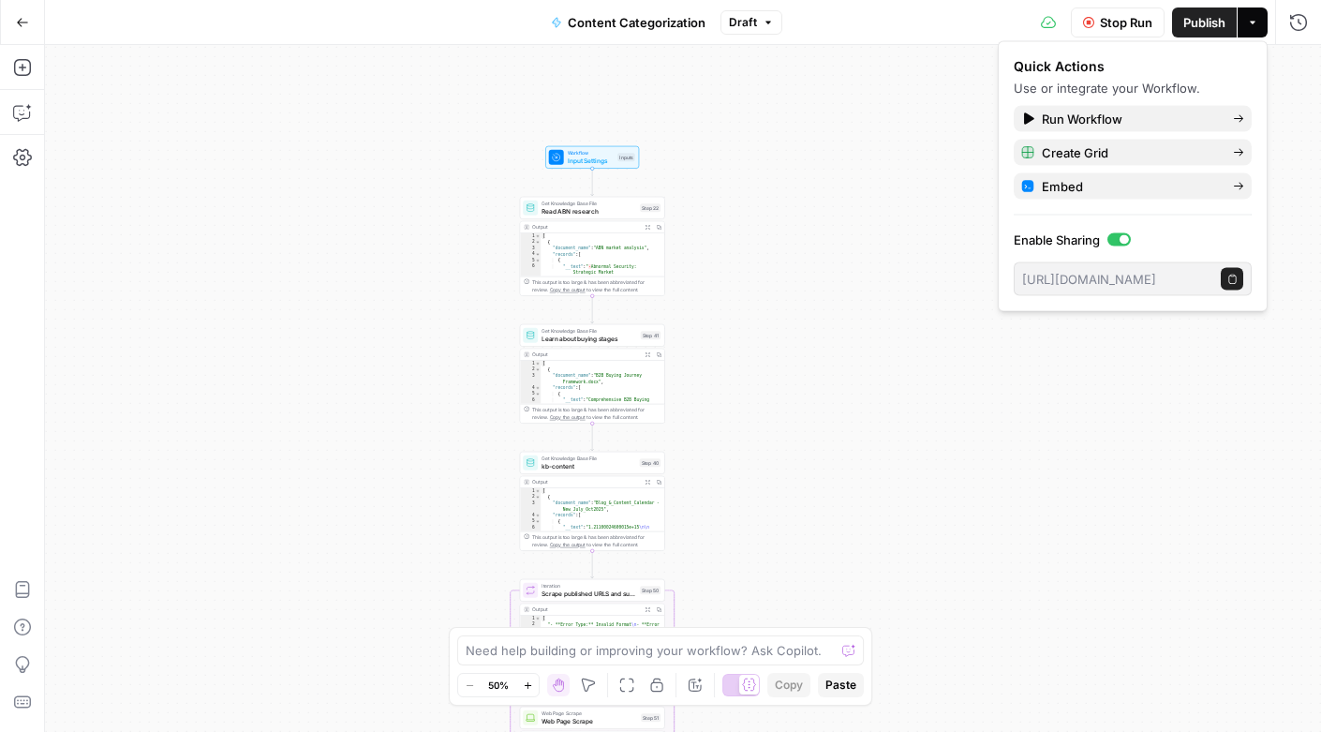
click at [909, 174] on div "Workflow Input Settings Inputs Get Knowledge Base File Read ABN research Step 2…" at bounding box center [683, 388] width 1276 height 687
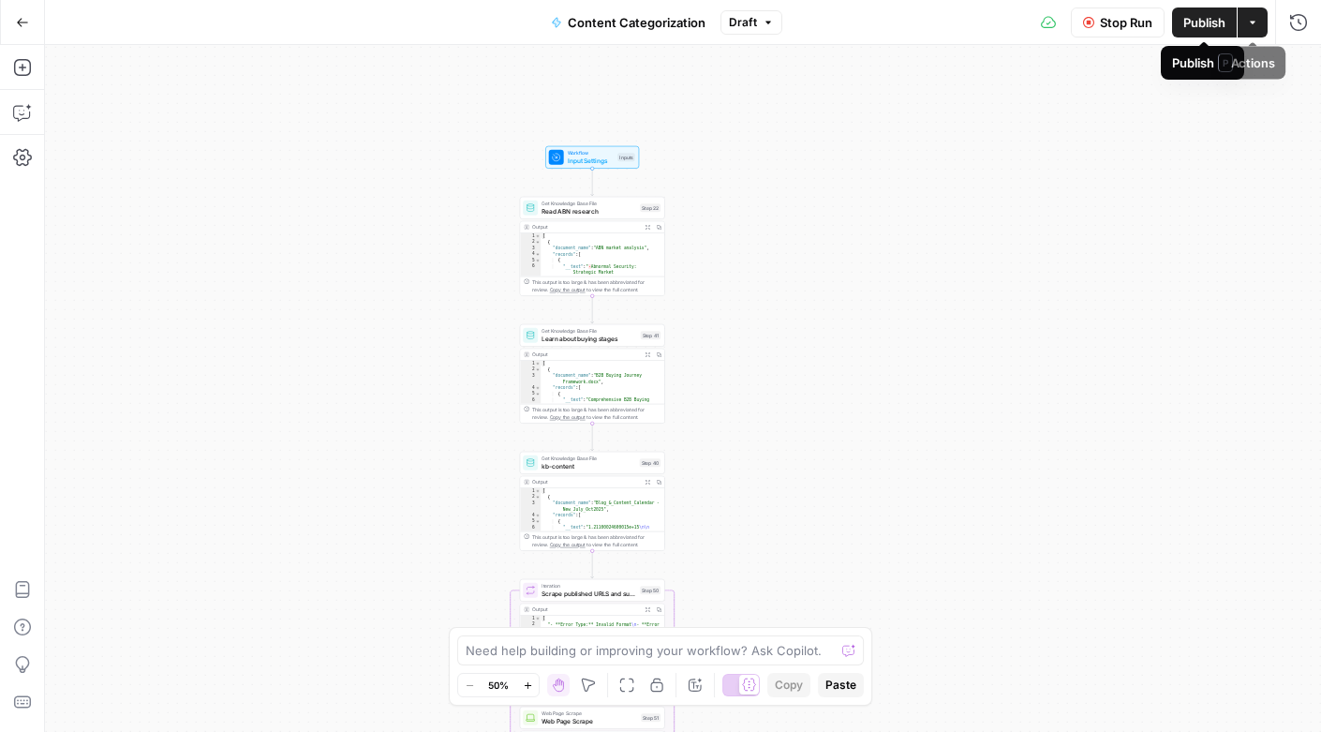
click at [1247, 24] on icon "button" at bounding box center [1252, 22] width 11 height 11
click at [1279, 67] on div "Run History E" at bounding box center [1258, 62] width 87 height 19
click at [1295, 64] on span "E" at bounding box center [1294, 62] width 15 height 19
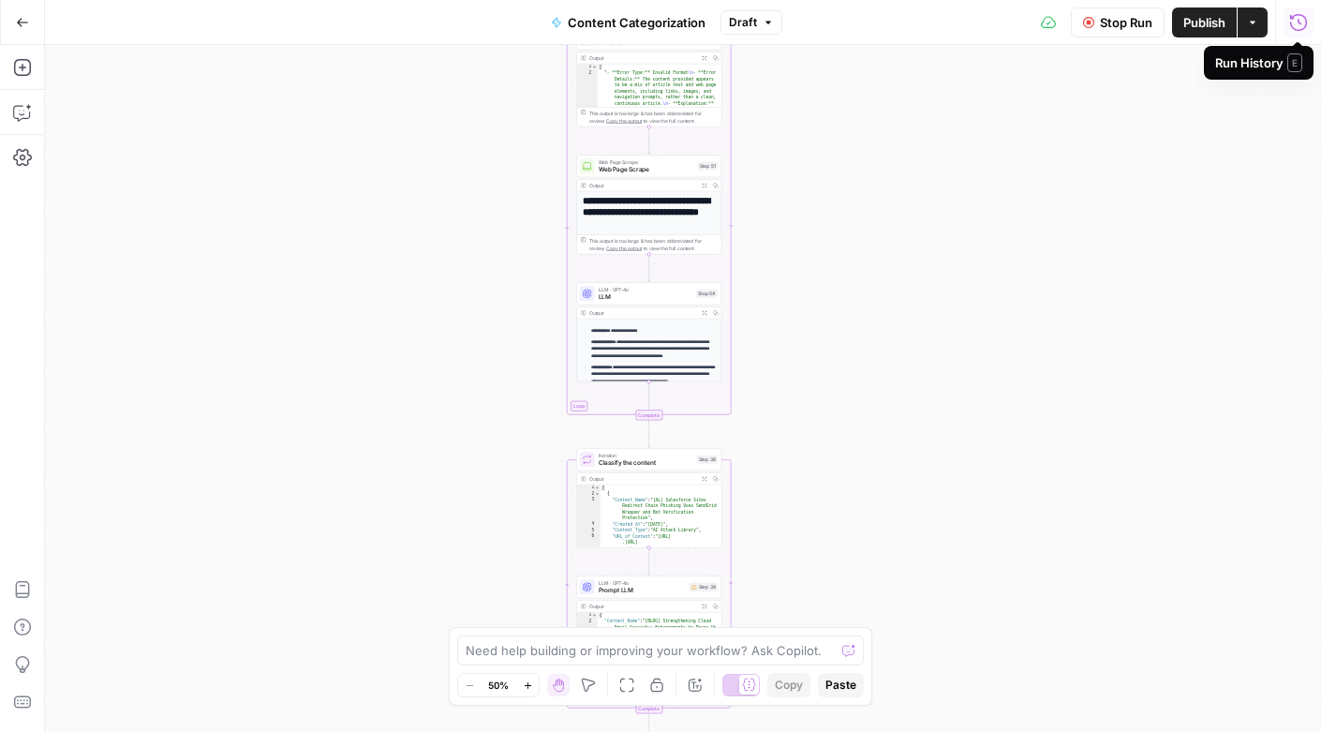
click at [833, 225] on div "Workflow Input Settings Inputs Get Knowledge Base File Read ABN research Step 2…" at bounding box center [683, 388] width 1276 height 687
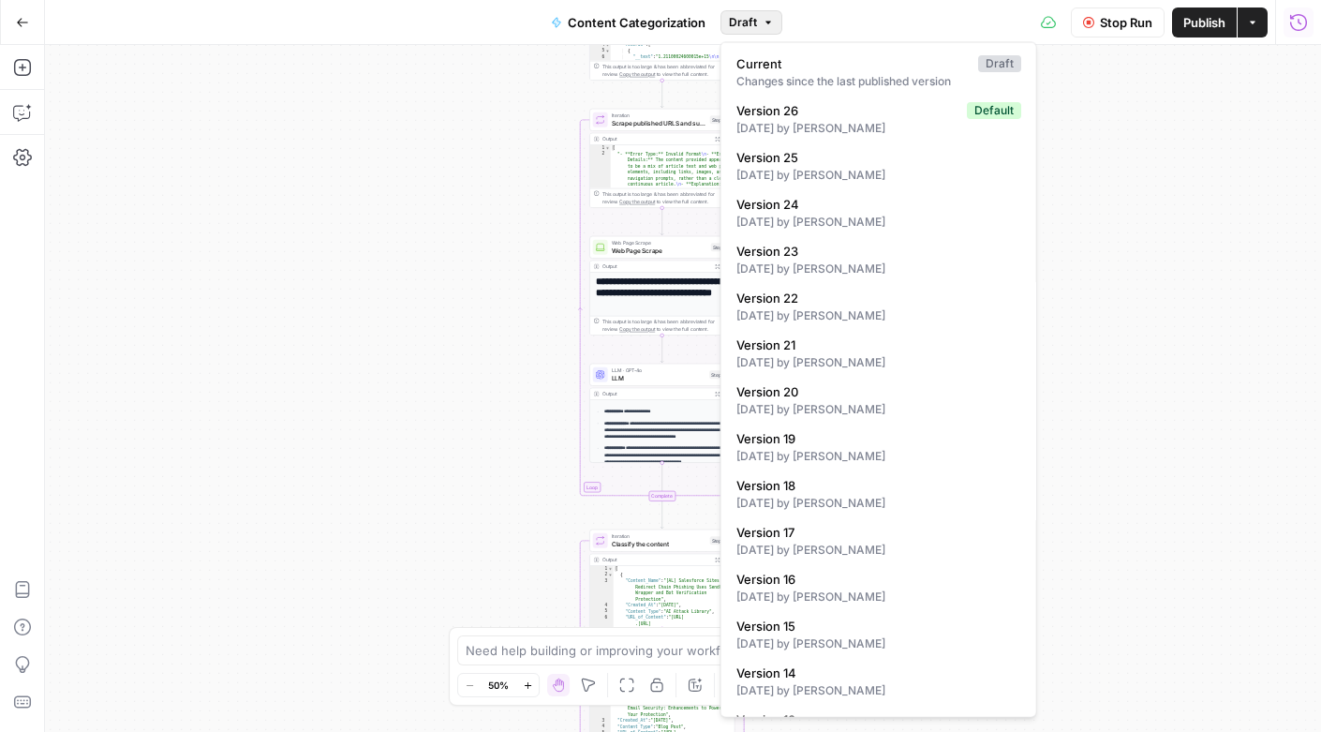
click at [771, 23] on icon "button" at bounding box center [768, 22] width 11 height 11
click at [1207, 96] on div "Workflow Input Settings Inputs Get Knowledge Base File Read ABN research Step 2…" at bounding box center [683, 388] width 1276 height 687
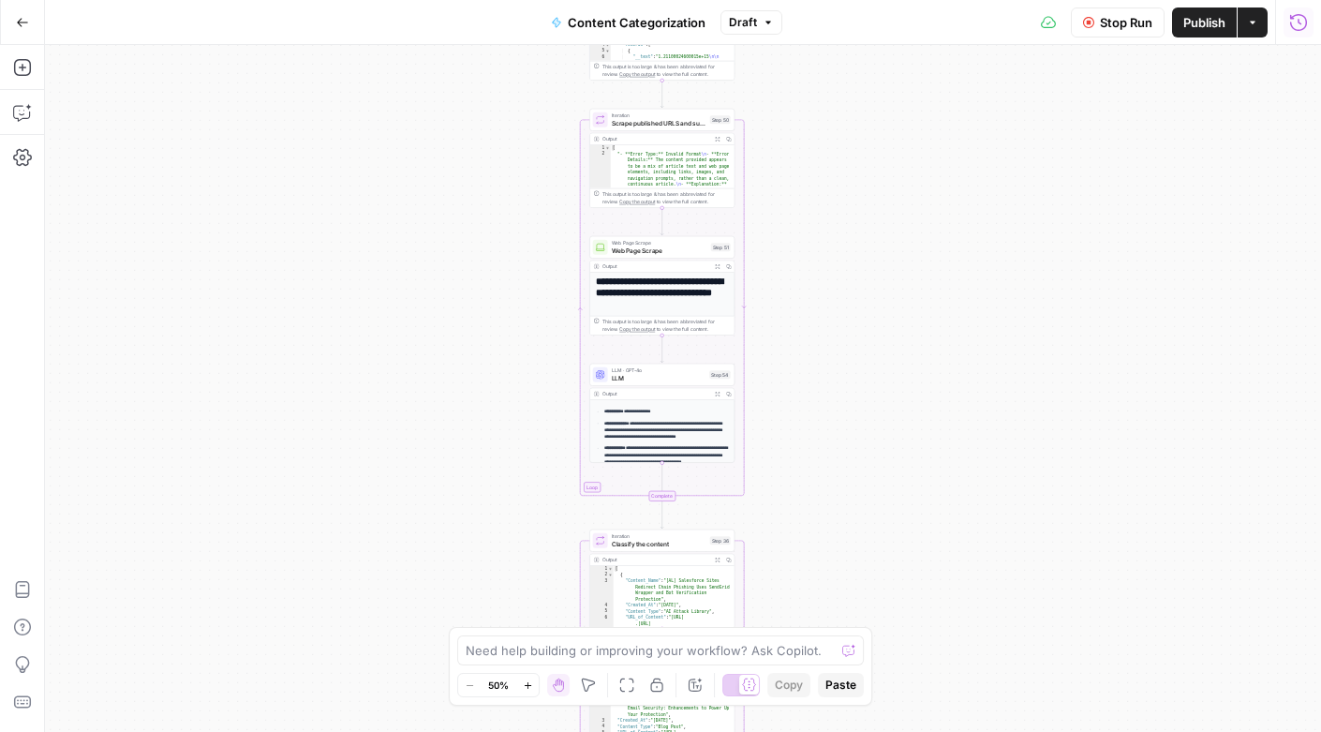
click at [1106, 369] on div "Workflow Input Settings Inputs Get Knowledge Base File Read ABN research Step 2…" at bounding box center [683, 388] width 1276 height 687
click at [1252, 24] on icon "button" at bounding box center [1252, 22] width 11 height 11
click at [1142, 441] on div "Workflow Input Settings Inputs Get Knowledge Base File Read ABN research Step 2…" at bounding box center [683, 388] width 1276 height 687
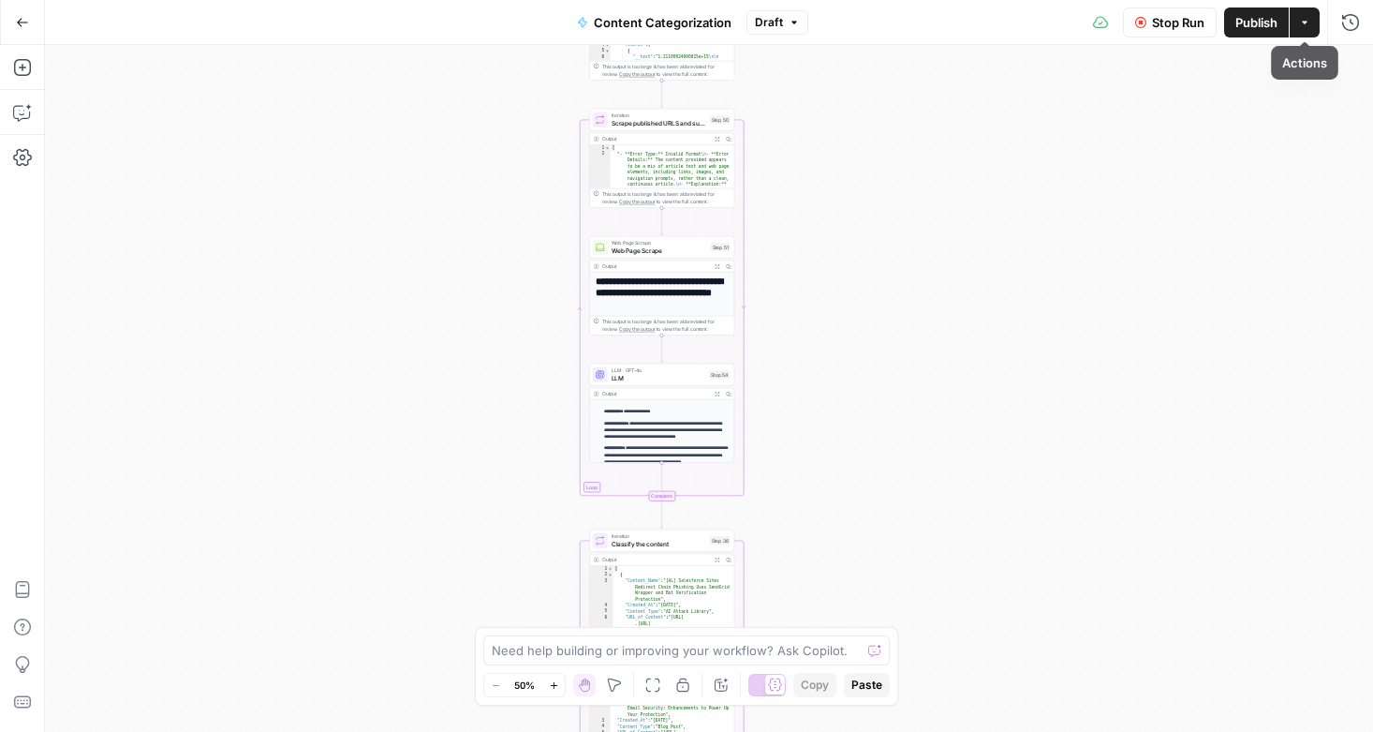
click at [1306, 25] on icon "button" at bounding box center [1304, 22] width 11 height 11
click at [892, 473] on div "Workflow Input Settings Inputs Get Knowledge Base File Read ABN research Step 2…" at bounding box center [709, 388] width 1328 height 687
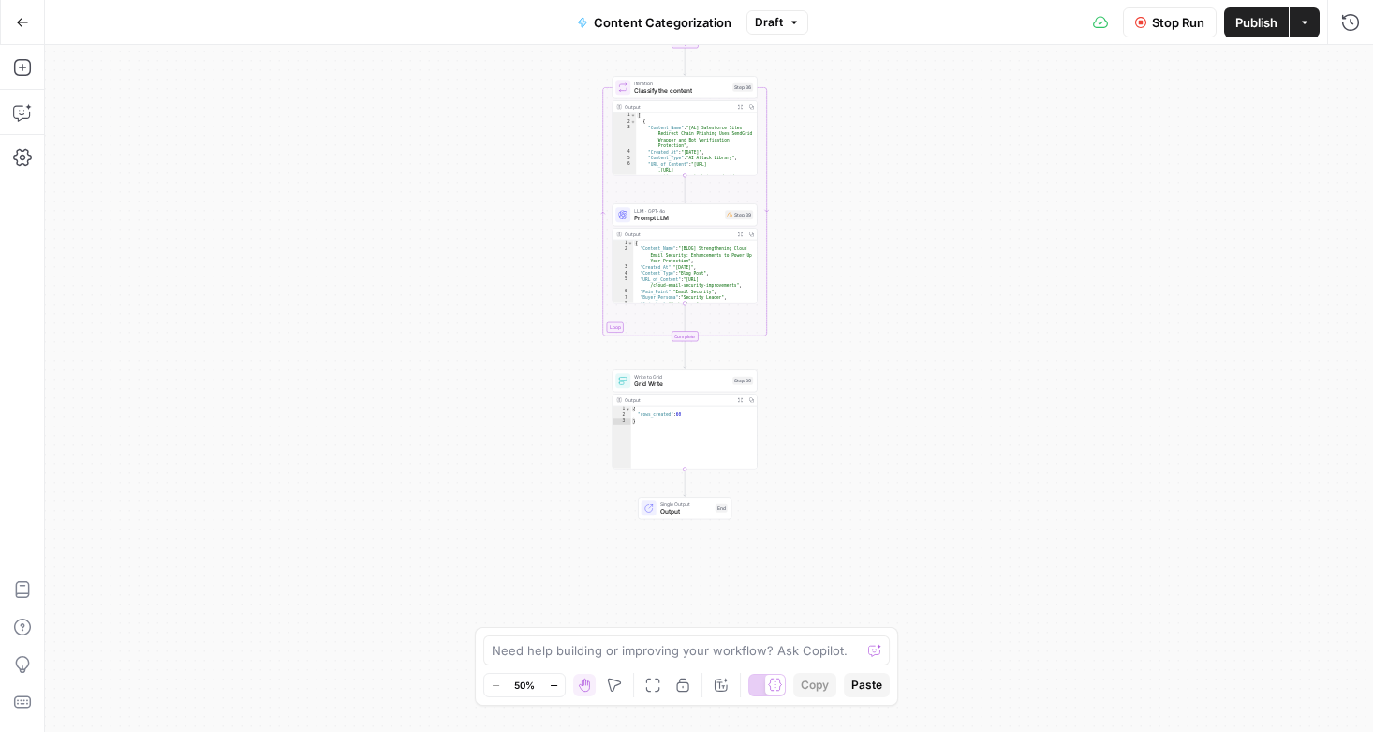
type textarea "*"
click at [703, 416] on div "{ "rows_created" : 60 }" at bounding box center [694, 444] width 126 height 76
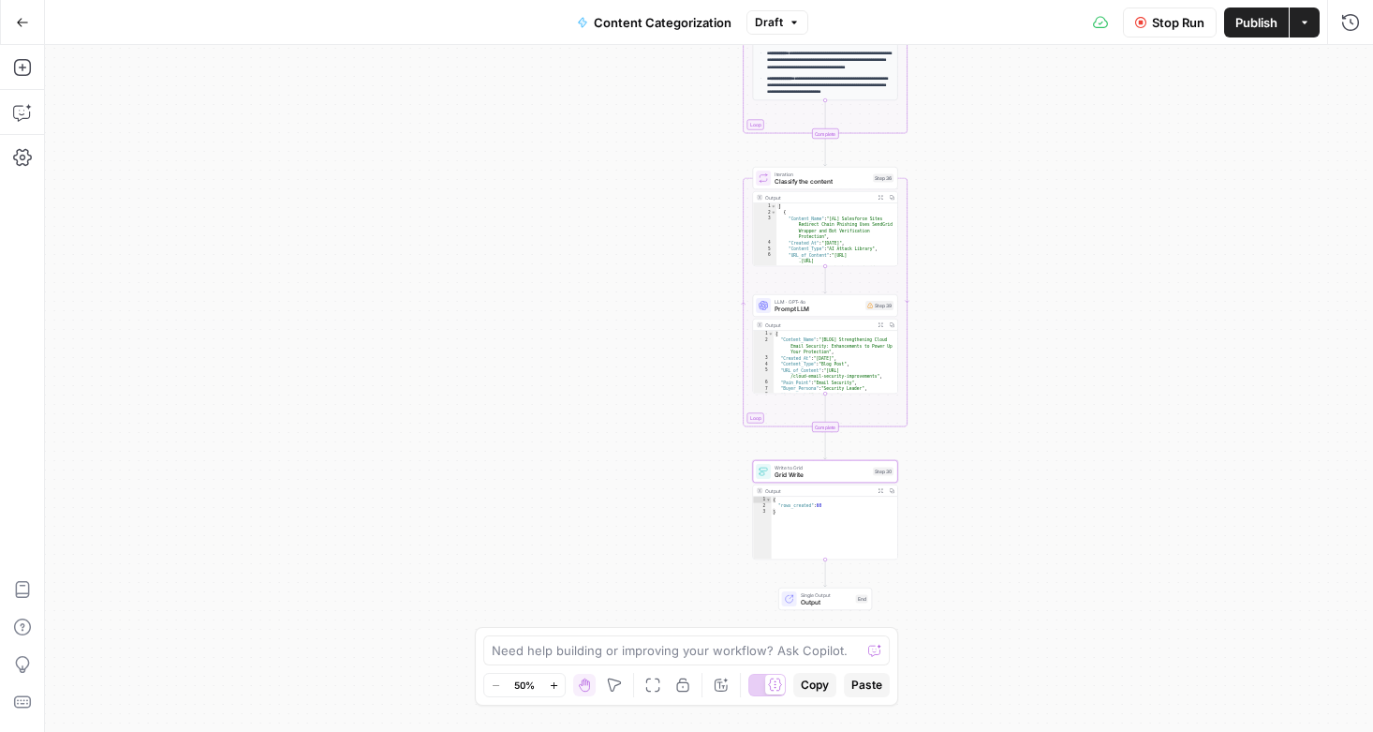
click at [1237, 269] on div "Workflow Input Settings Inputs Get Knowledge Base File Read ABN research Step 2…" at bounding box center [709, 388] width 1328 height 687
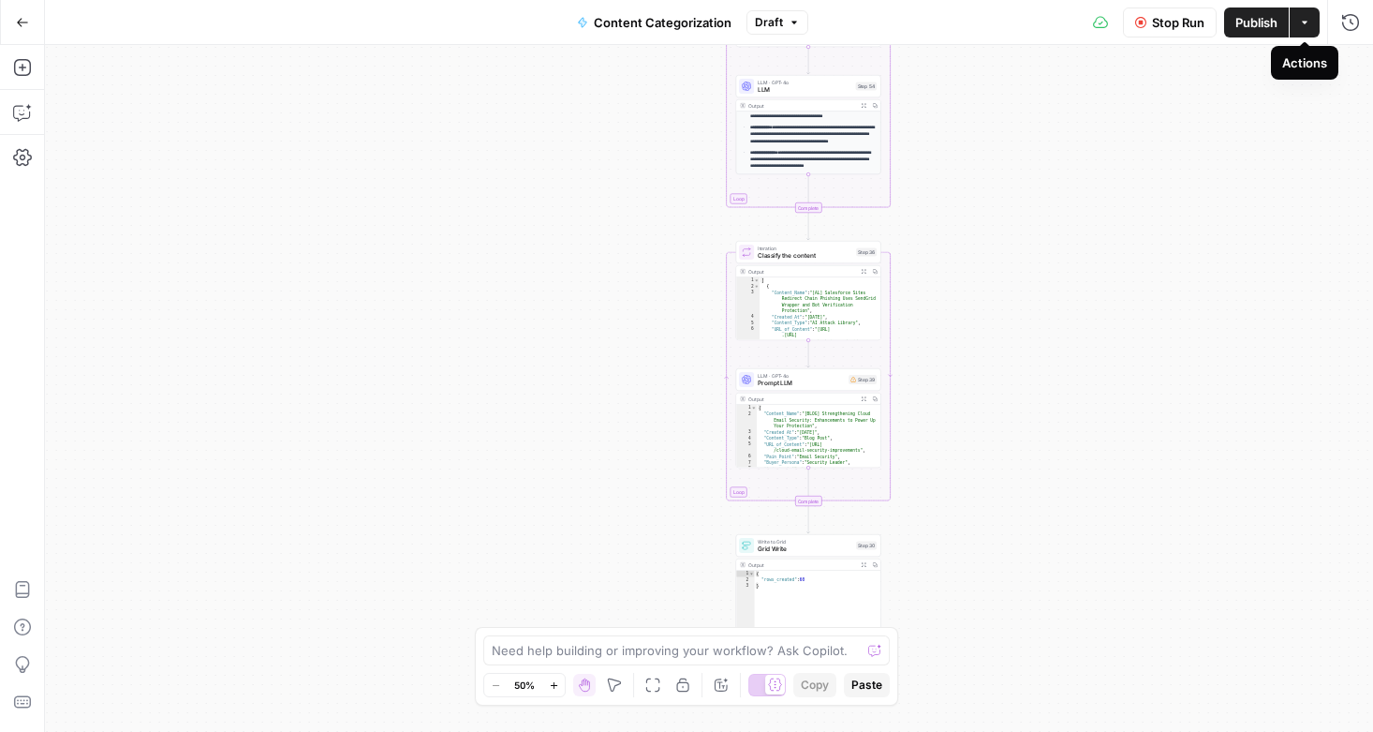
click at [1306, 22] on icon "button" at bounding box center [1304, 22] width 11 height 11
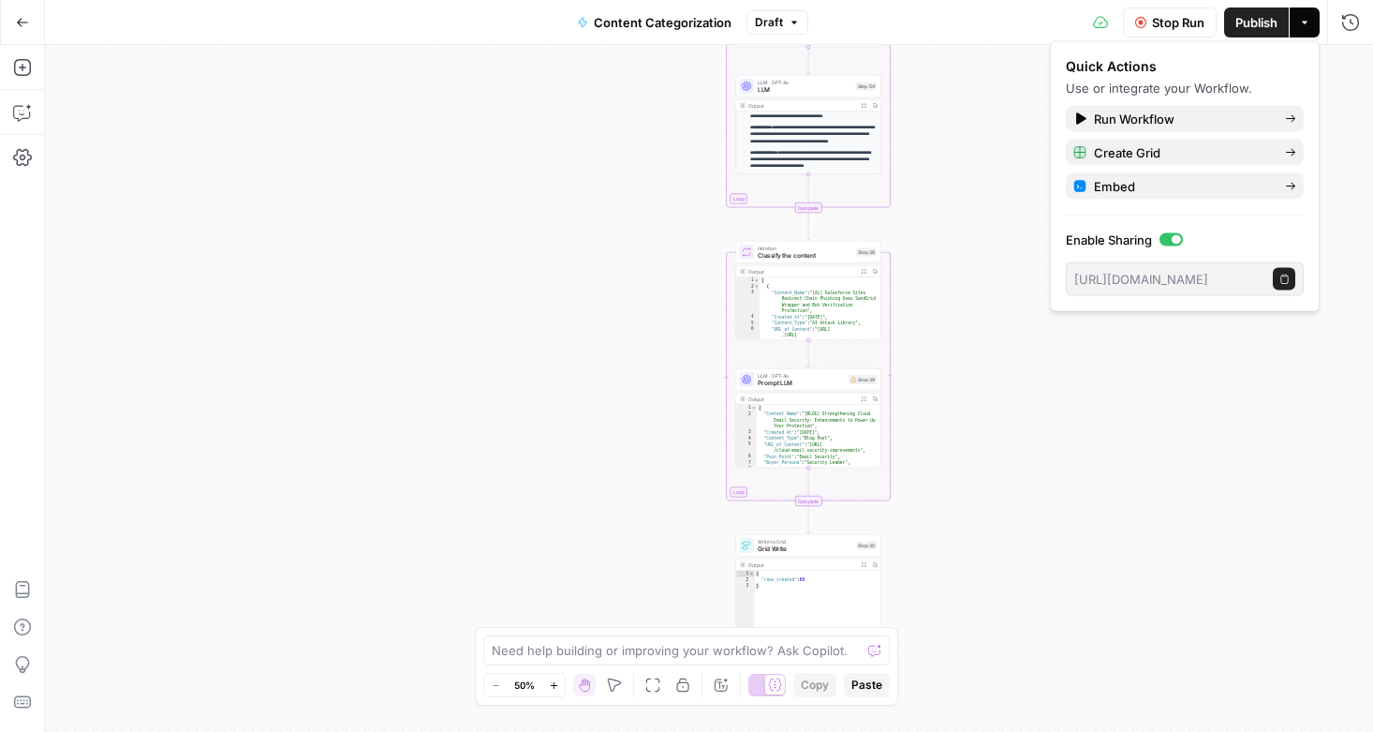
click at [1122, 361] on div "Workflow Input Settings Inputs Get Knowledge Base File Read ABN research Step 2…" at bounding box center [709, 388] width 1328 height 687
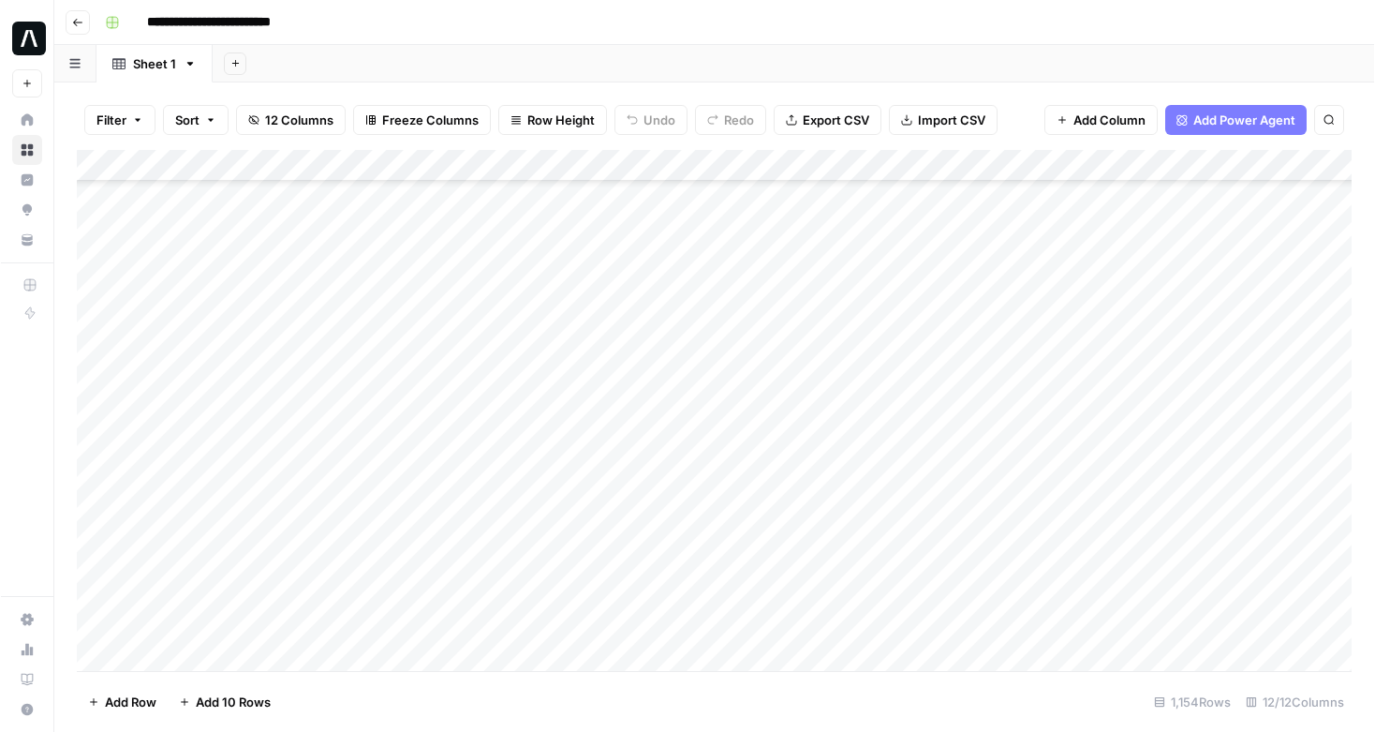
scroll to position [36295, 0]
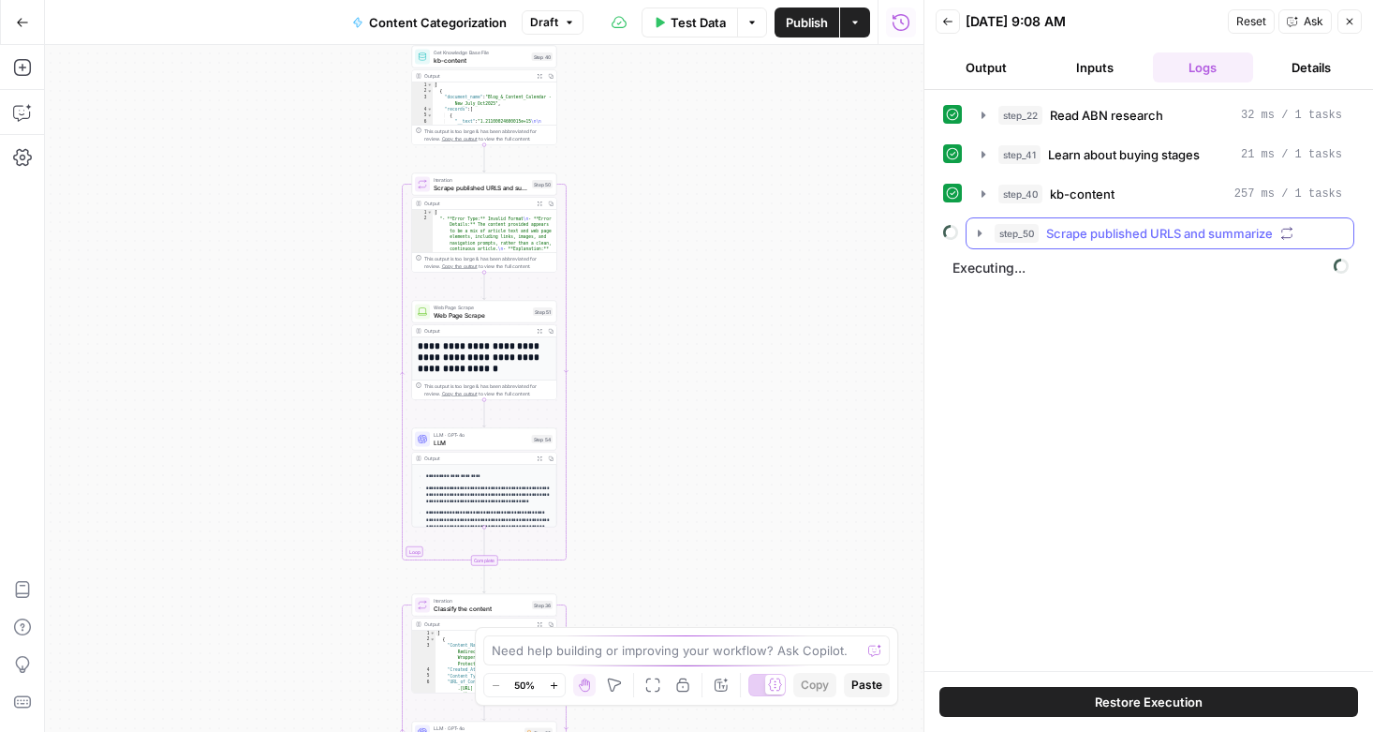
click at [981, 230] on icon "button" at bounding box center [979, 233] width 15 height 15
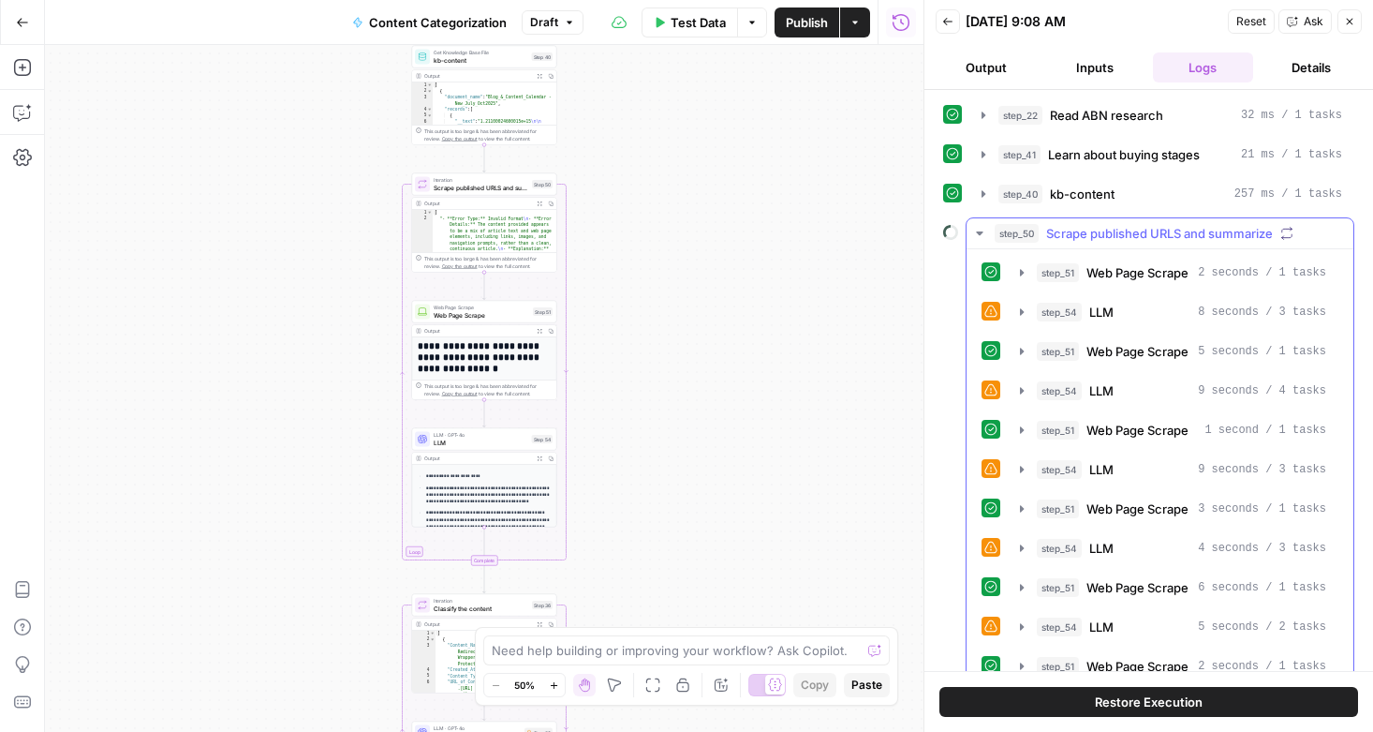
click at [976, 234] on icon "button" at bounding box center [979, 233] width 15 height 15
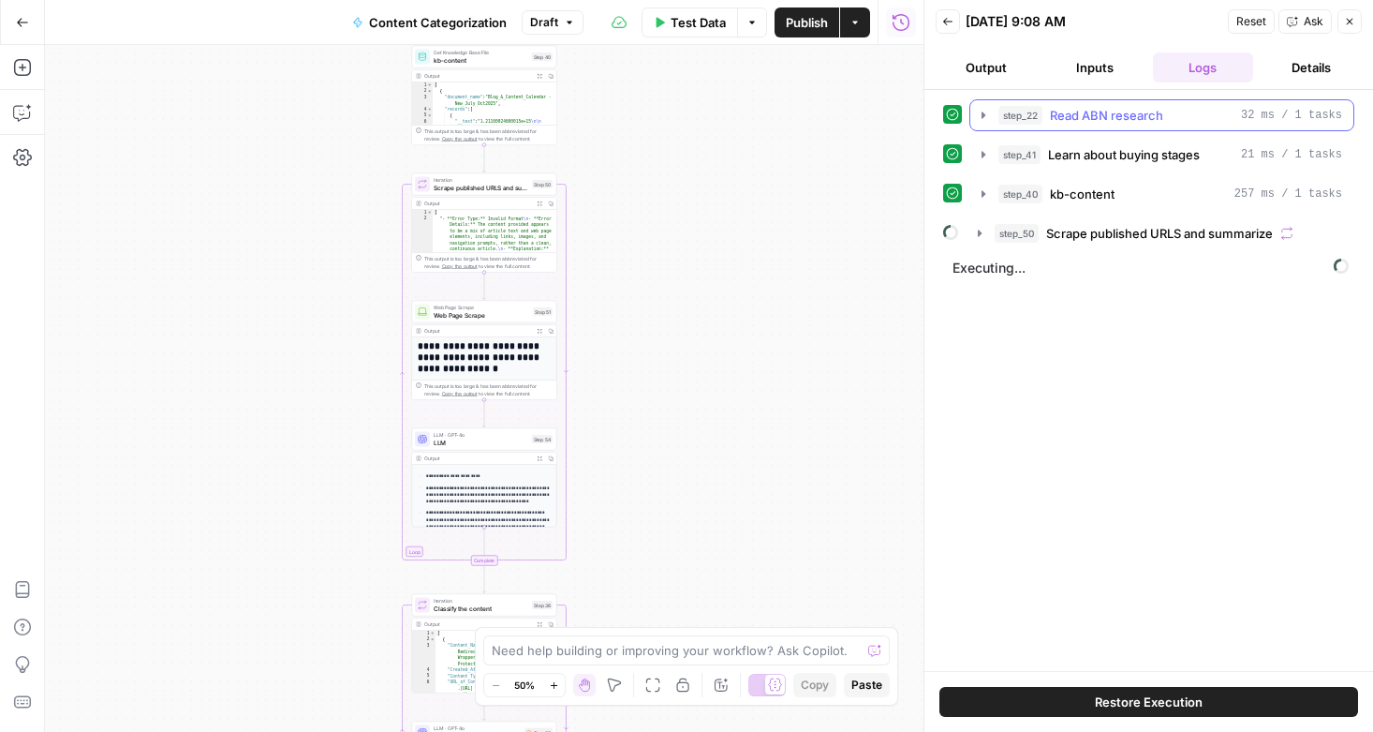
click at [981, 116] on icon "button" at bounding box center [983, 115] width 15 height 15
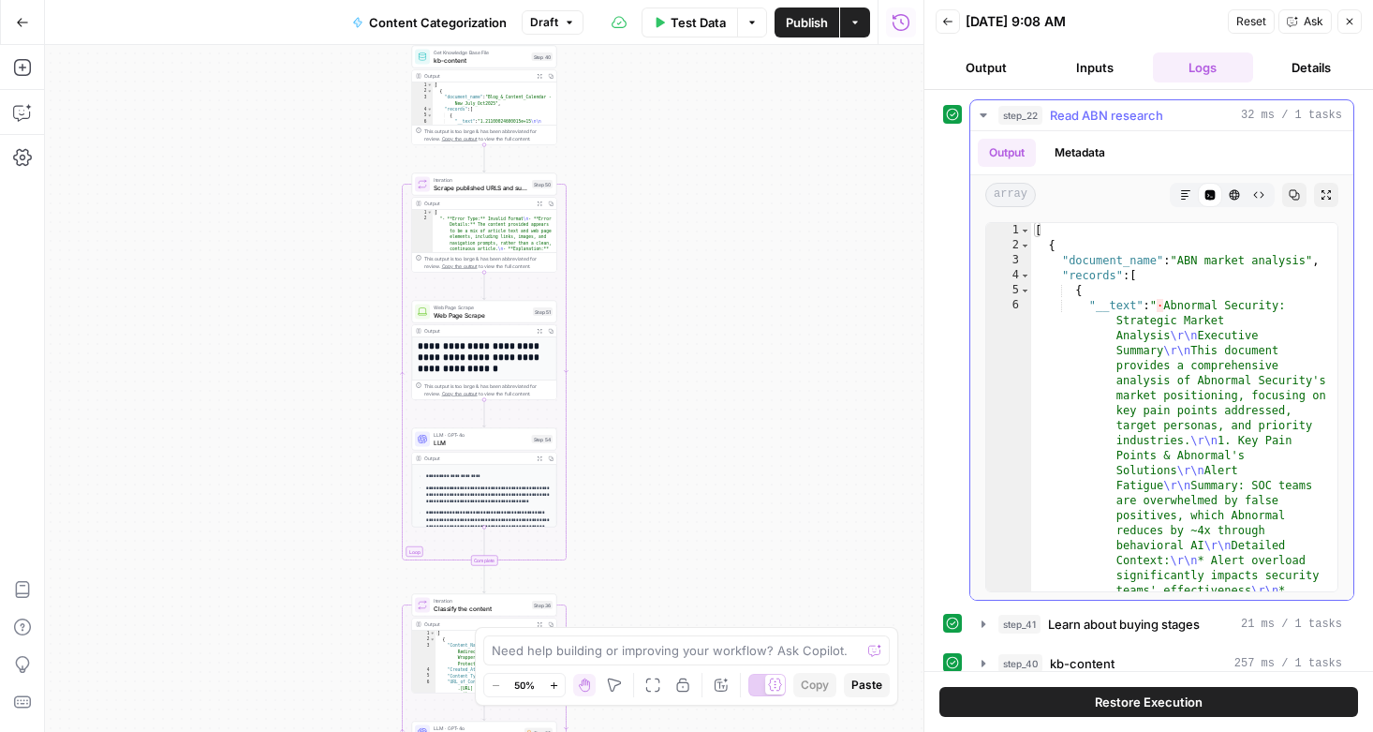
click at [981, 116] on icon "button" at bounding box center [983, 115] width 15 height 15
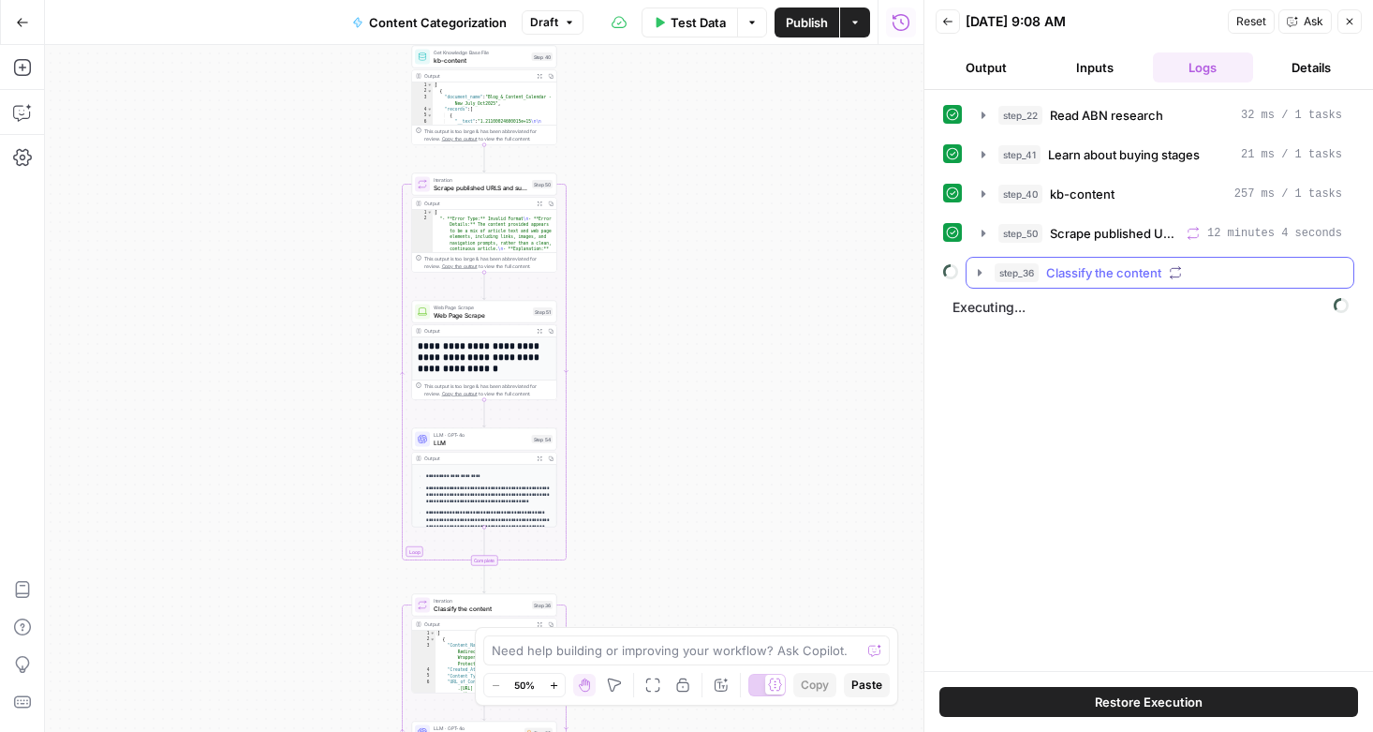
click at [977, 271] on icon "button" at bounding box center [979, 272] width 15 height 15
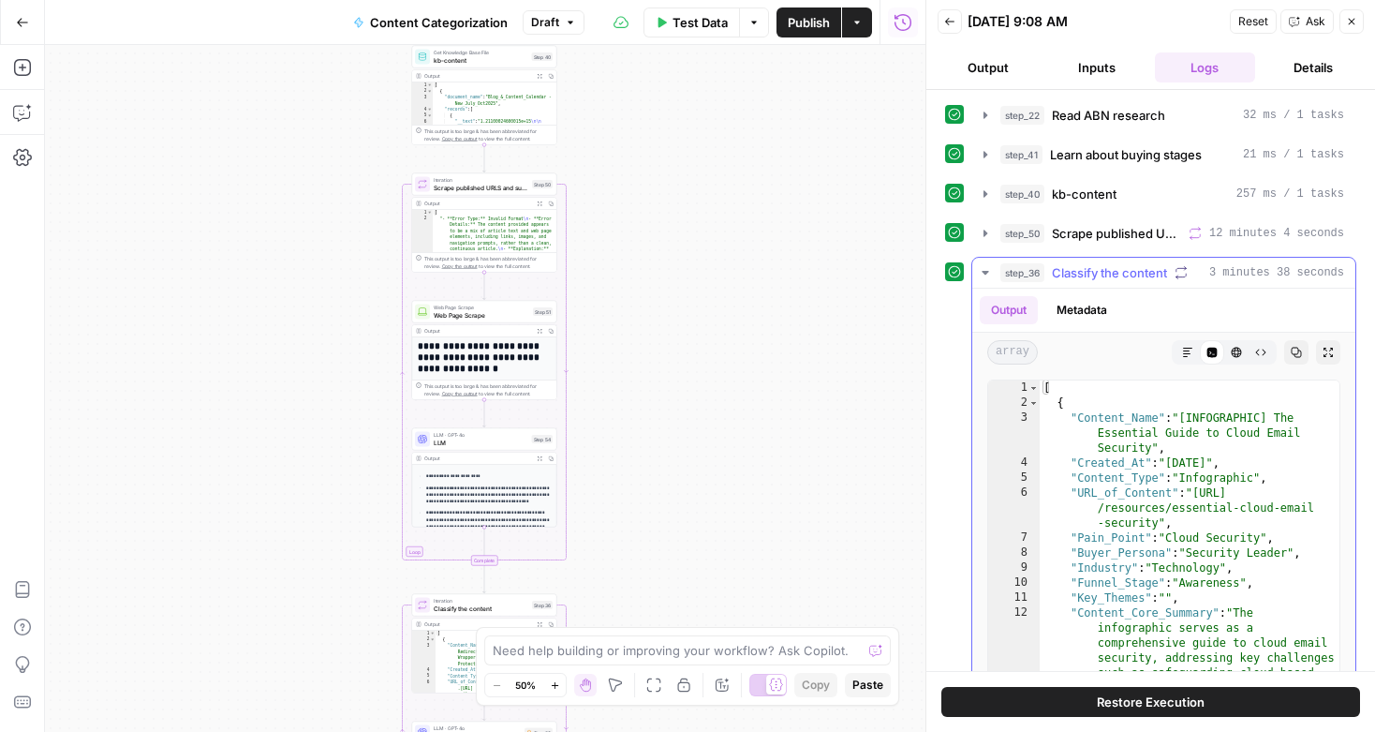
click at [986, 273] on icon "button" at bounding box center [985, 272] width 15 height 15
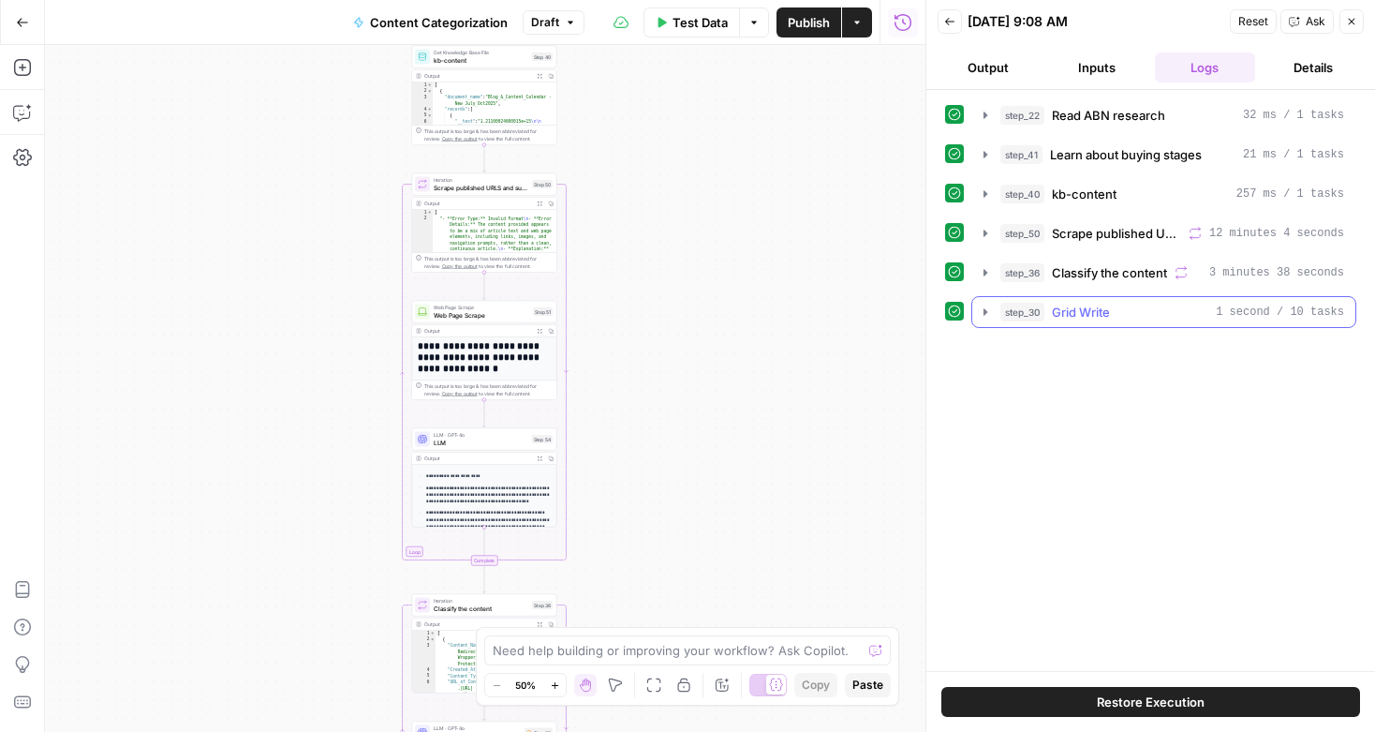
click at [986, 314] on icon "button" at bounding box center [985, 311] width 15 height 15
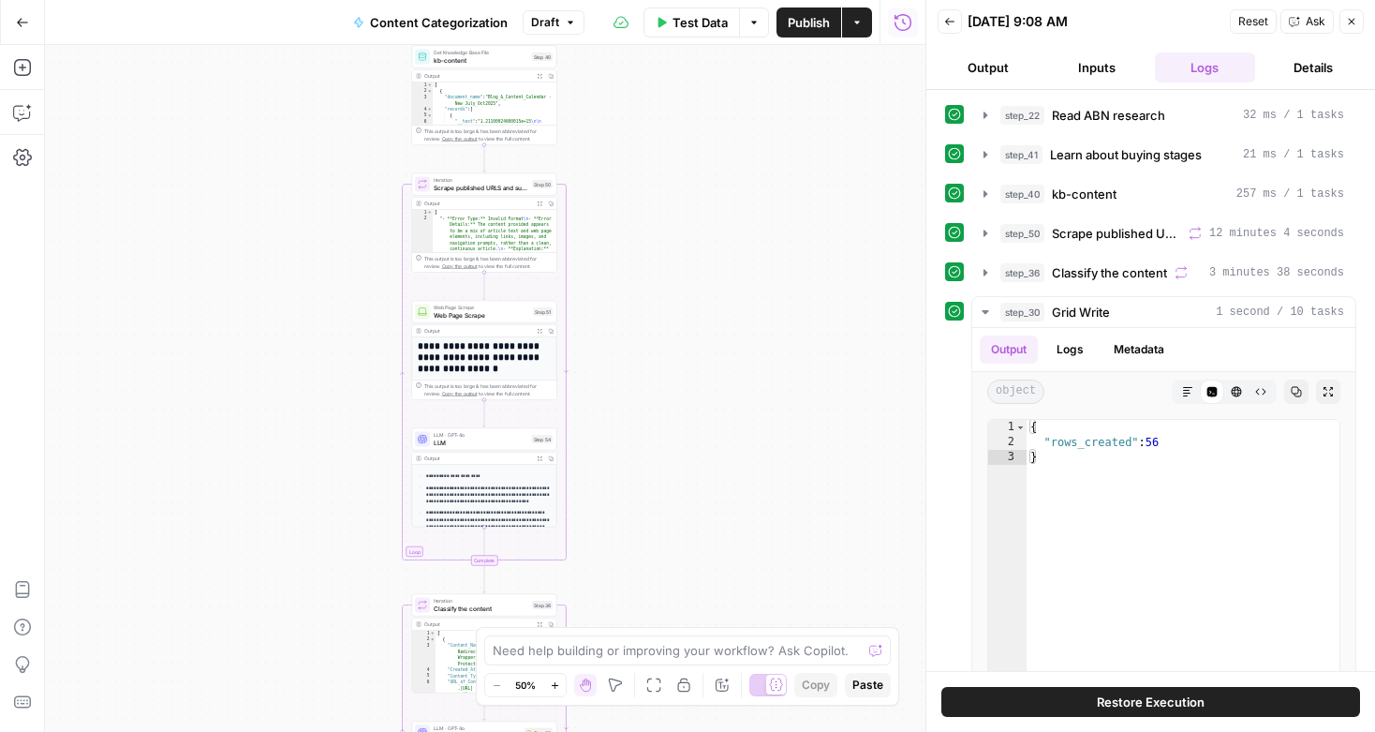
click at [250, 293] on div "Workflow Input Settings Inputs Get Knowledge Base File Read ABN research Step 2…" at bounding box center [485, 388] width 881 height 687
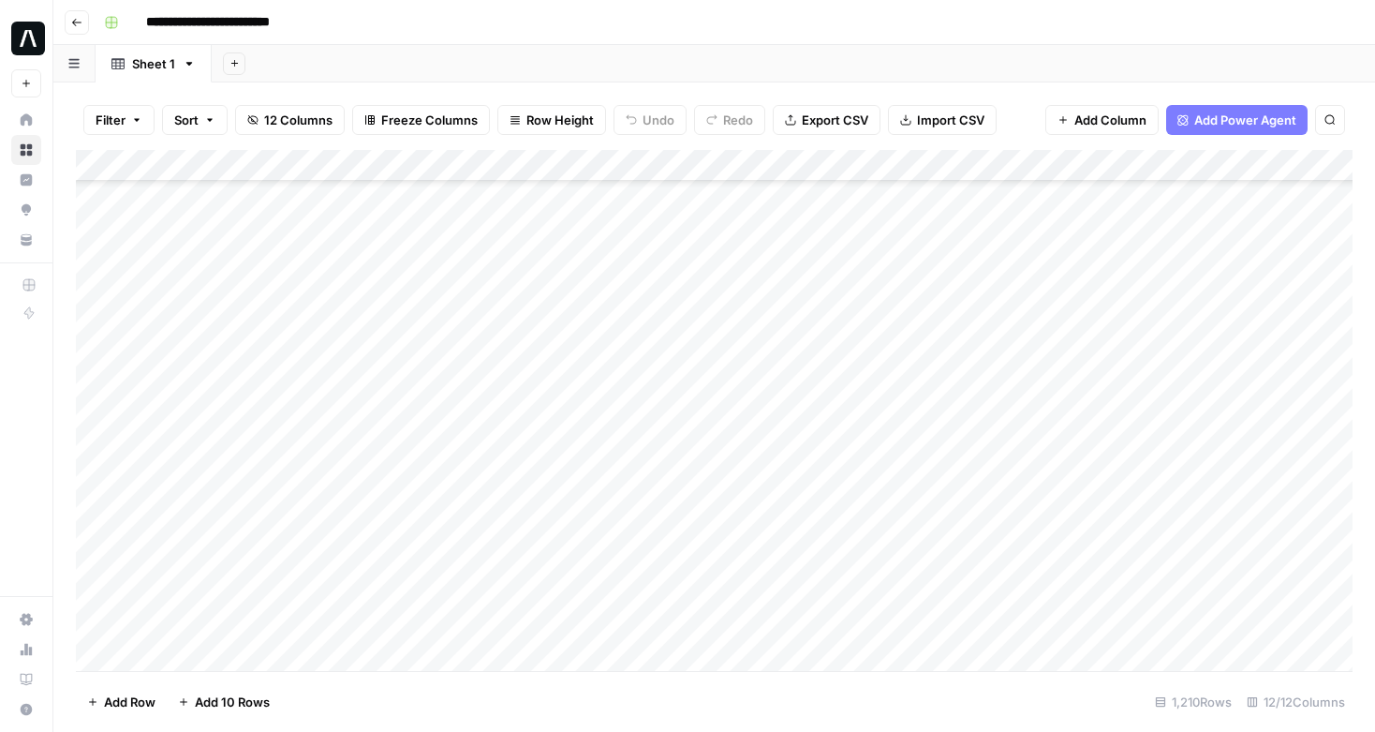
scroll to position [38079, 0]
click at [96, 623] on div "Add Column" at bounding box center [714, 410] width 1277 height 521
click at [96, 557] on div "Add Column" at bounding box center [714, 410] width 1277 height 521
click at [99, 257] on div "Add Column" at bounding box center [714, 410] width 1277 height 521
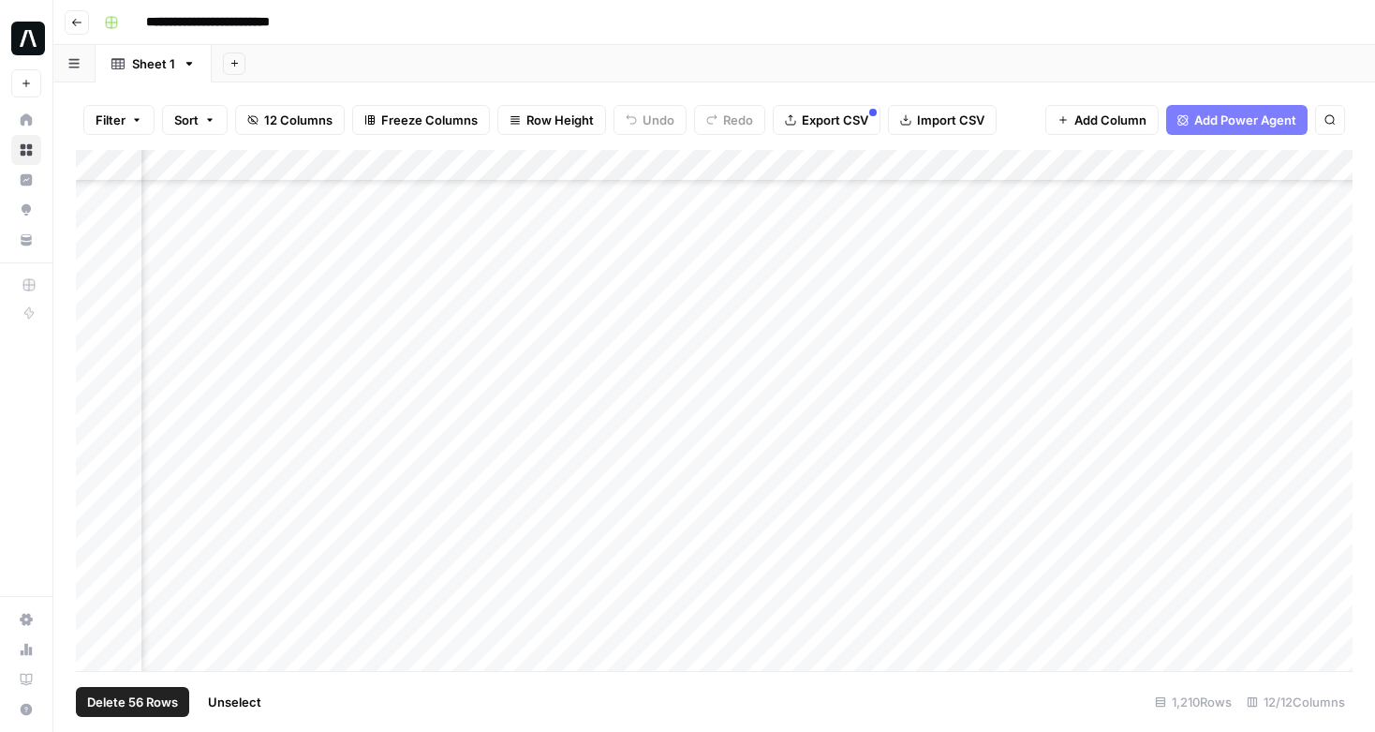
scroll to position [36691, 455]
